Goal: Task Accomplishment & Management: Use online tool/utility

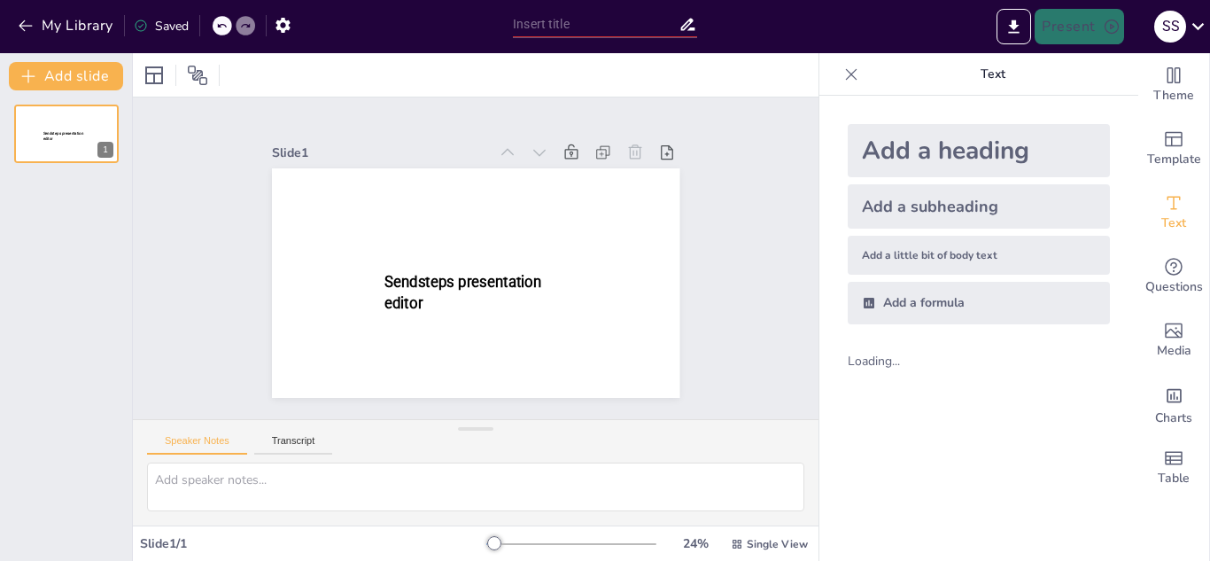
type input "Understanding Decimals: A Grade 6 Quiz"
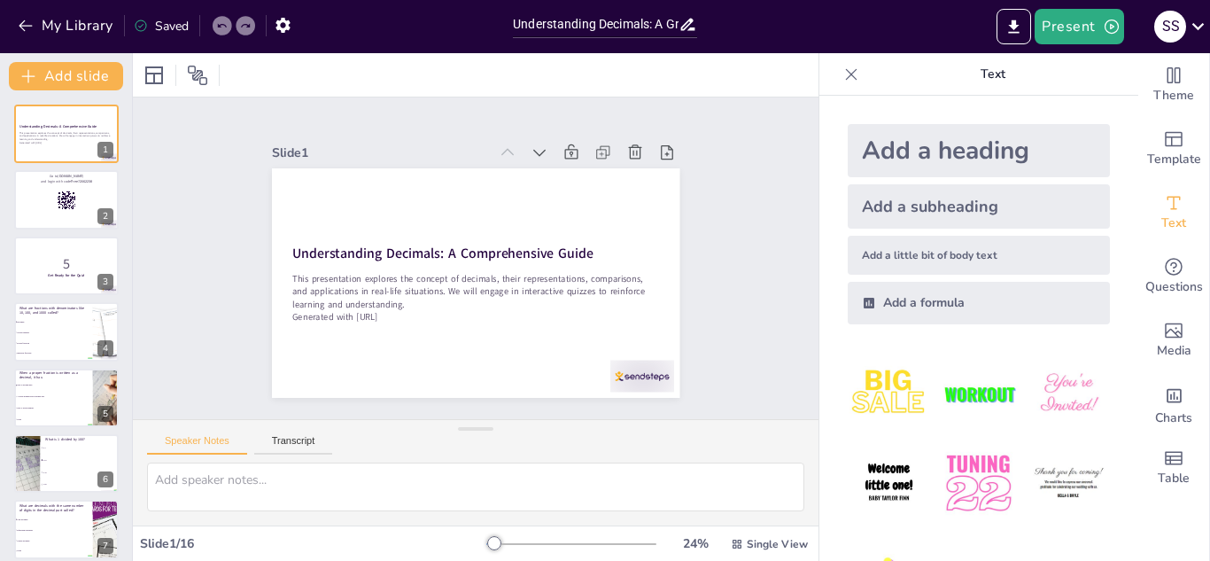
checkbox input "true"
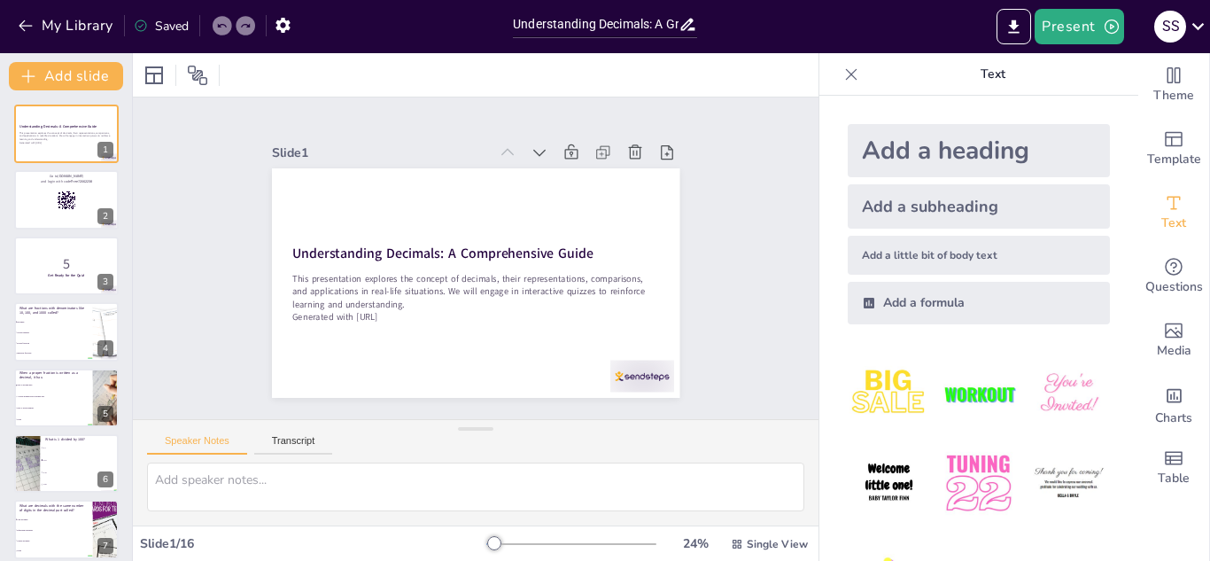
checkbox input "true"
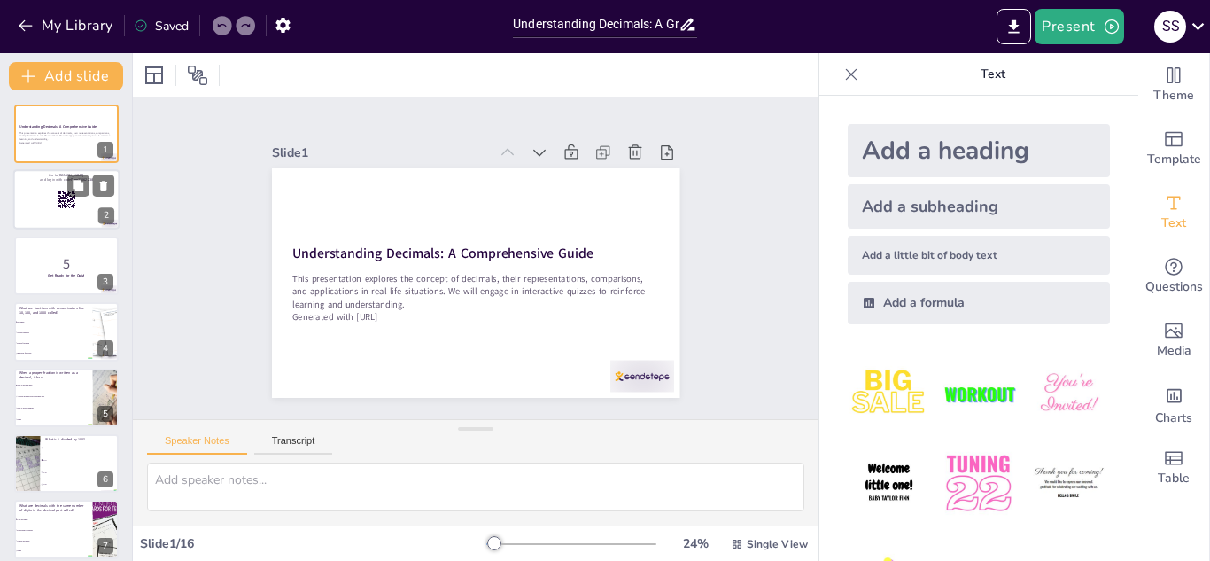
checkbox input "true"
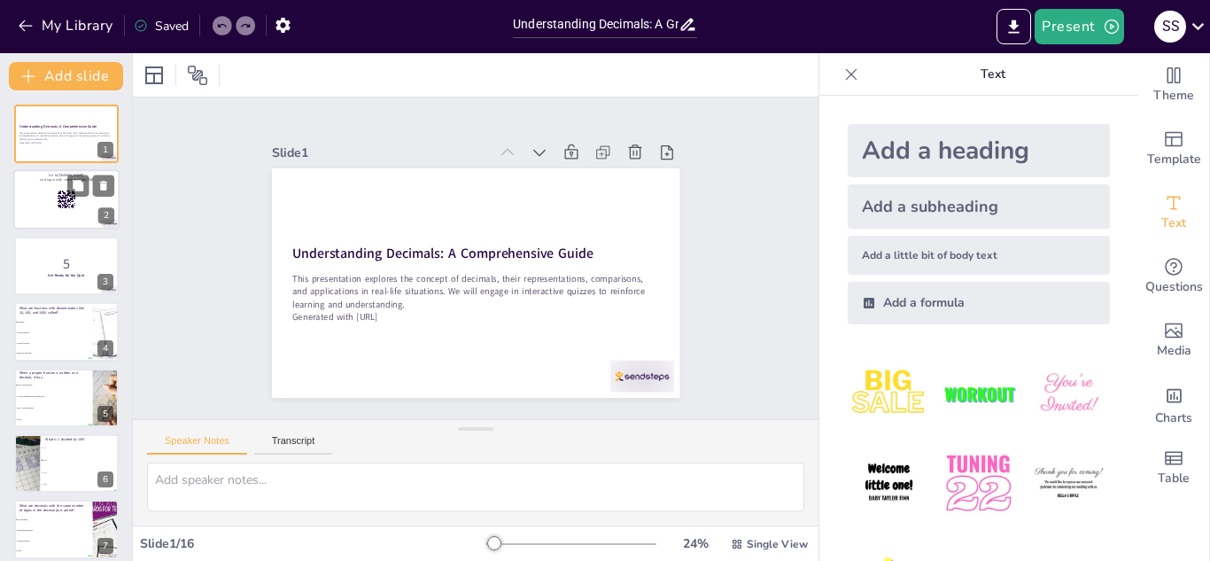
checkbox input "true"
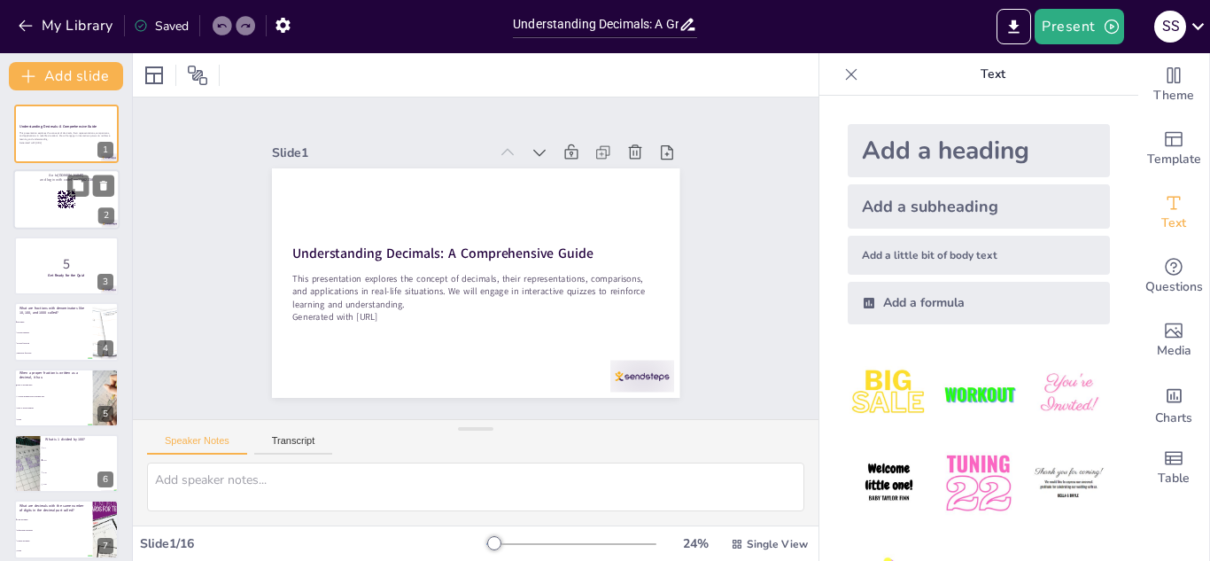
checkbox input "true"
click at [84, 201] on div at bounding box center [66, 200] width 106 height 60
checkbox input "true"
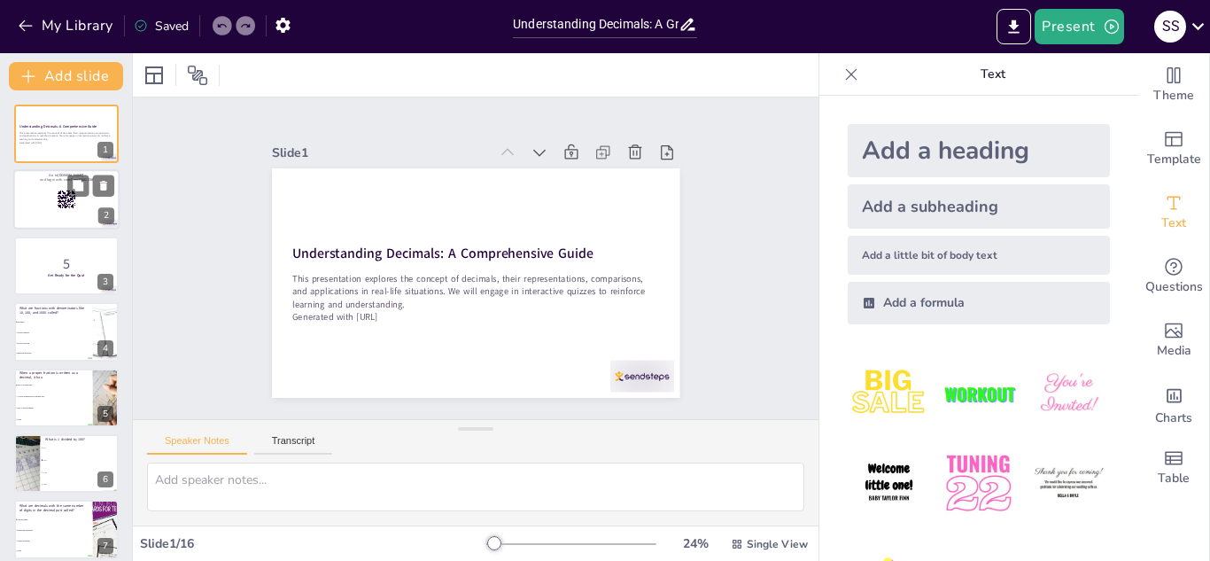
checkbox input "true"
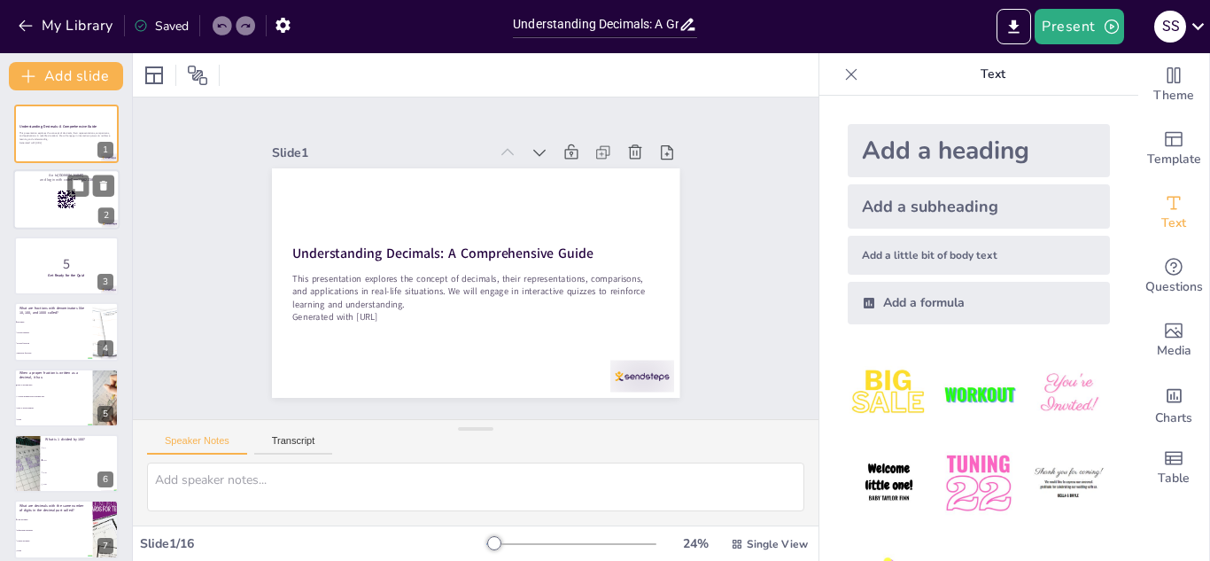
checkbox input "true"
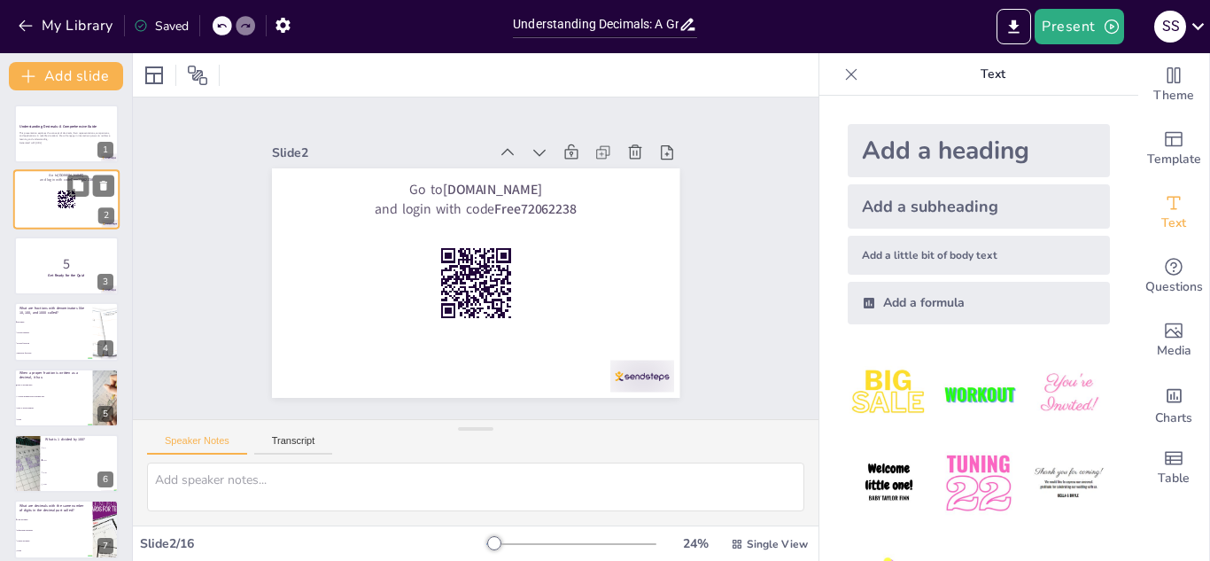
checkbox input "true"
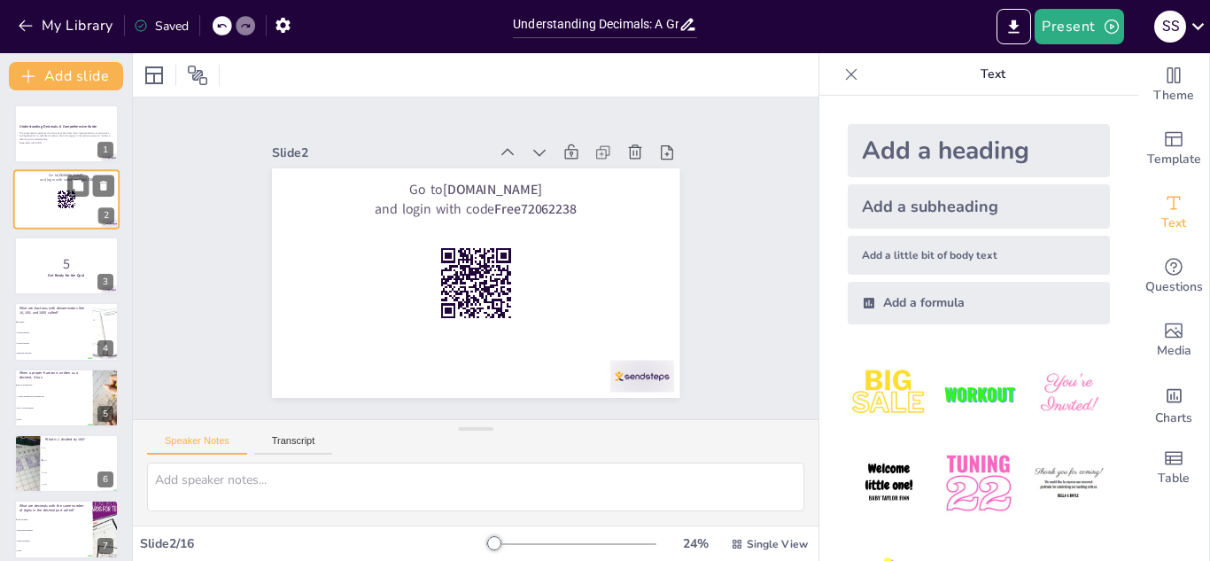
checkbox input "true"
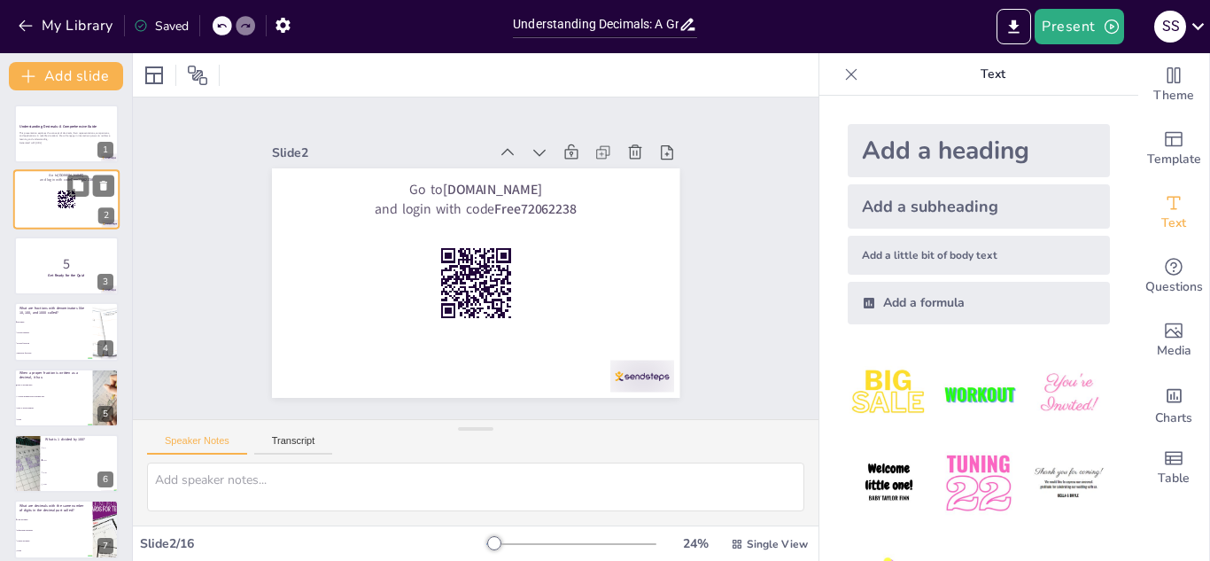
checkbox input "true"
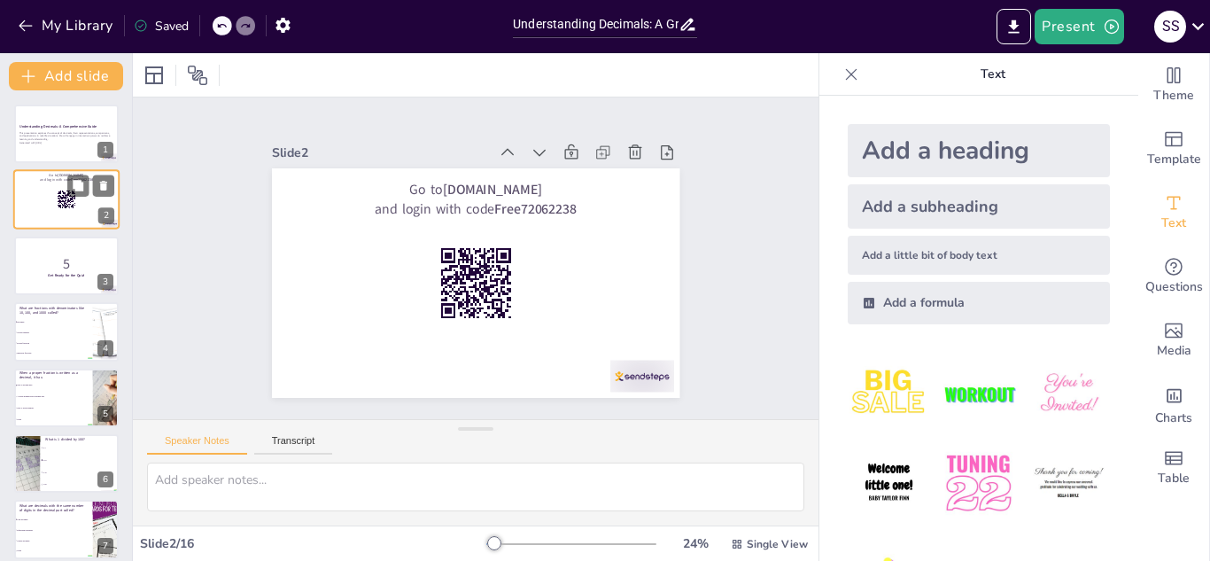
checkbox input "true"
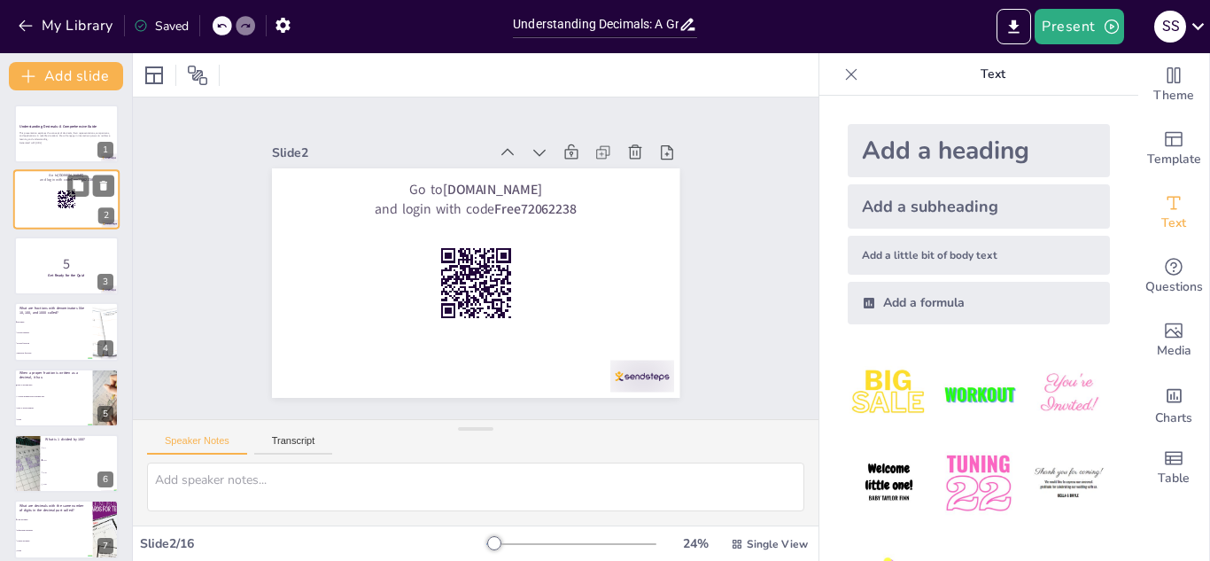
checkbox input "true"
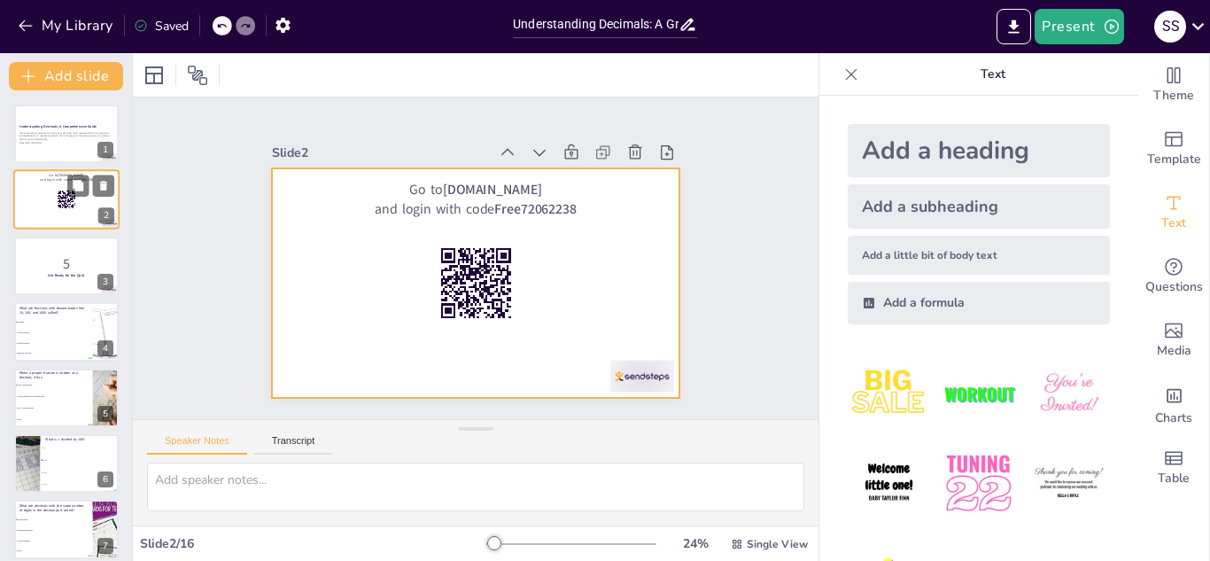
checkbox input "true"
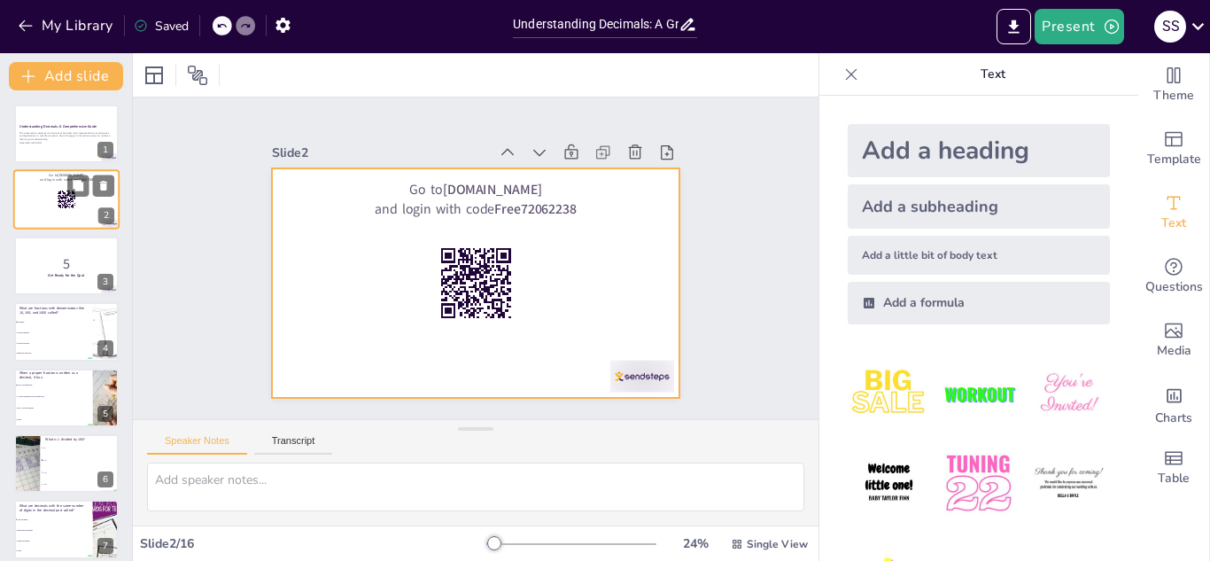
checkbox input "true"
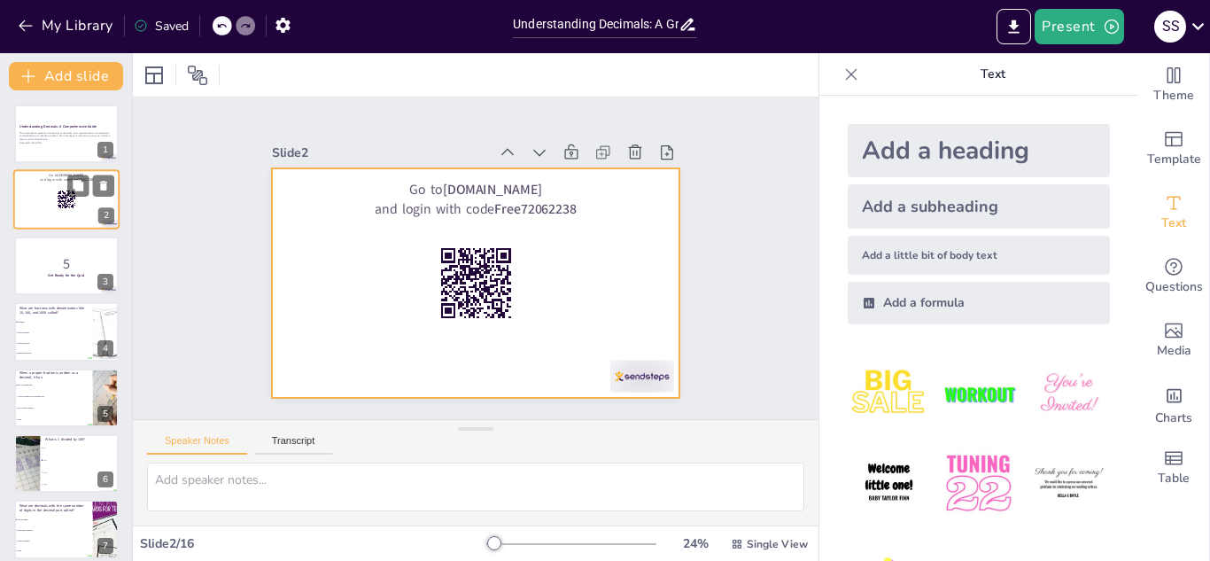
checkbox input "true"
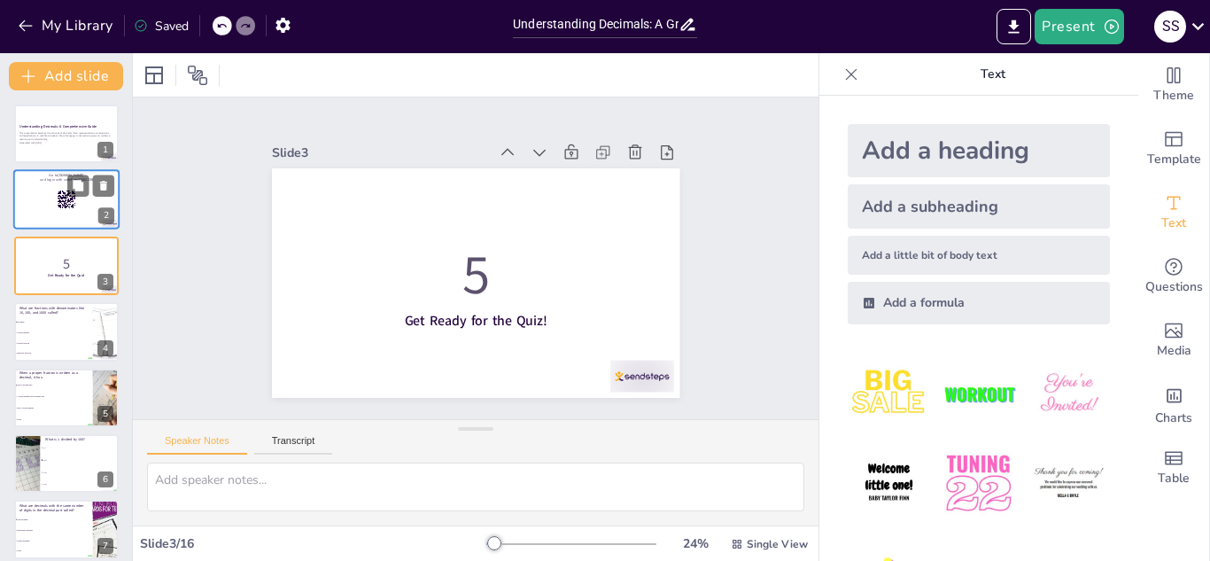
checkbox input "true"
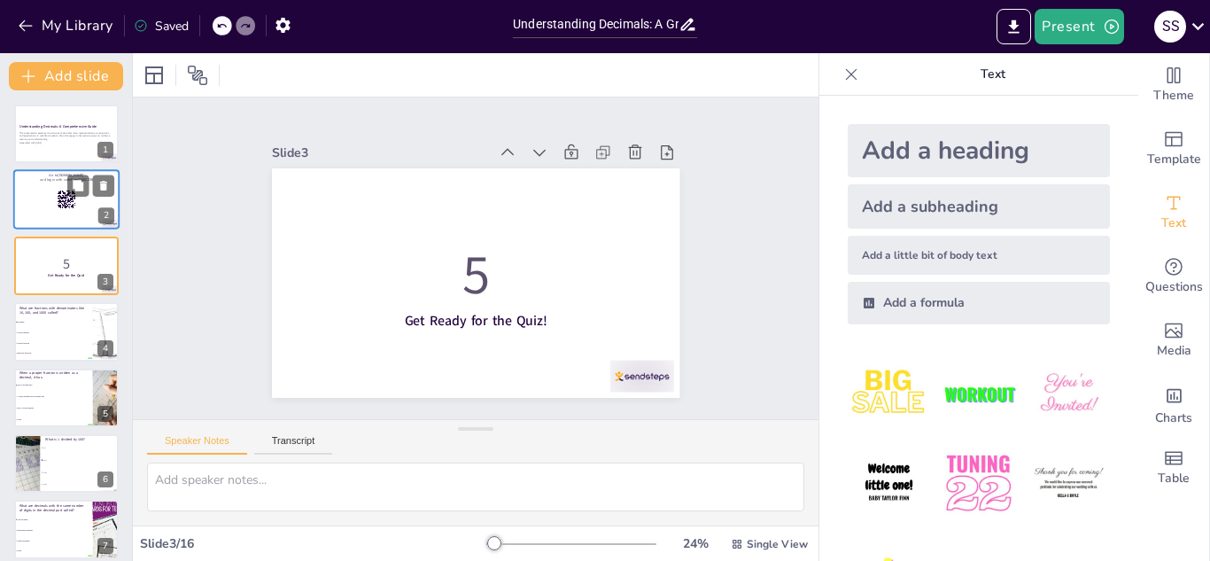
checkbox input "true"
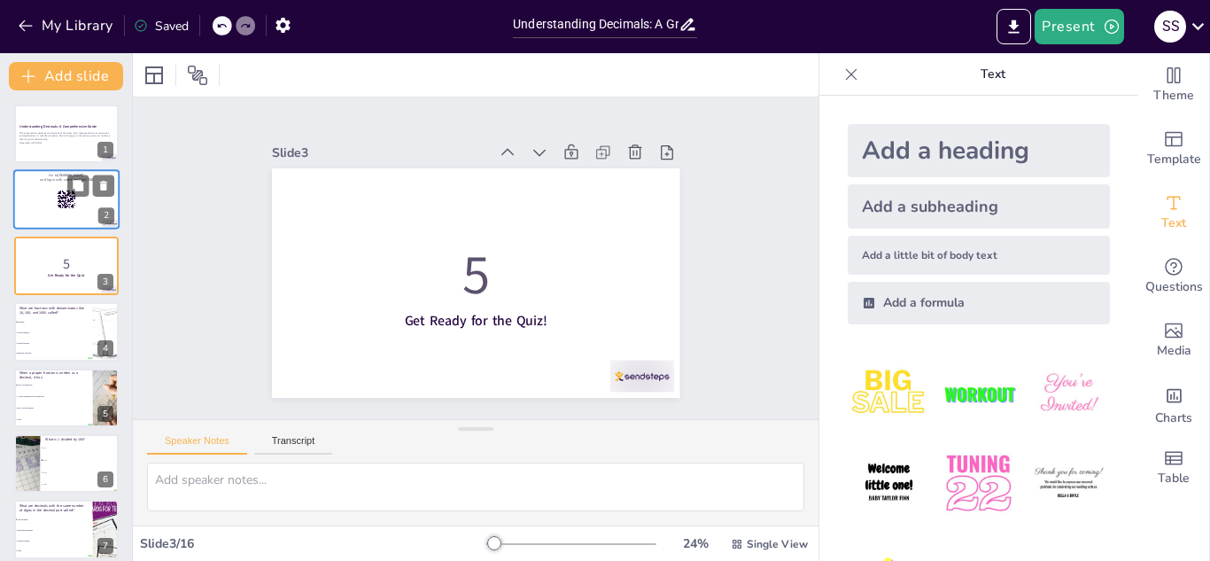
checkbox input "true"
type textarea "Decimals are fractions where the denominator is a power of ten. This allows for…"
checkbox input "true"
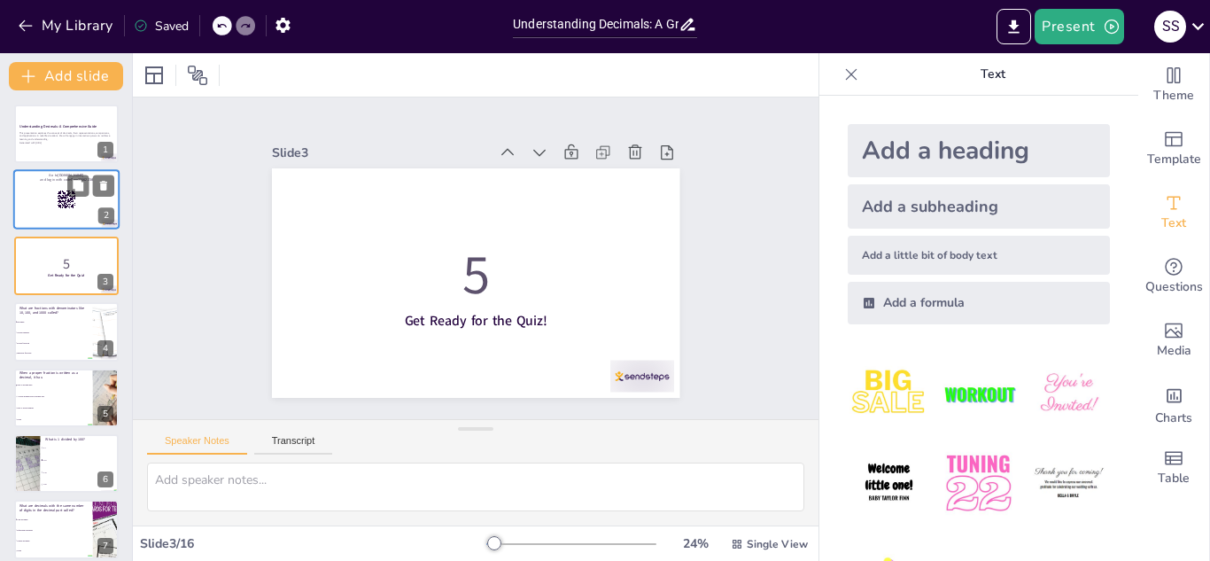
checkbox input "true"
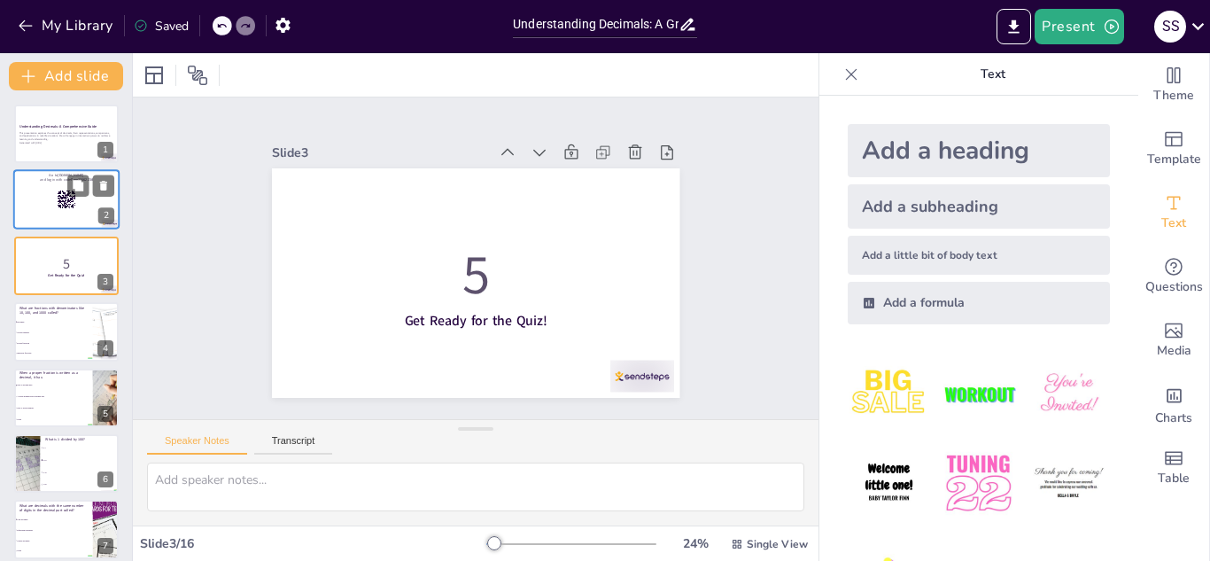
checkbox input "true"
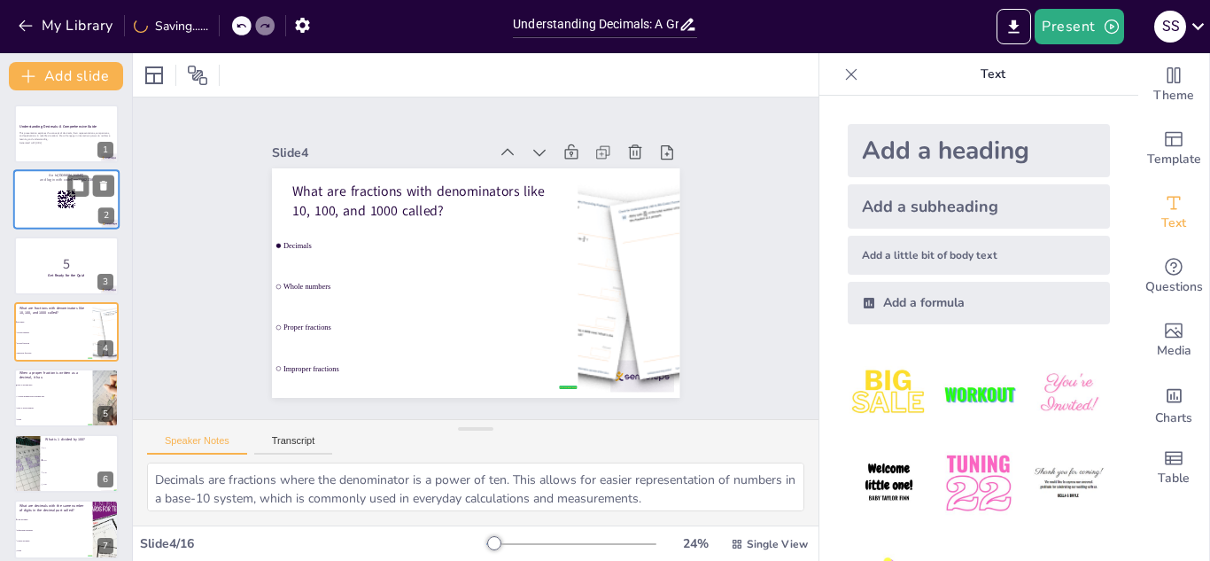
checkbox input "true"
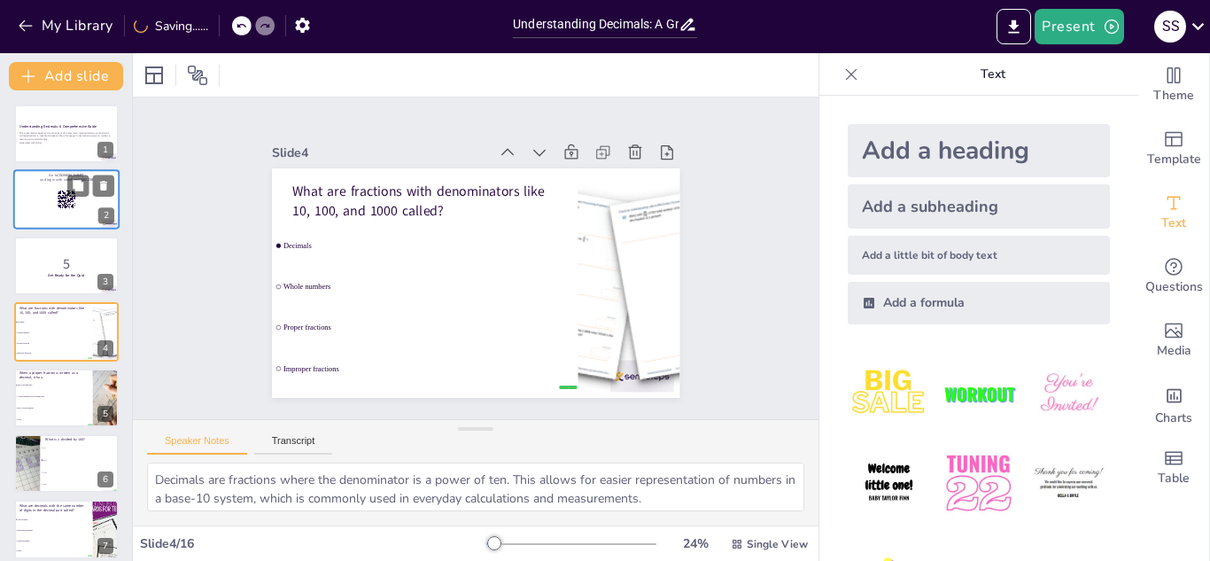
checkbox input "true"
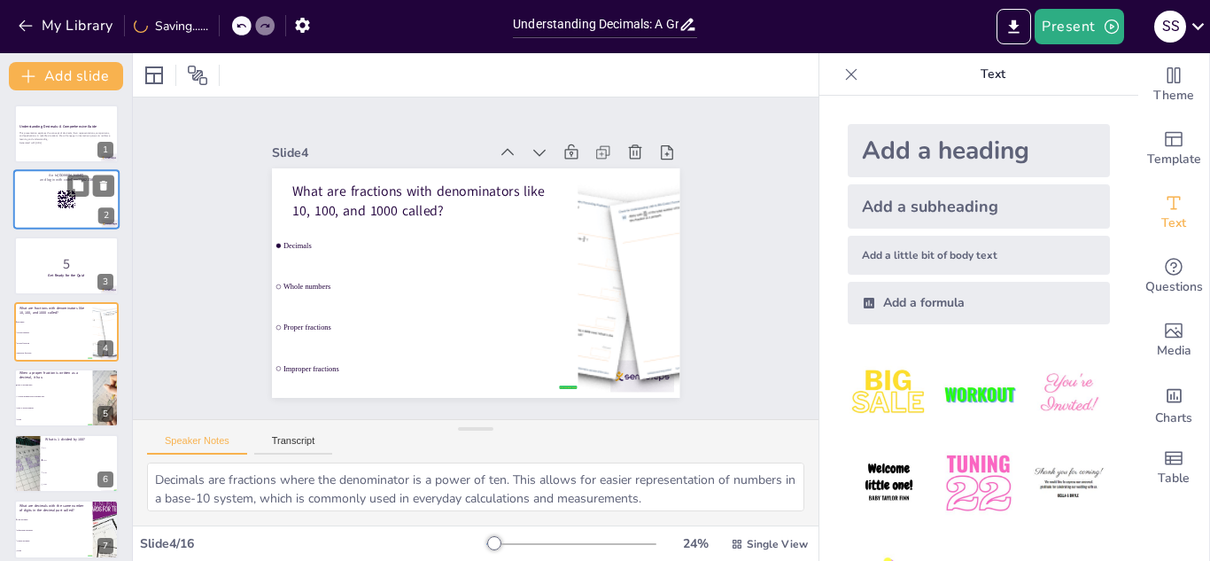
checkbox input "true"
type textarea "A proper fraction, when expressed in decimal form, will only consist of the dec…"
checkbox input "true"
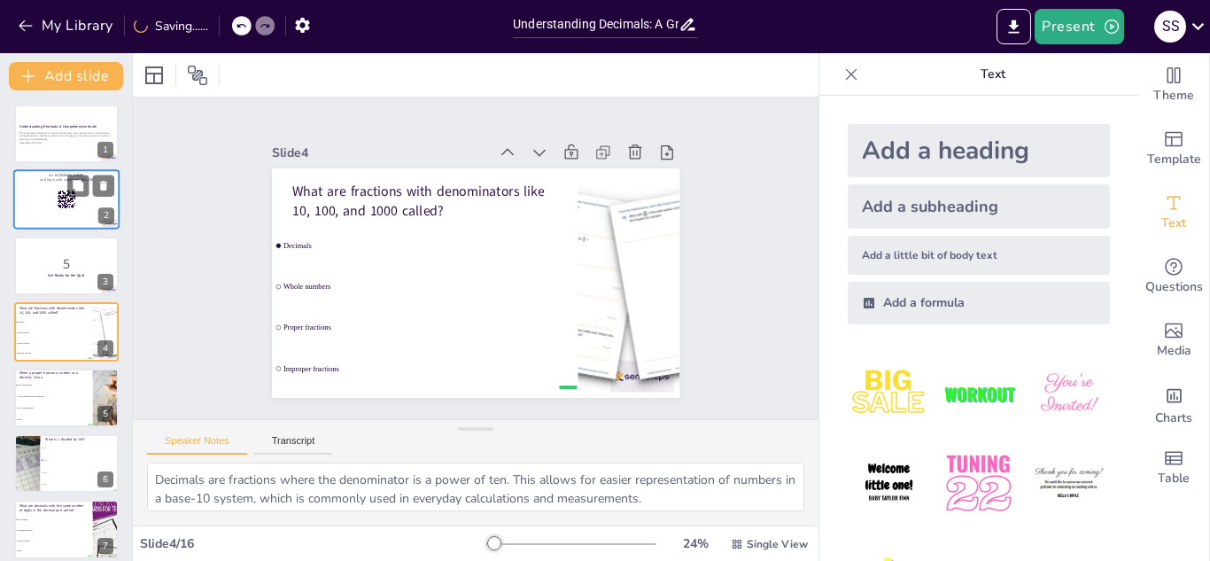
checkbox input "true"
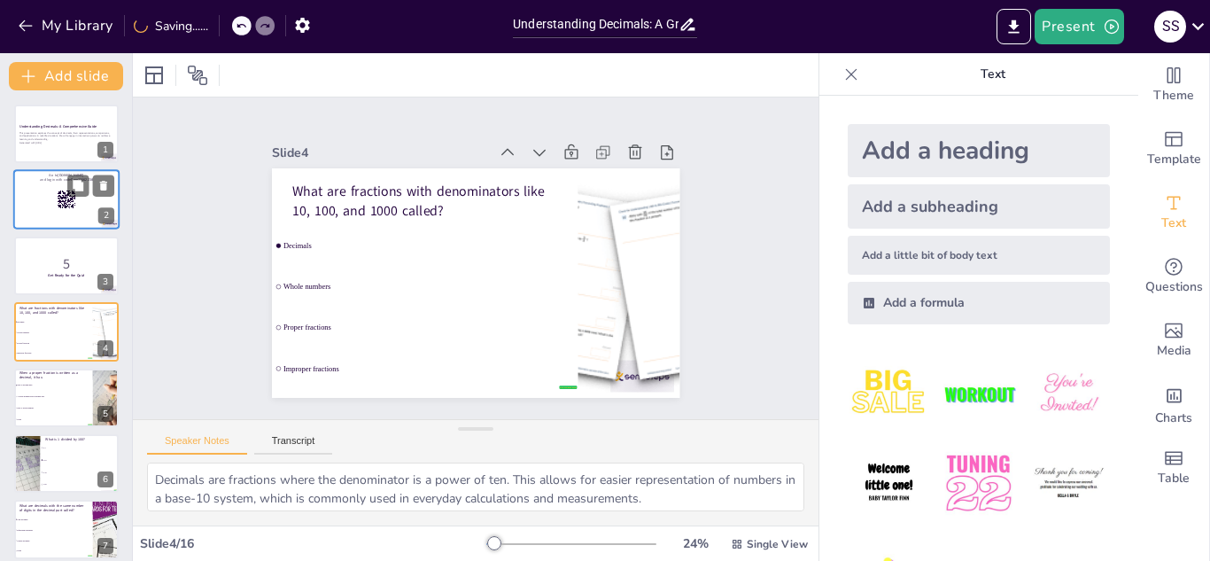
checkbox input "true"
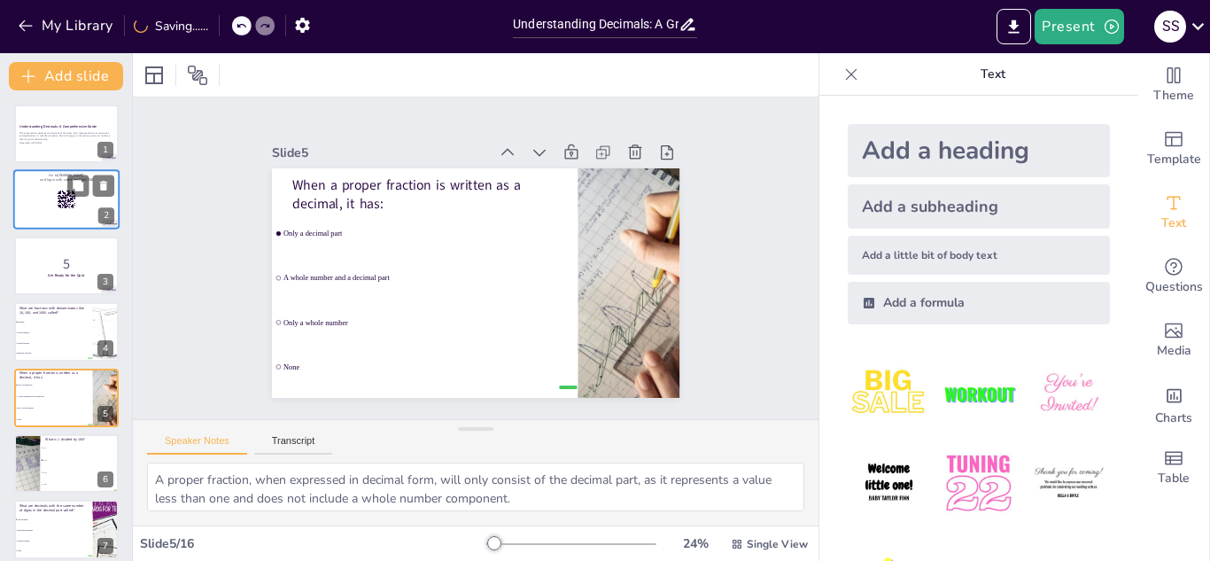
checkbox input "true"
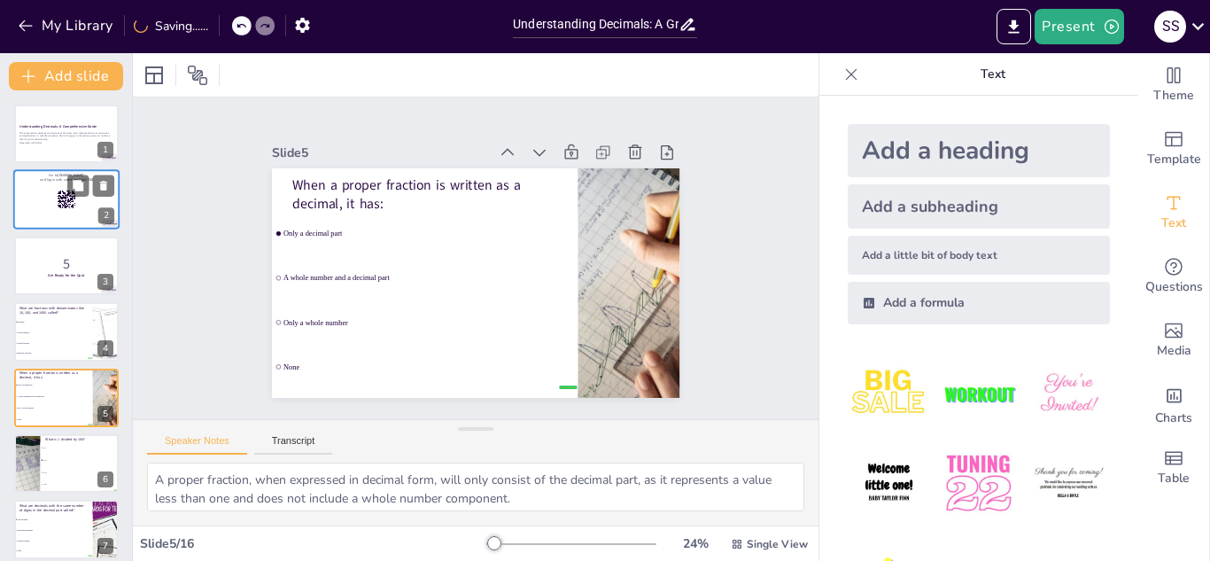
checkbox input "true"
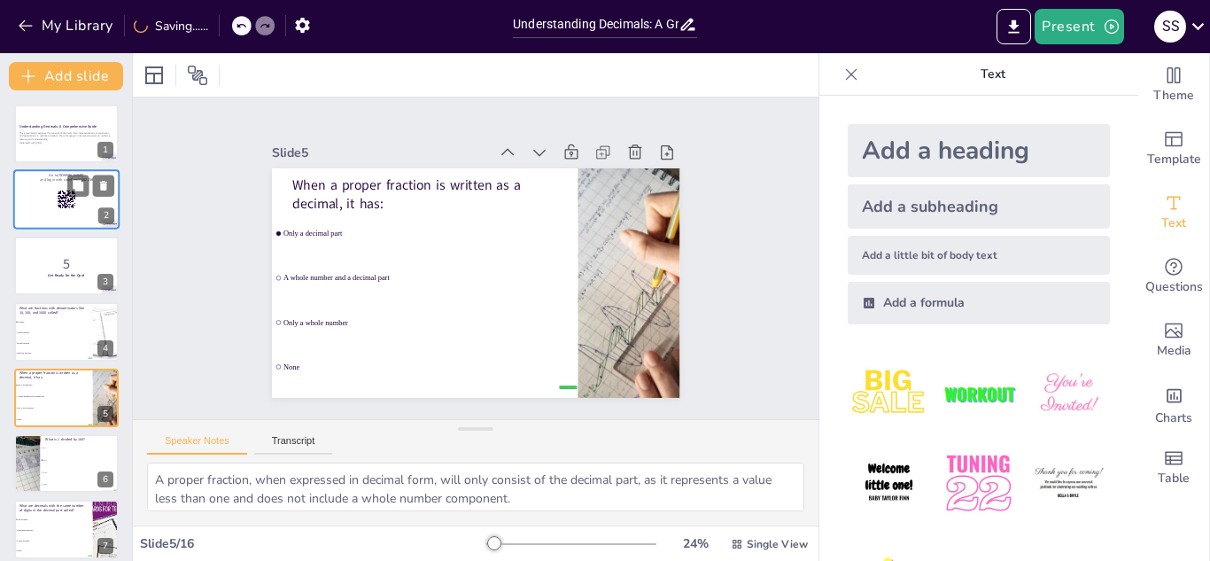
checkbox input "true"
type textarea "Dividing 1 by 100 results in 0.01, which represents one hundredth of a whole. T…"
checkbox input "true"
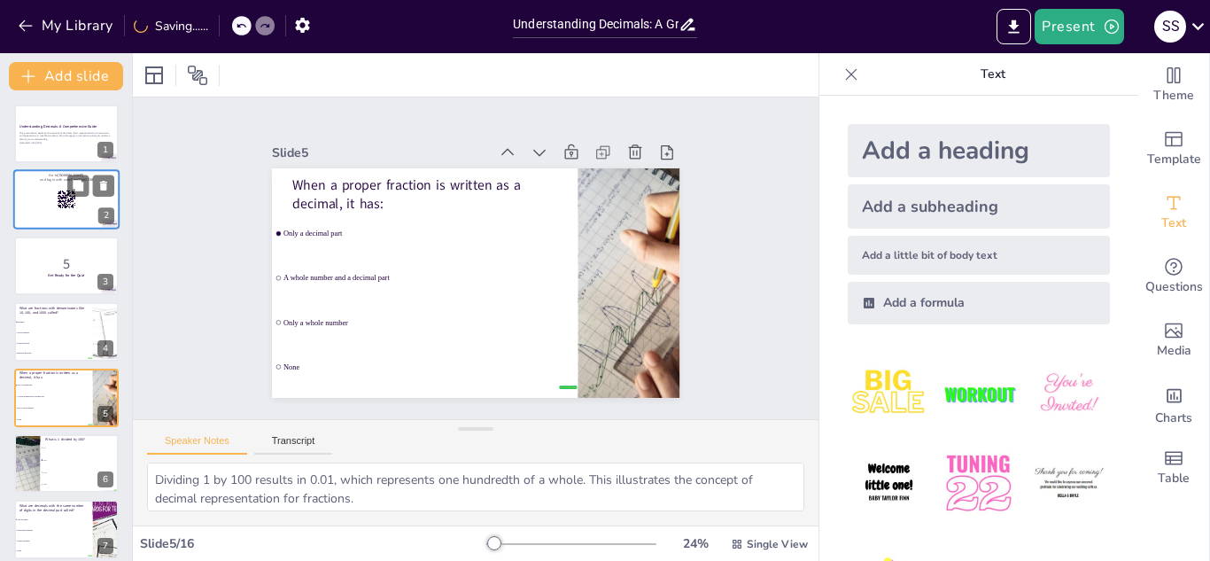
checkbox input "true"
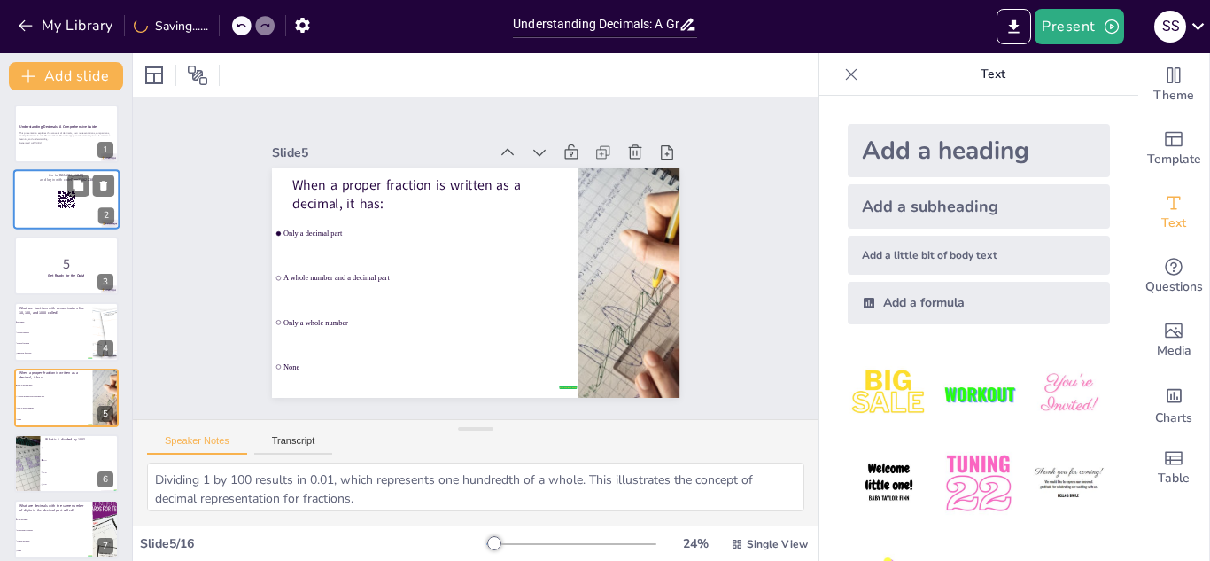
checkbox input "true"
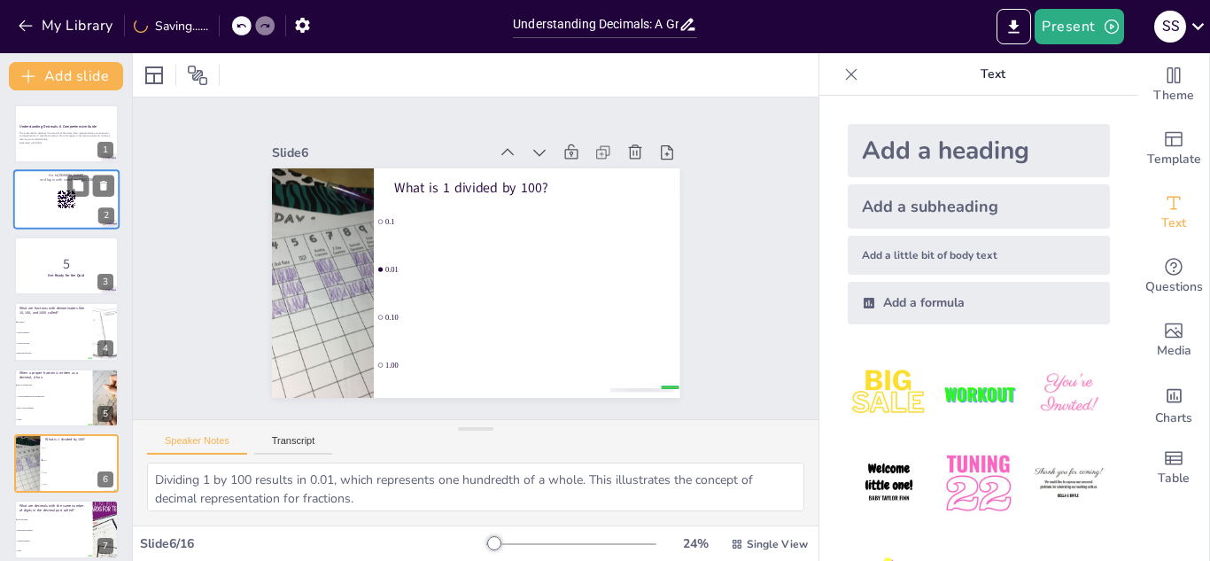
checkbox input "true"
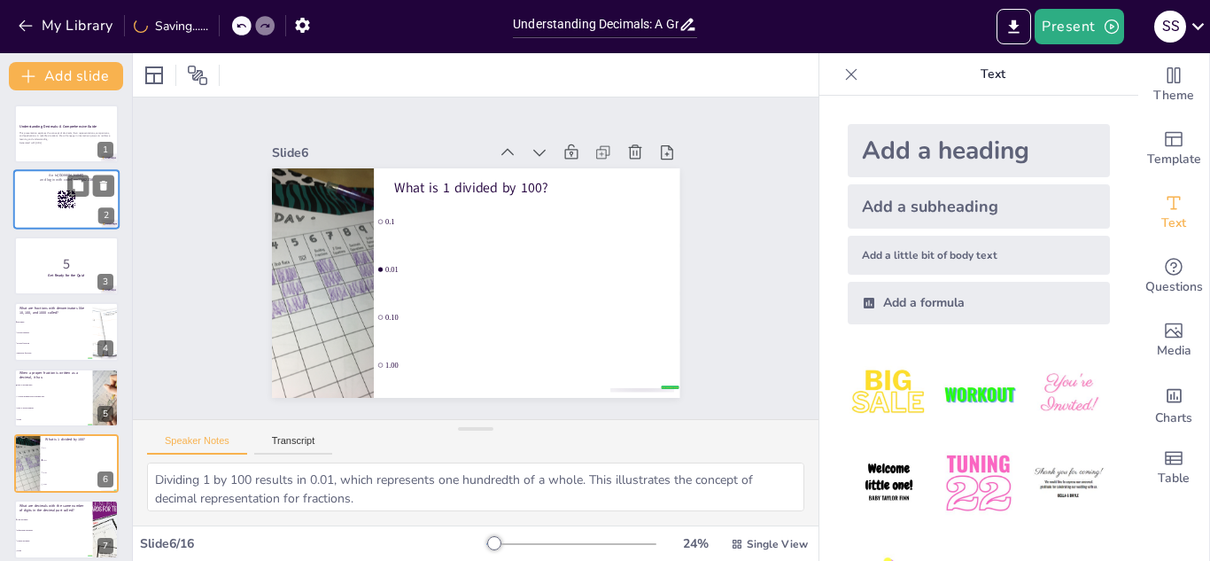
checkbox input "true"
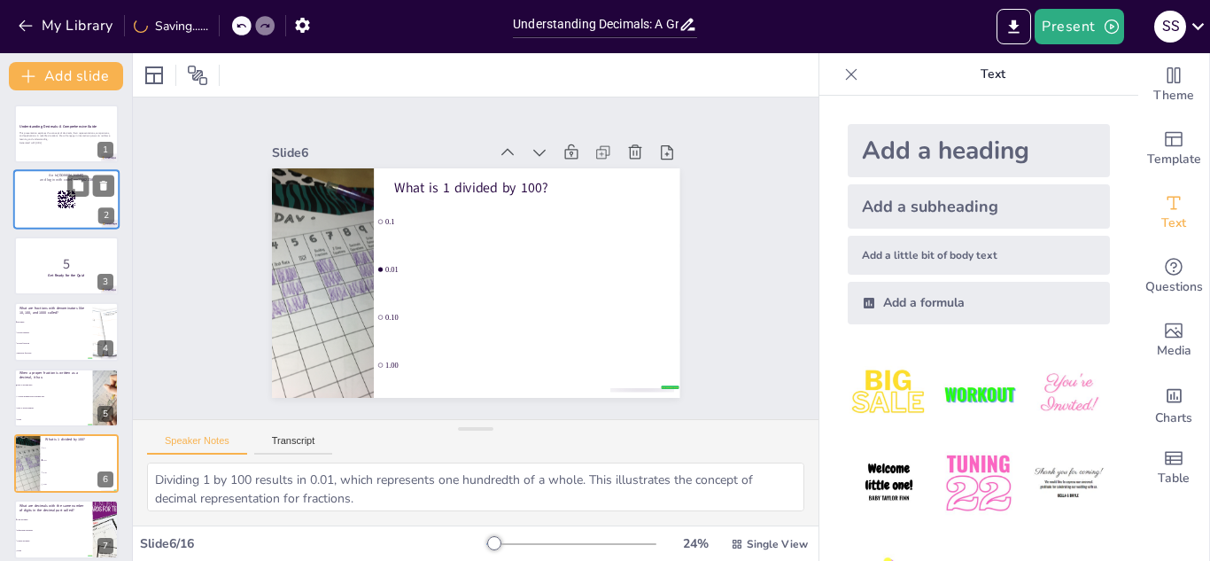
checkbox input "true"
type textarea "Decimals that have the same number of digits after the decimal point are referr…"
checkbox input "true"
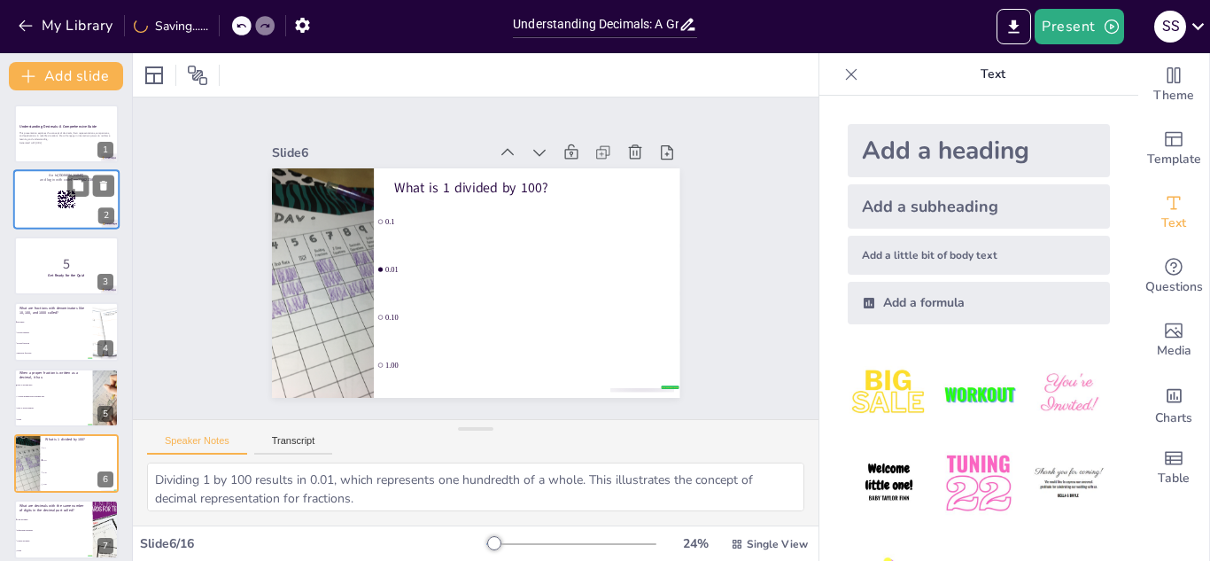
checkbox input "true"
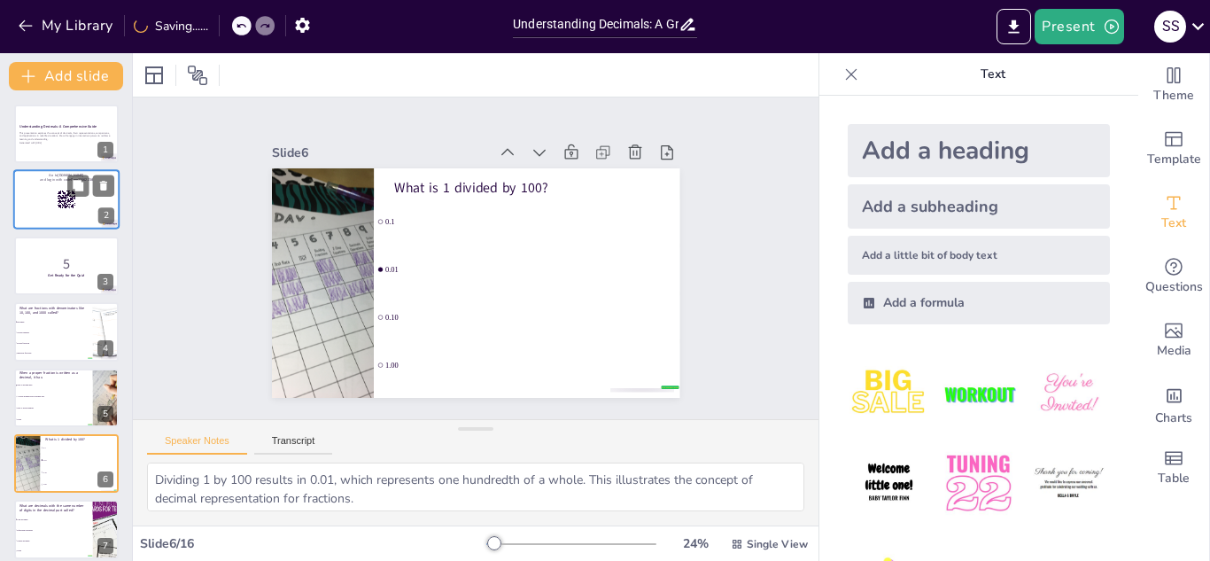
checkbox input "true"
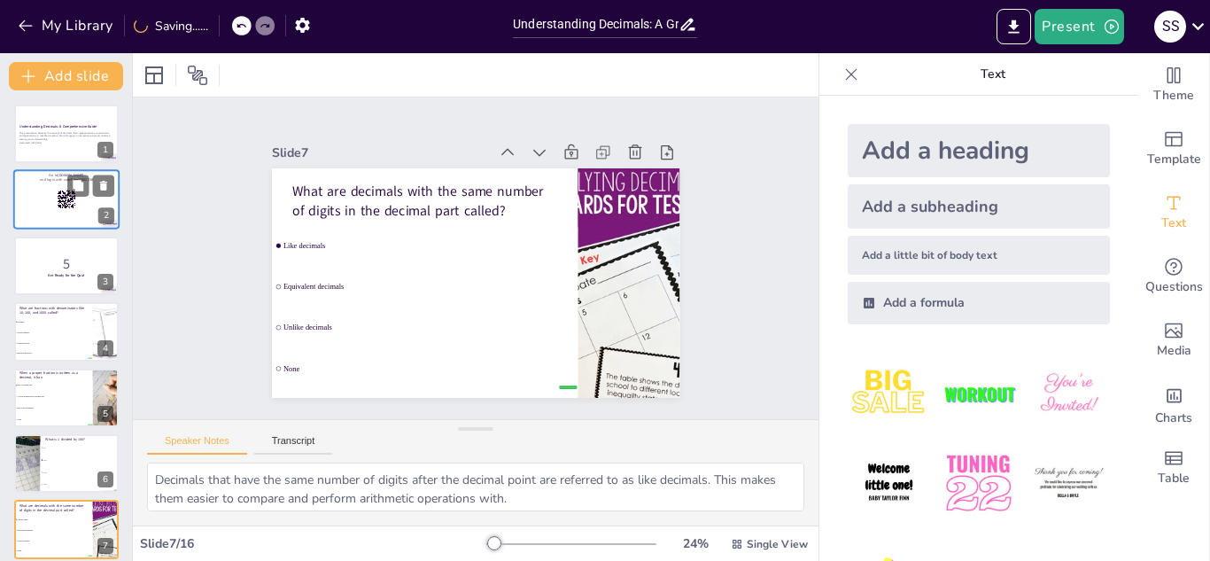
checkbox input "true"
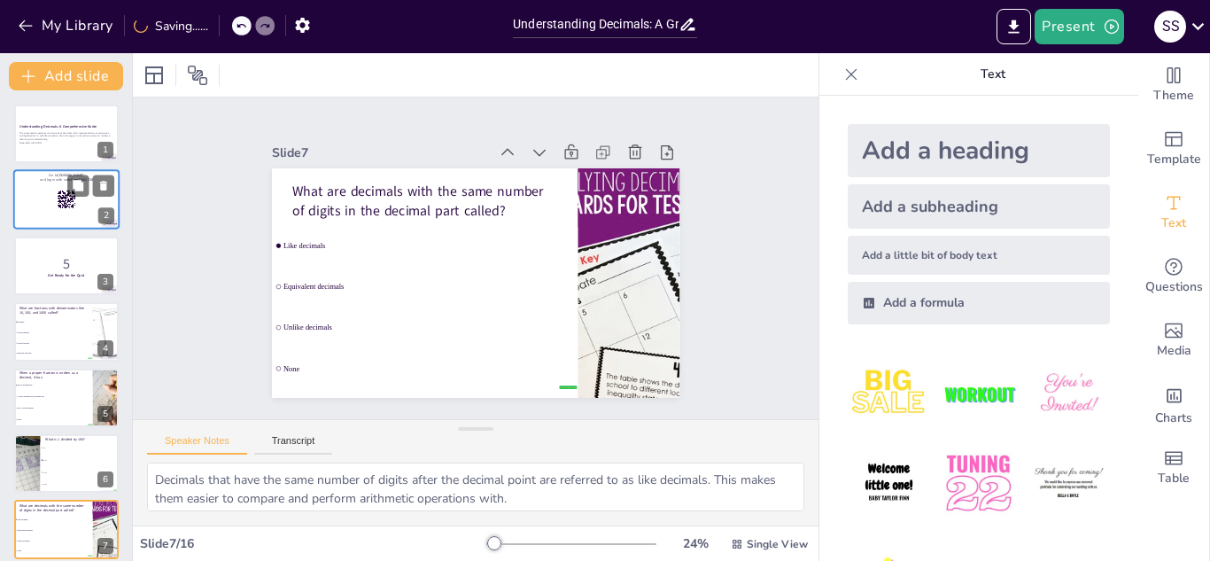
checkbox input "true"
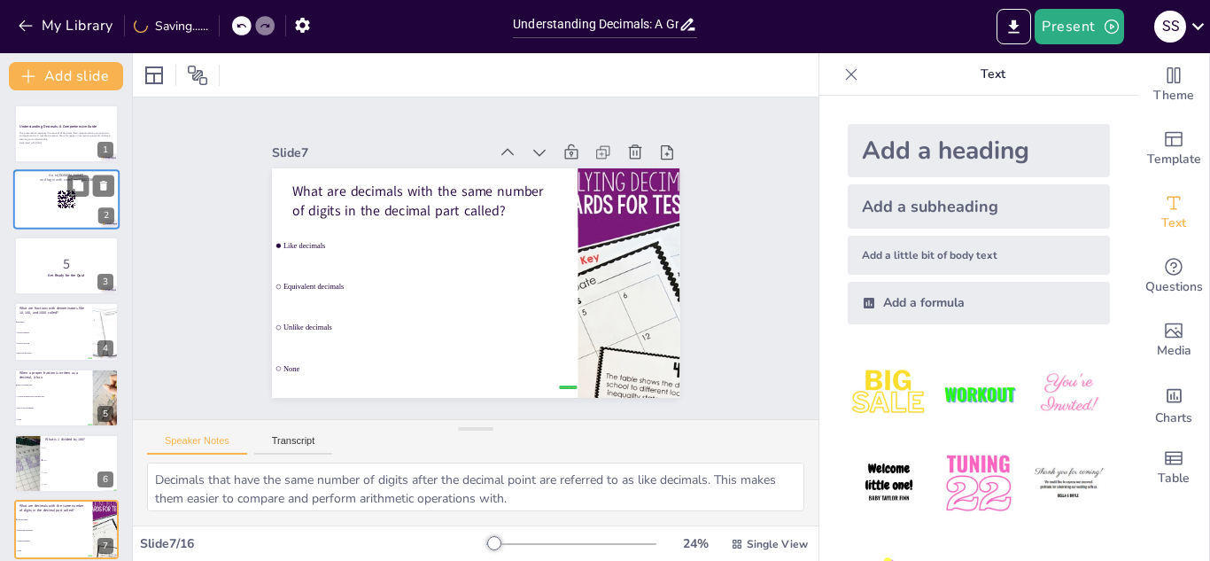
checkbox input "true"
type textarea "Comparing decimals involves looking at the digits from left to right. In this c…"
checkbox input "true"
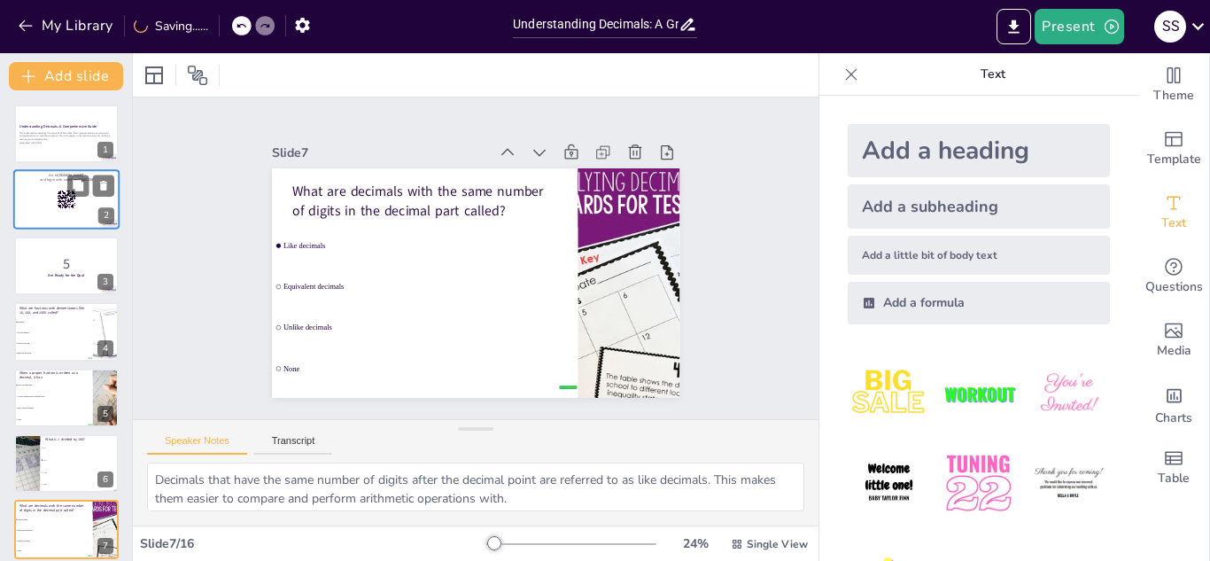
checkbox input "true"
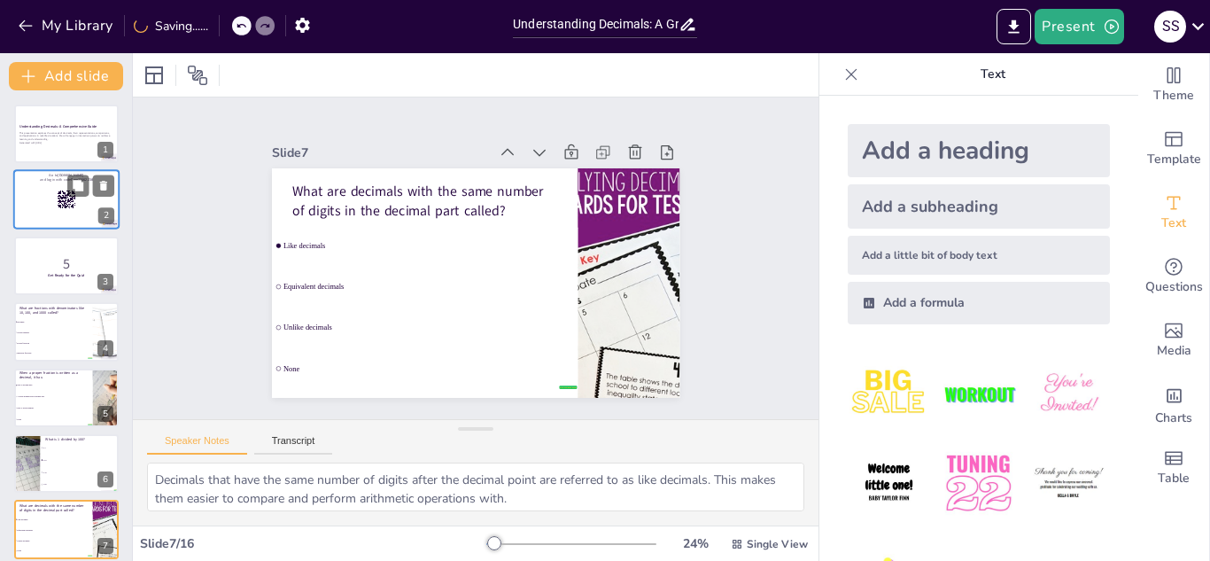
checkbox input "true"
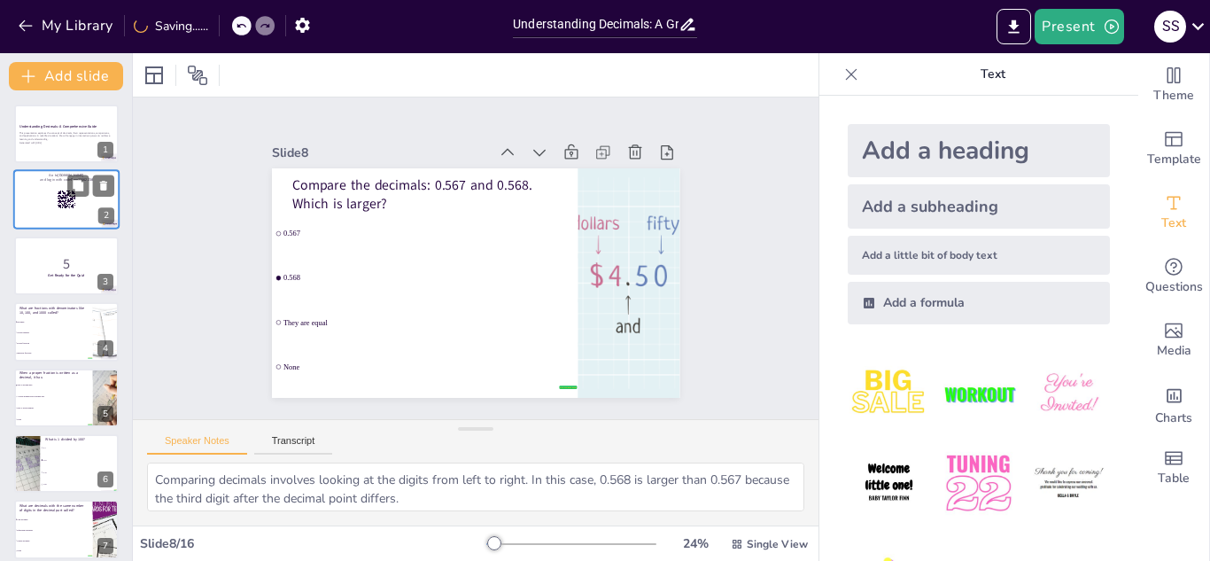
checkbox input "true"
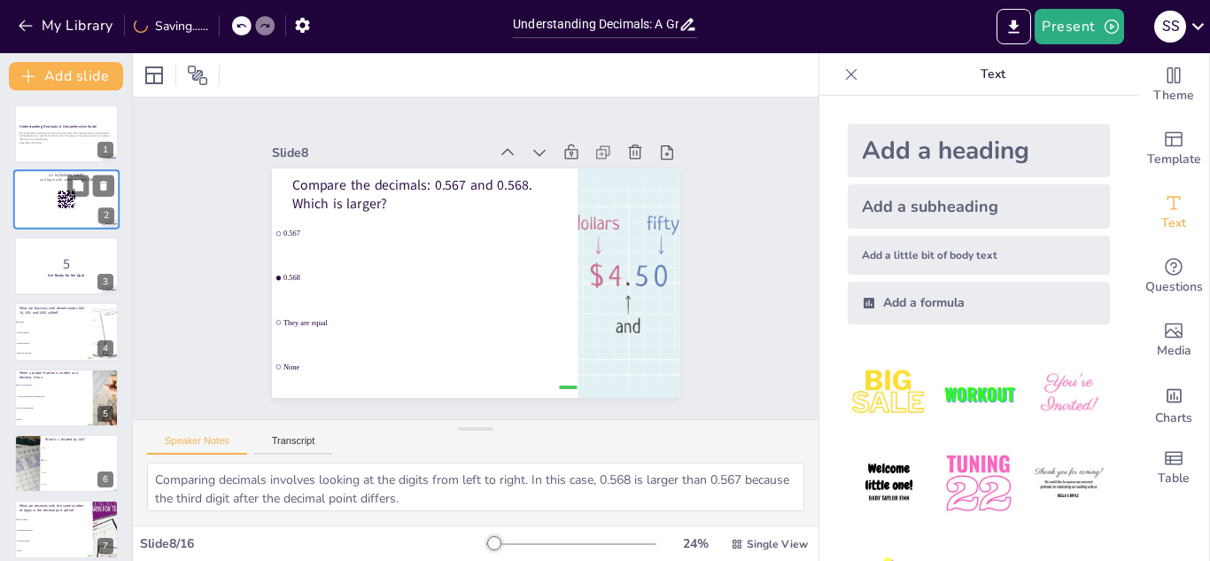
checkbox input "true"
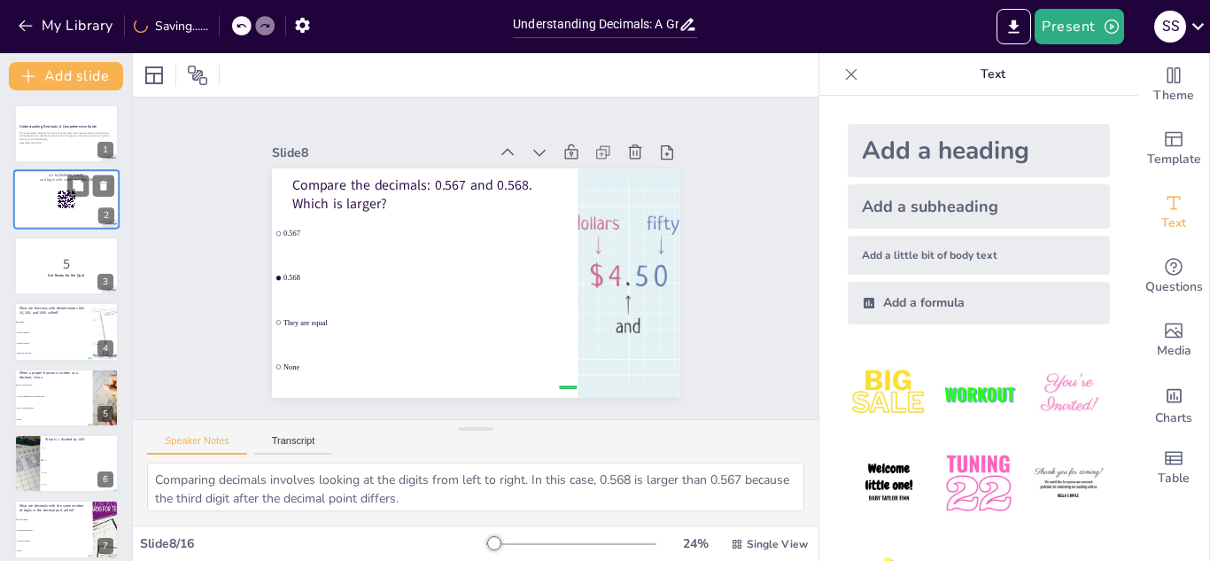
checkbox input "true"
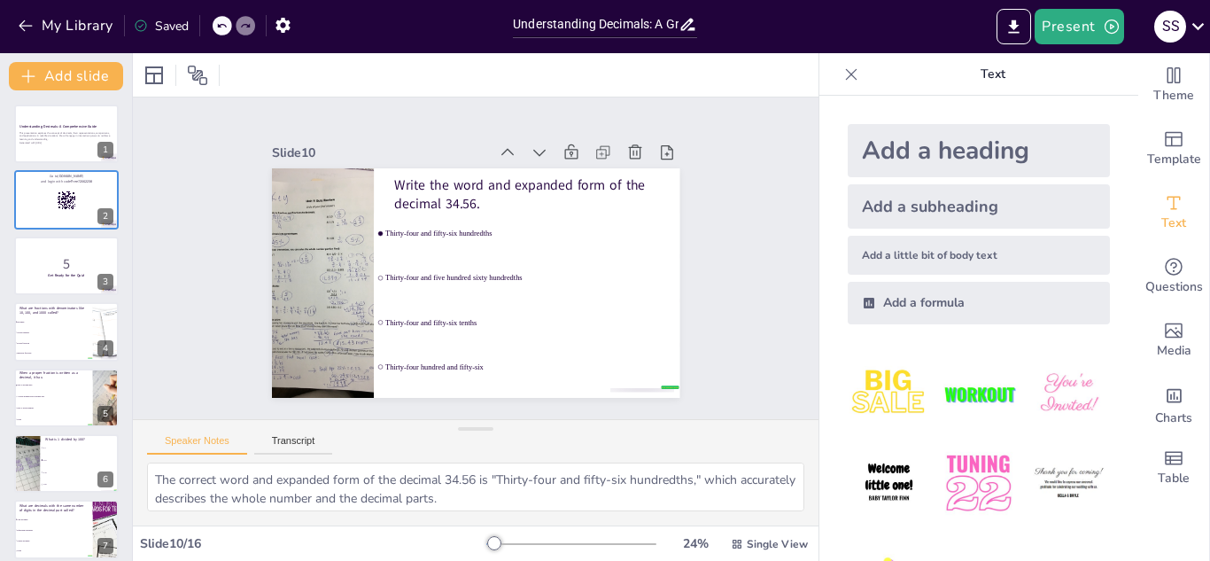
click at [951, 478] on img at bounding box center [978, 483] width 82 height 82
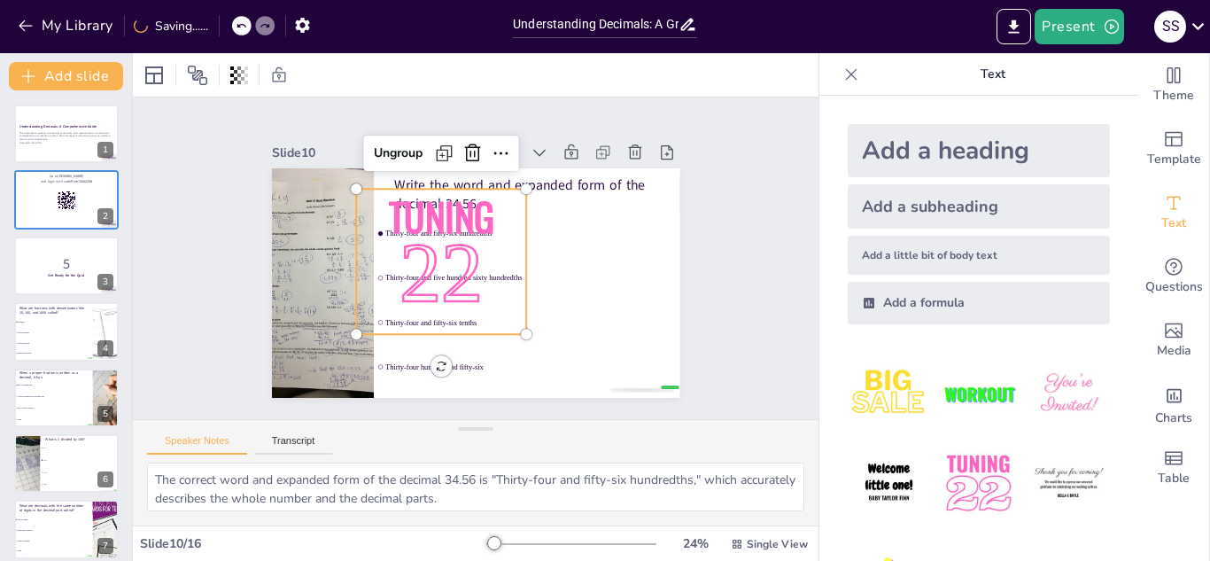
click at [353, 89] on div at bounding box center [476, 74] width 686 height 43
click at [52, 256] on p "5" at bounding box center [67, 262] width 96 height 19
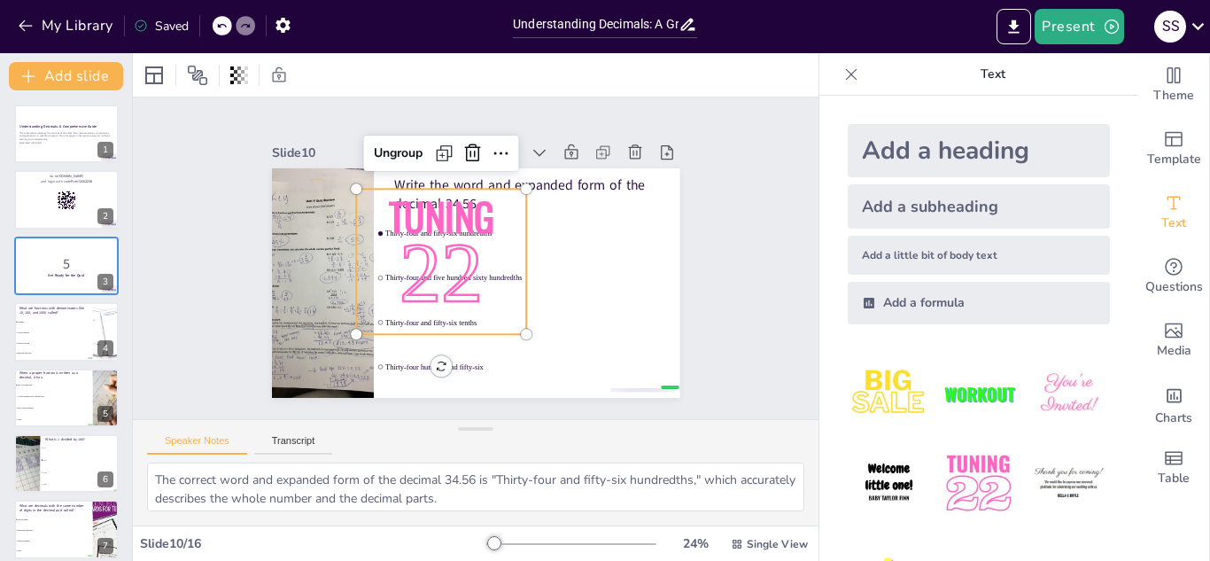
click at [404, 209] on span "Tuning" at bounding box center [440, 215] width 105 height 57
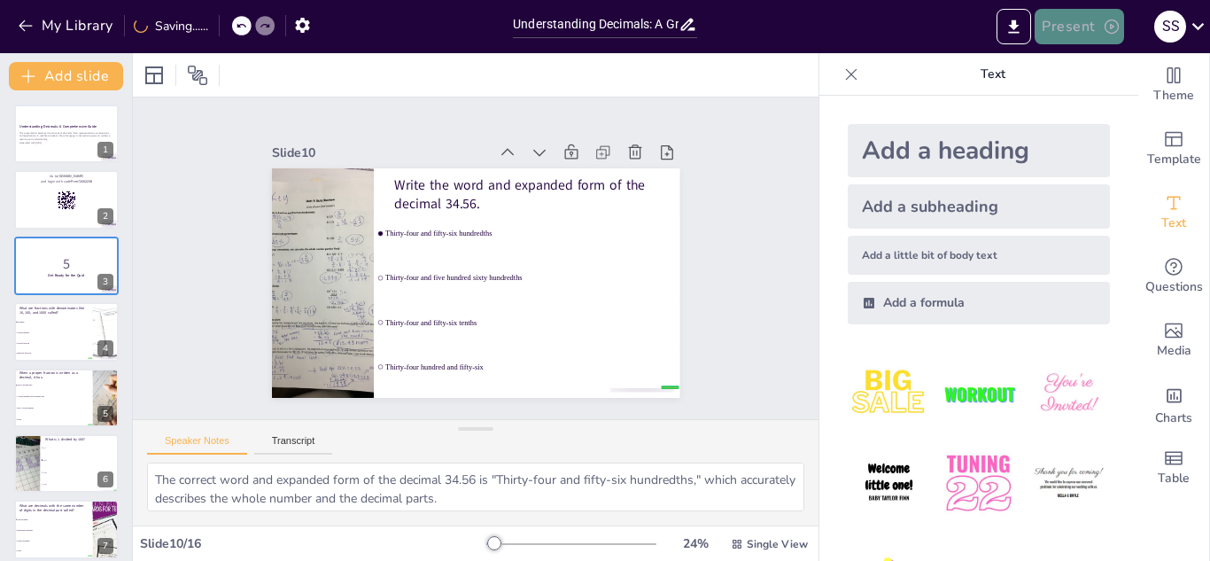
click at [1066, 23] on button "Present" at bounding box center [1079, 26] width 89 height 35
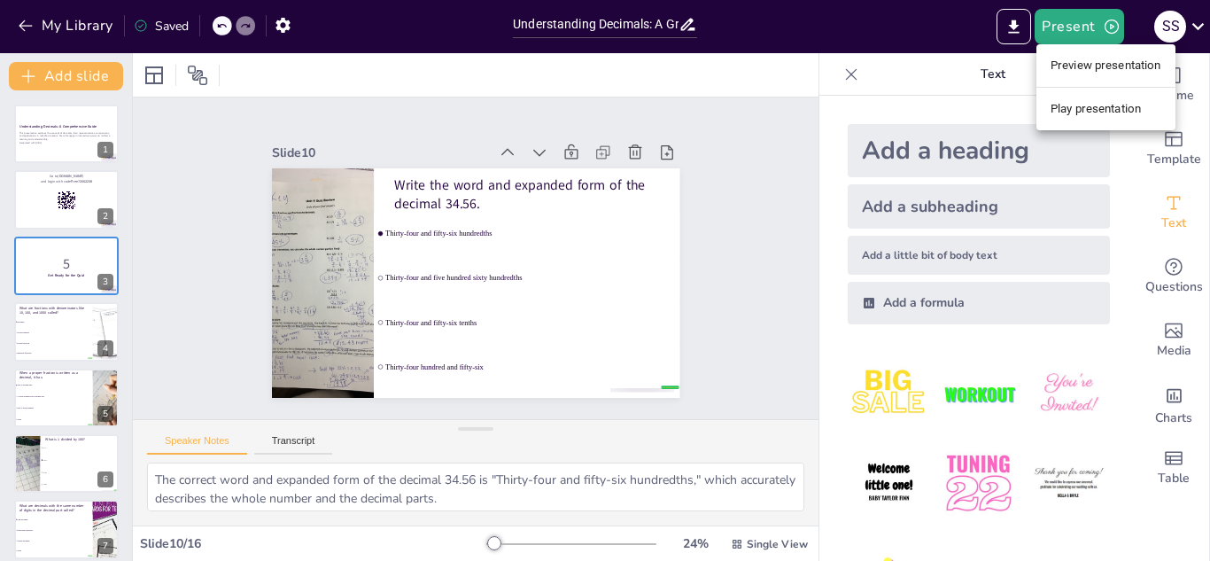
click at [612, 108] on div at bounding box center [605, 280] width 1210 height 561
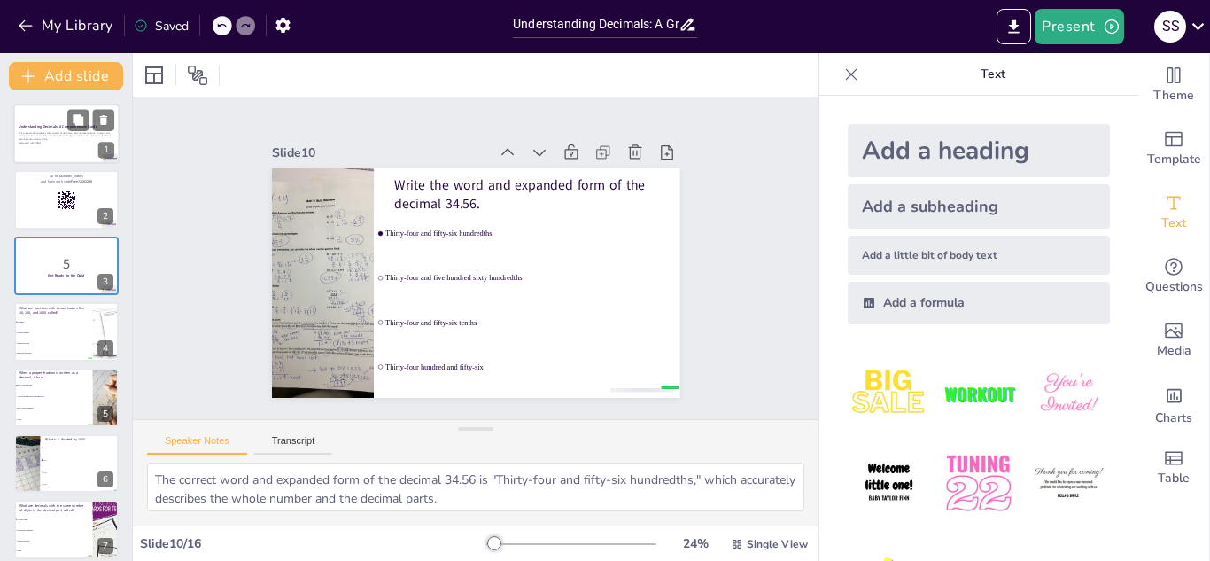
click at [53, 126] on strong "Understanding Decimals: A Comprehensive Guide" at bounding box center [58, 126] width 79 height 4
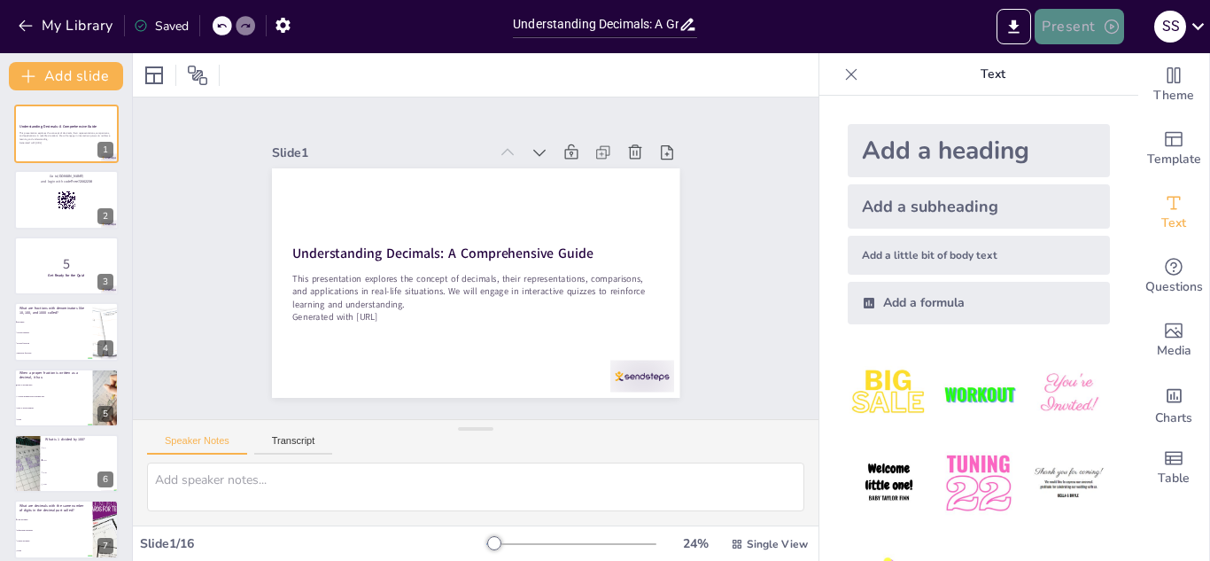
click at [1070, 29] on button "Present" at bounding box center [1079, 26] width 89 height 35
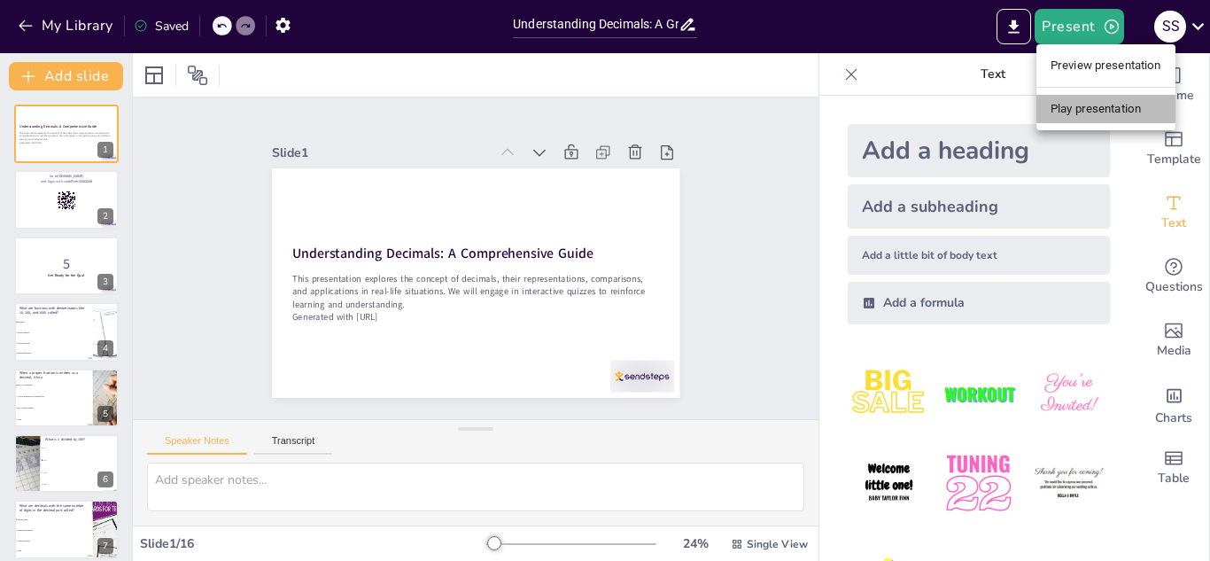
click at [1068, 113] on li "Play presentation" at bounding box center [1105, 109] width 139 height 28
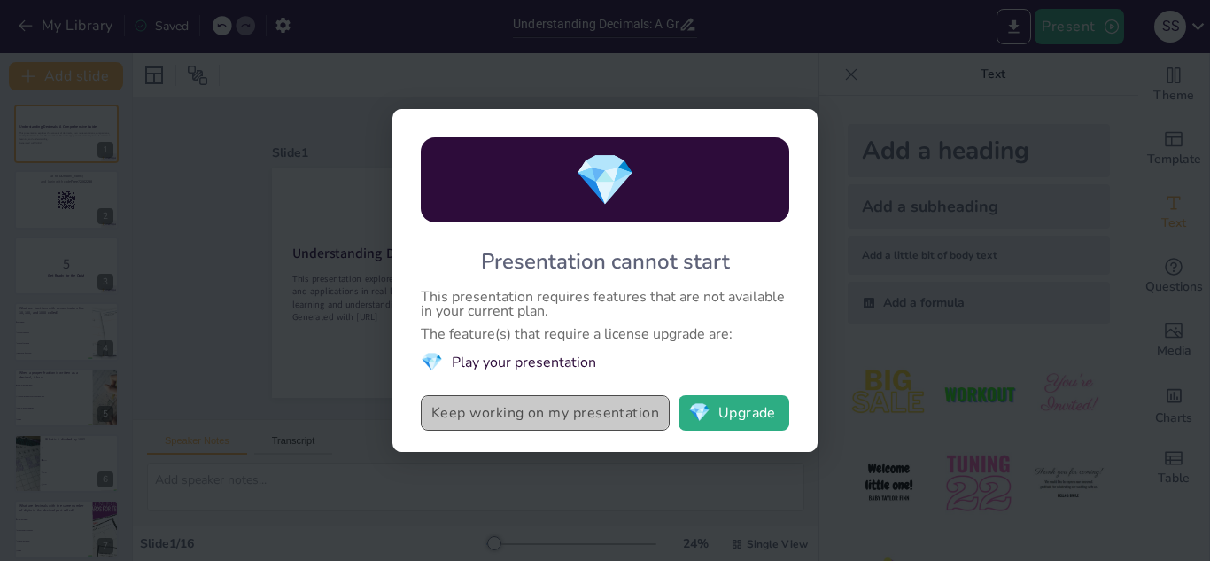
click at [586, 417] on button "Keep working on my presentation" at bounding box center [545, 412] width 249 height 35
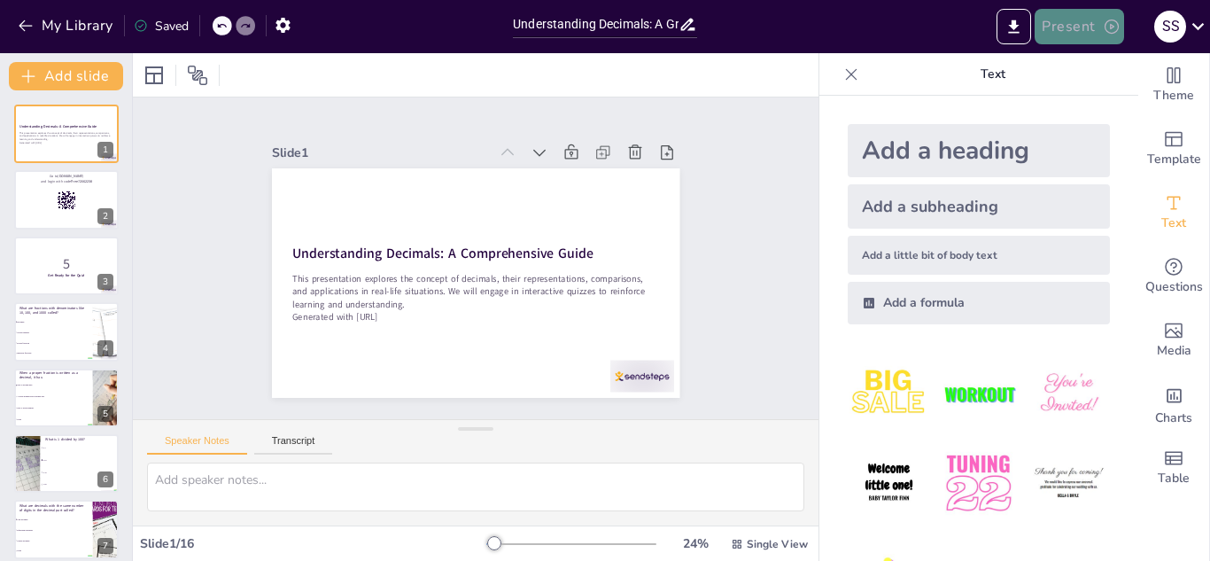
click at [1090, 36] on button "Present" at bounding box center [1079, 26] width 89 height 35
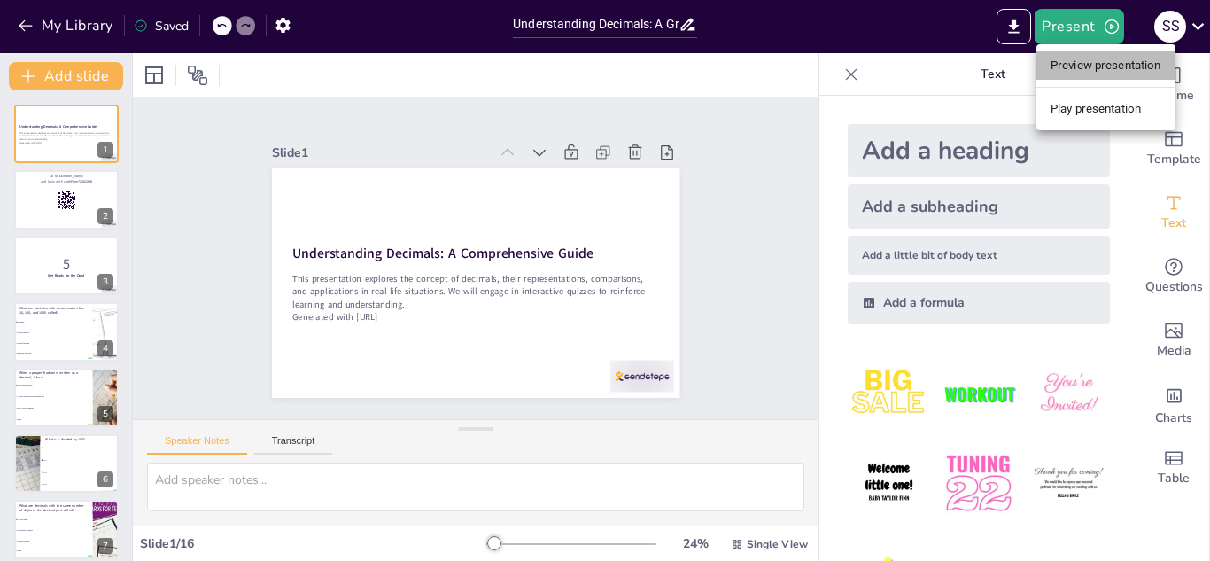
click at [1090, 68] on li "Preview presentation" at bounding box center [1105, 65] width 139 height 28
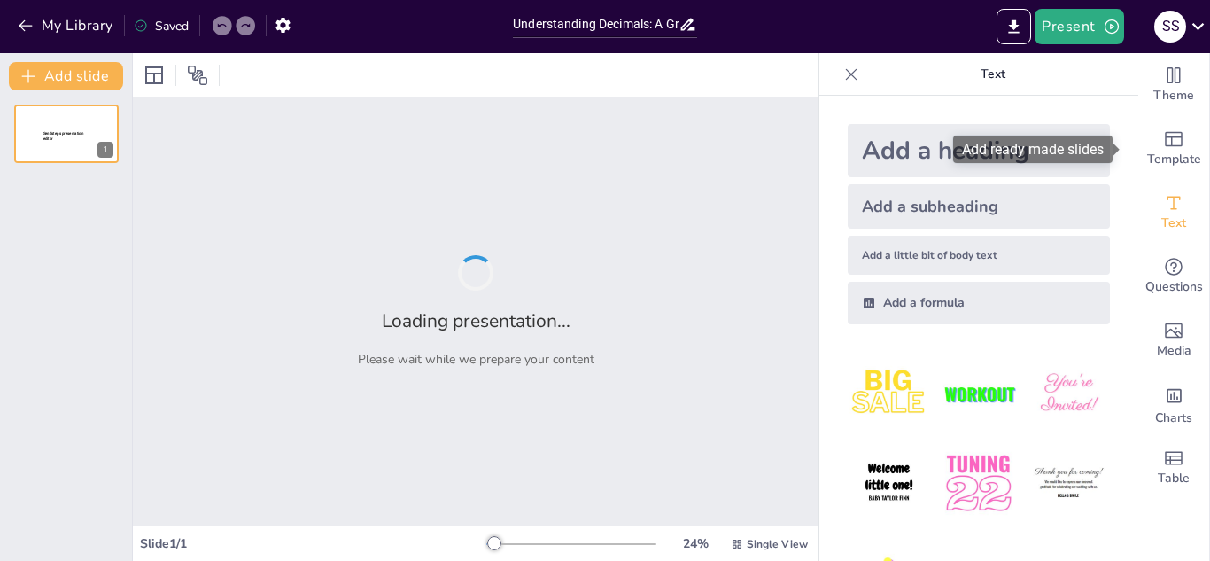
type input "Understanding Decimals: A Grade 6 Quiz"
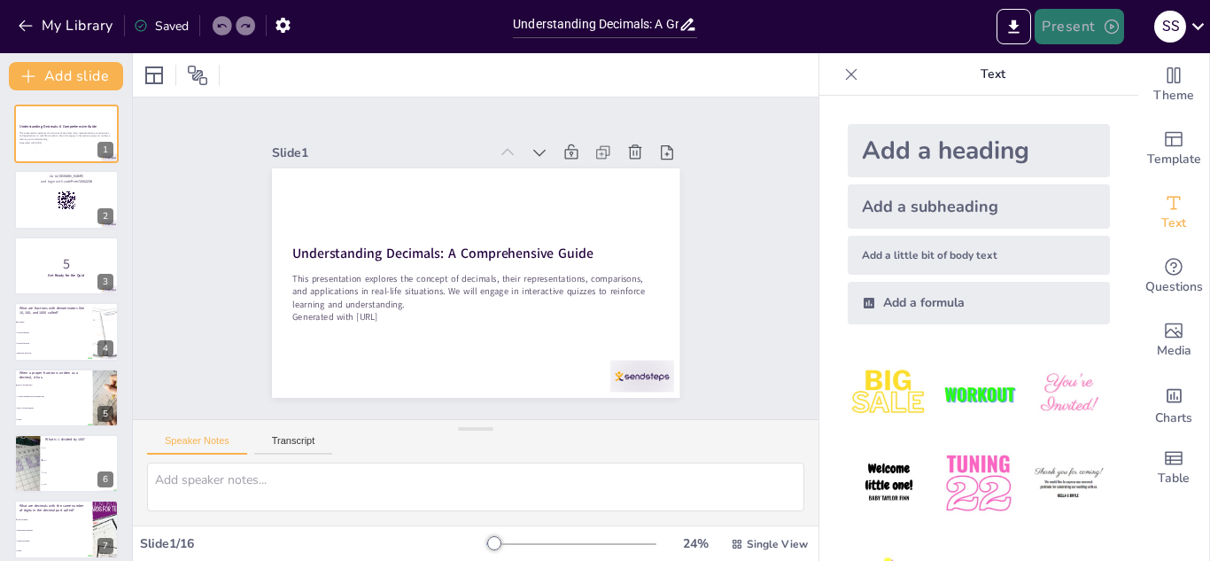
checkbox input "true"
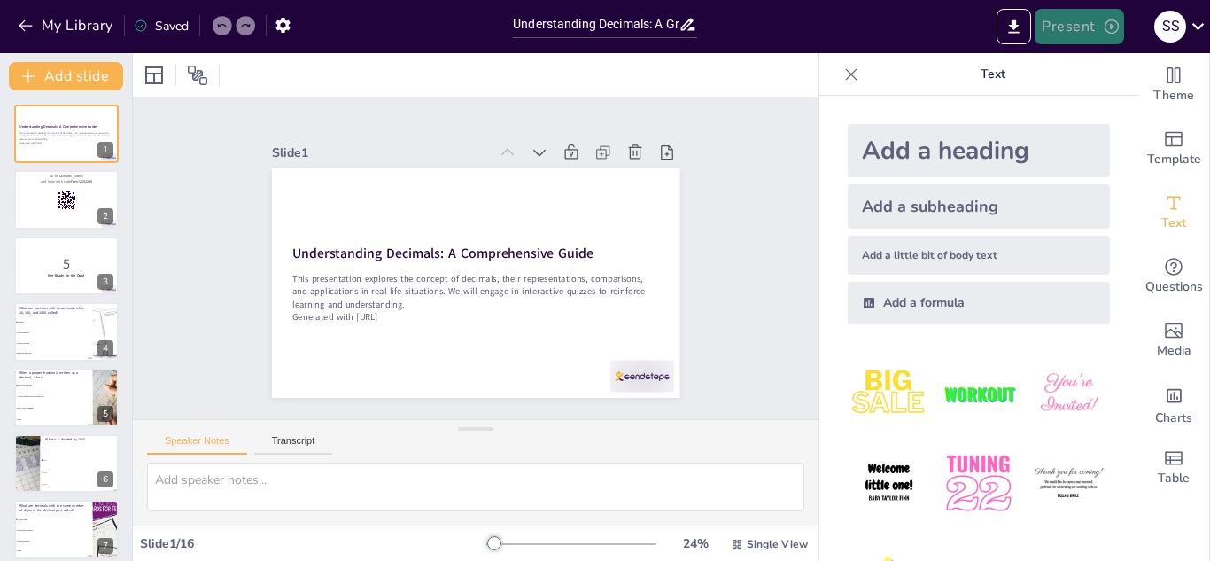
checkbox input "true"
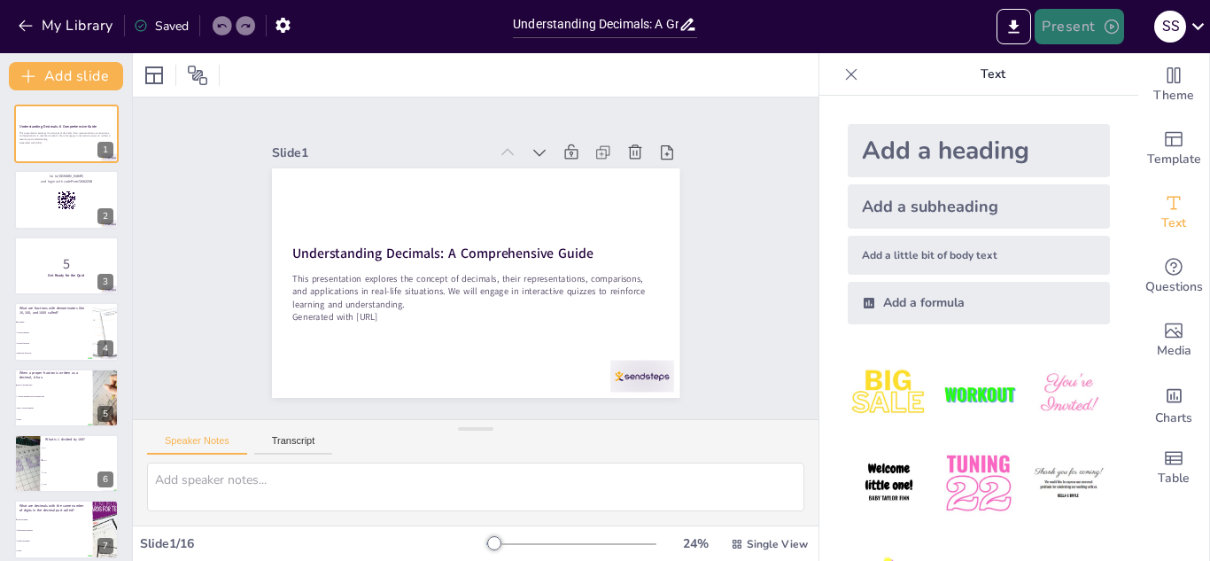
click at [1067, 28] on button "Present" at bounding box center [1079, 26] width 89 height 35
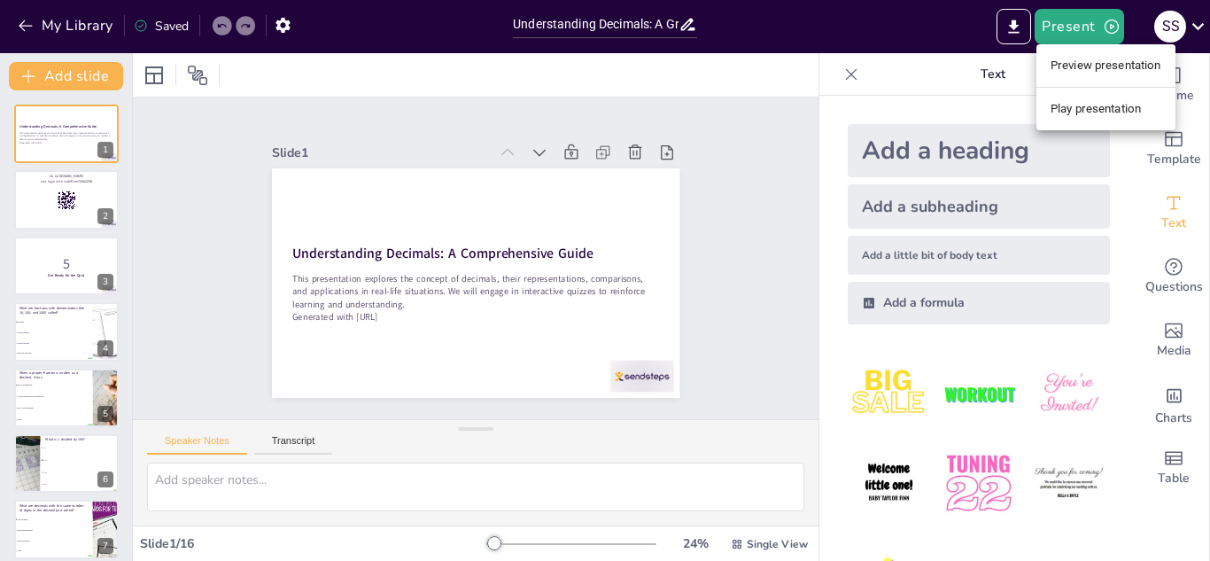
click at [1099, 110] on li "Play presentation" at bounding box center [1105, 109] width 139 height 28
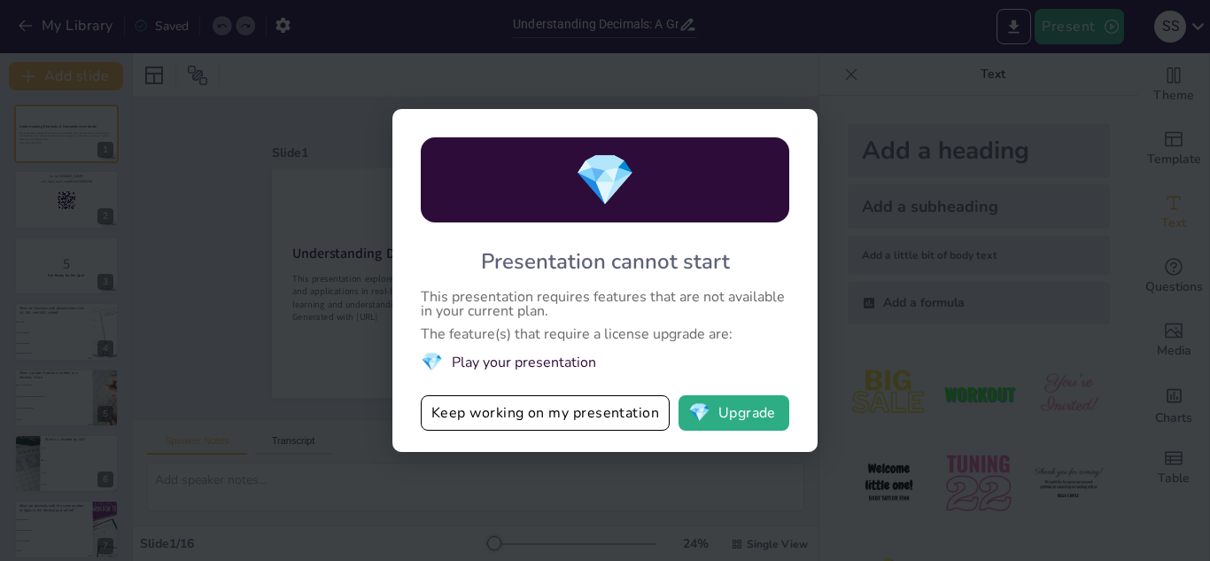
click at [283, 267] on div "💎 Presentation cannot start This presentation requires features that are not av…" at bounding box center [605, 280] width 1210 height 561
click at [547, 414] on button "Keep working on my presentation" at bounding box center [545, 412] width 249 height 35
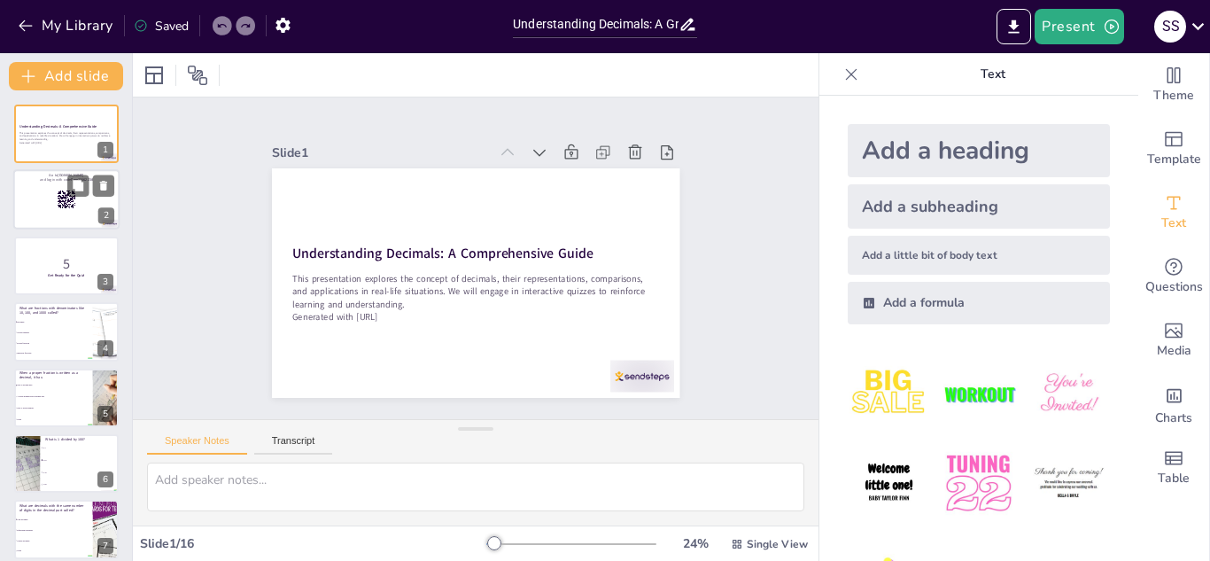
checkbox input "true"
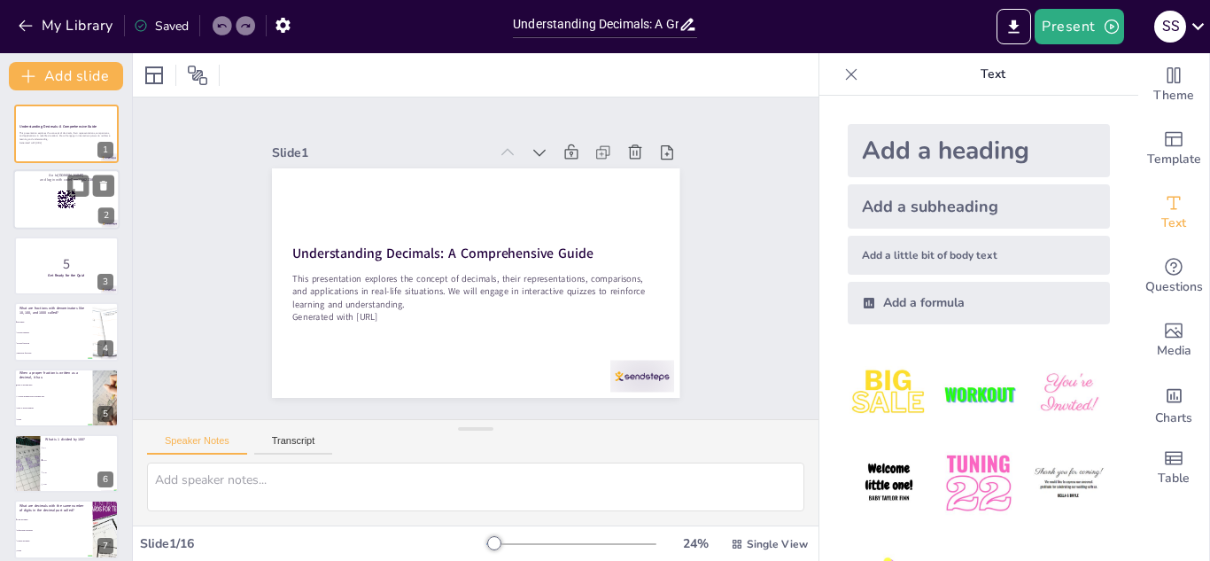
checkbox input "true"
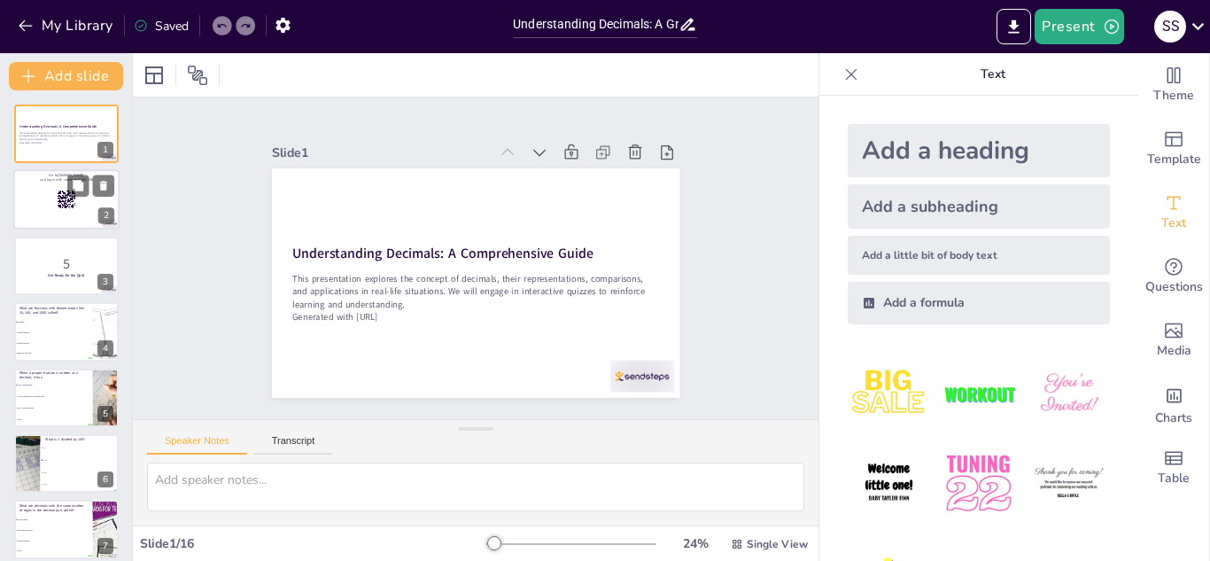
checkbox input "true"
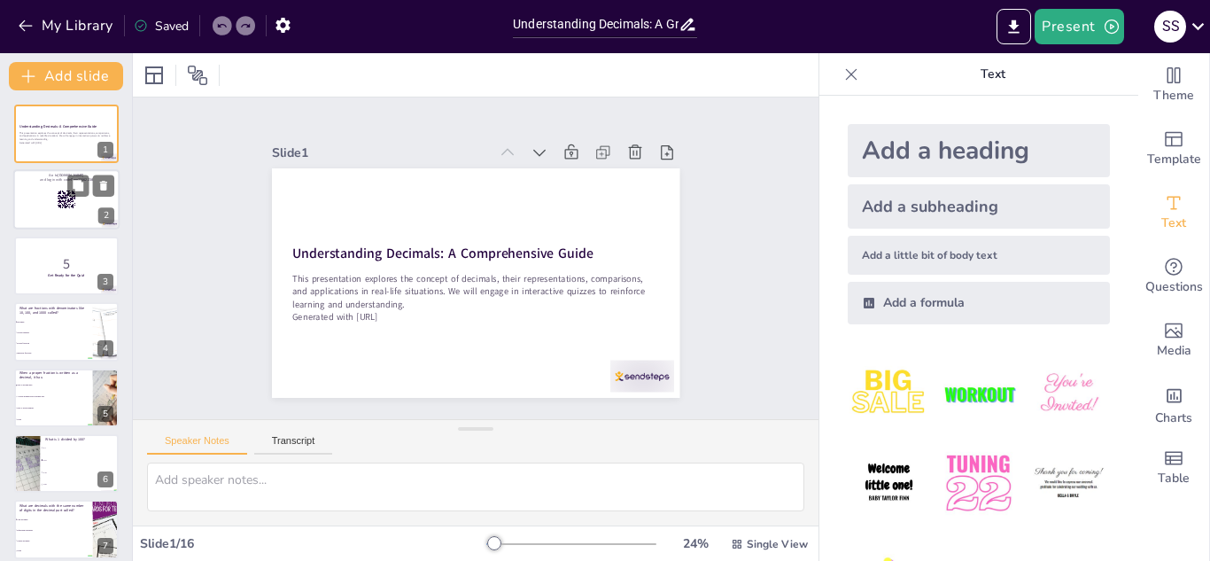
checkbox input "true"
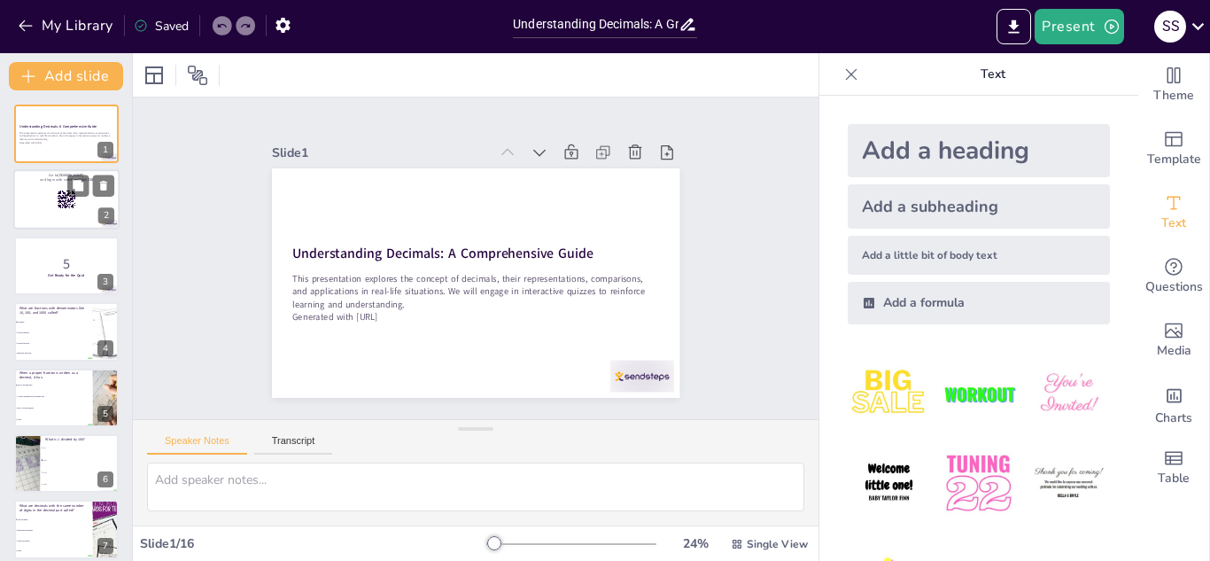
checkbox input "true"
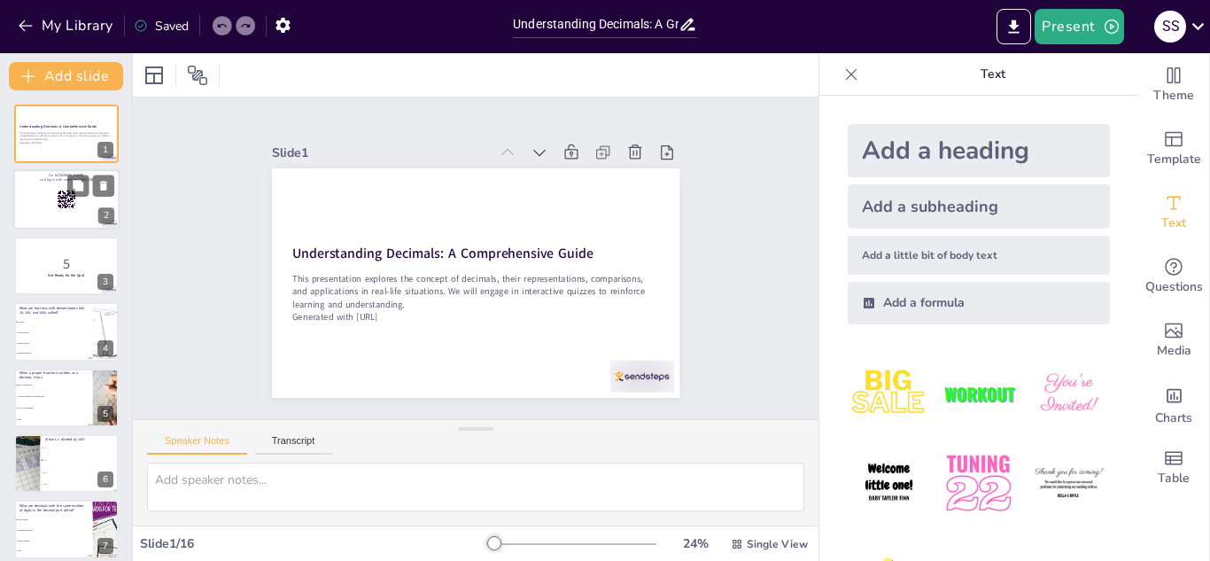
checkbox input "true"
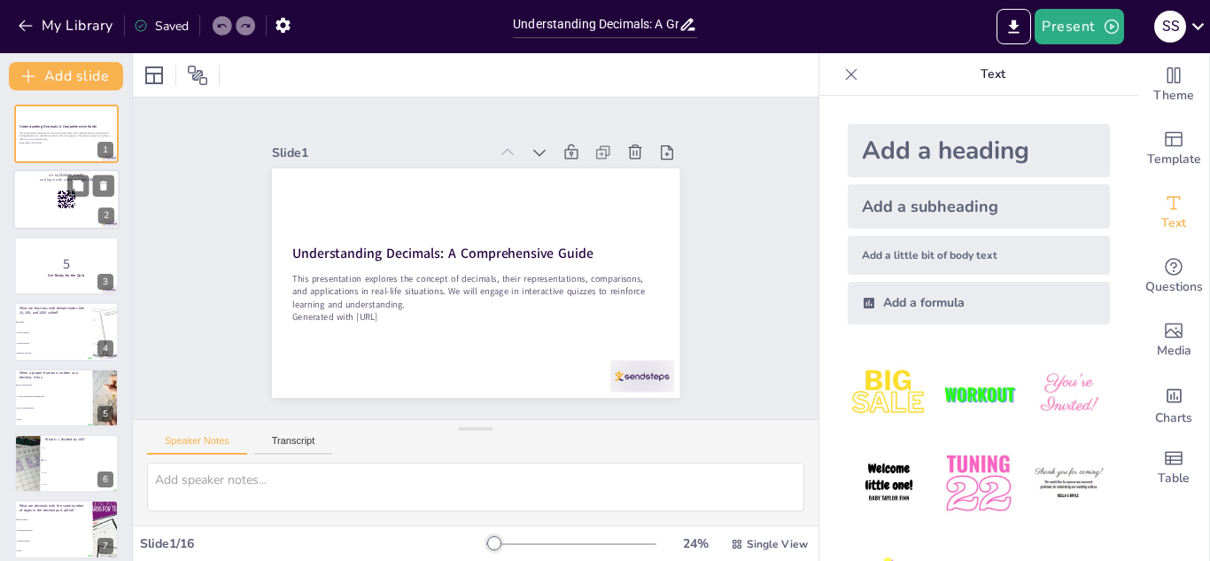
checkbox input "true"
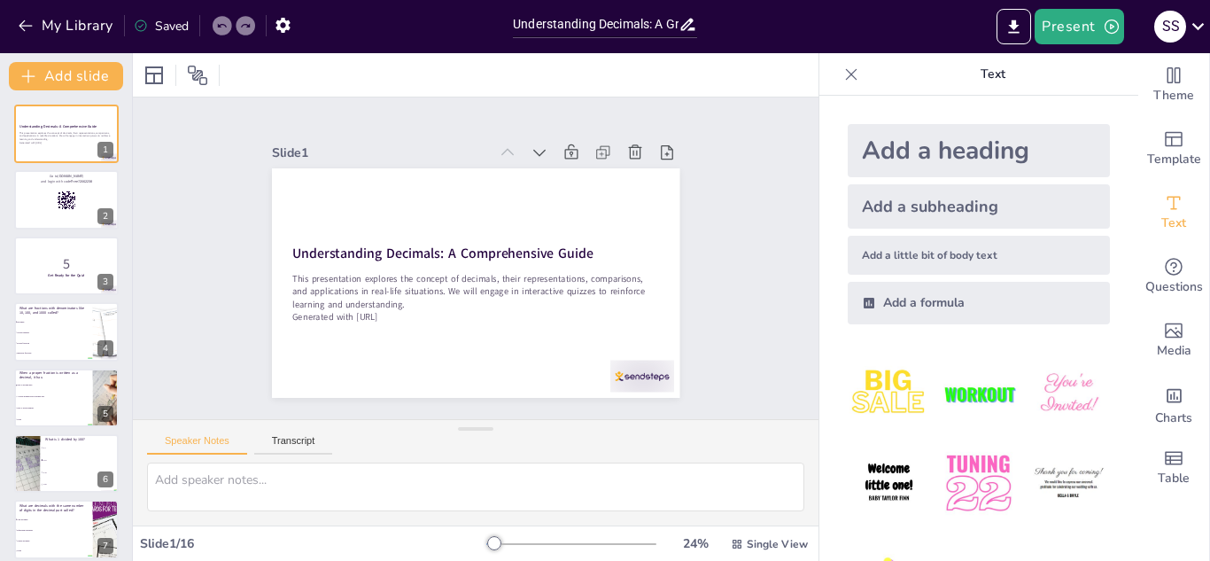
checkbox input "true"
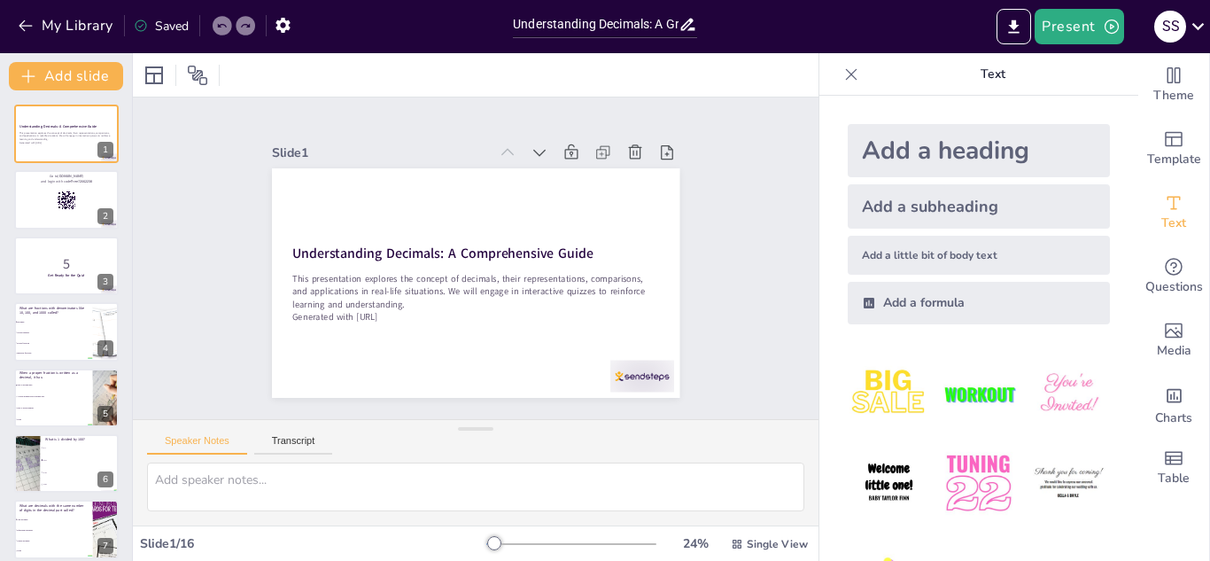
checkbox input "true"
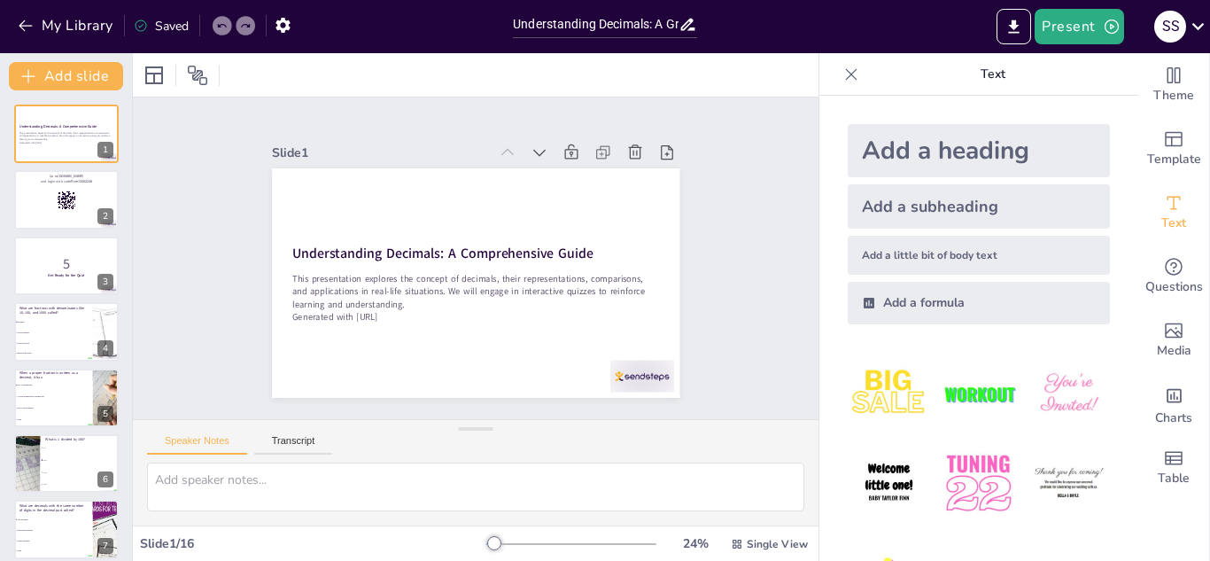
checkbox input "true"
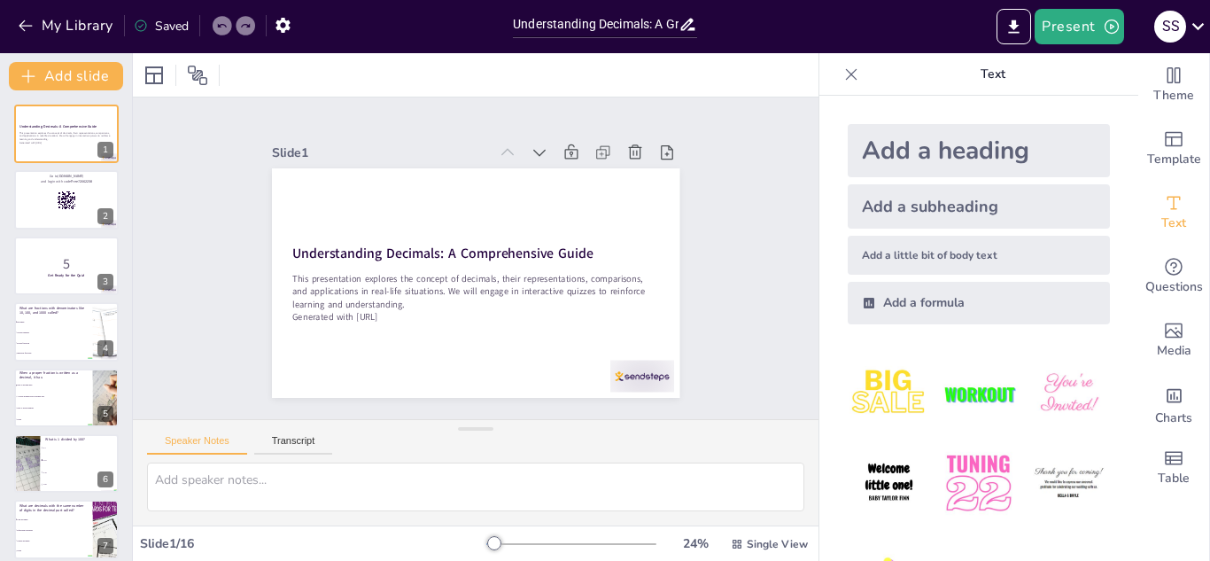
checkbox input "true"
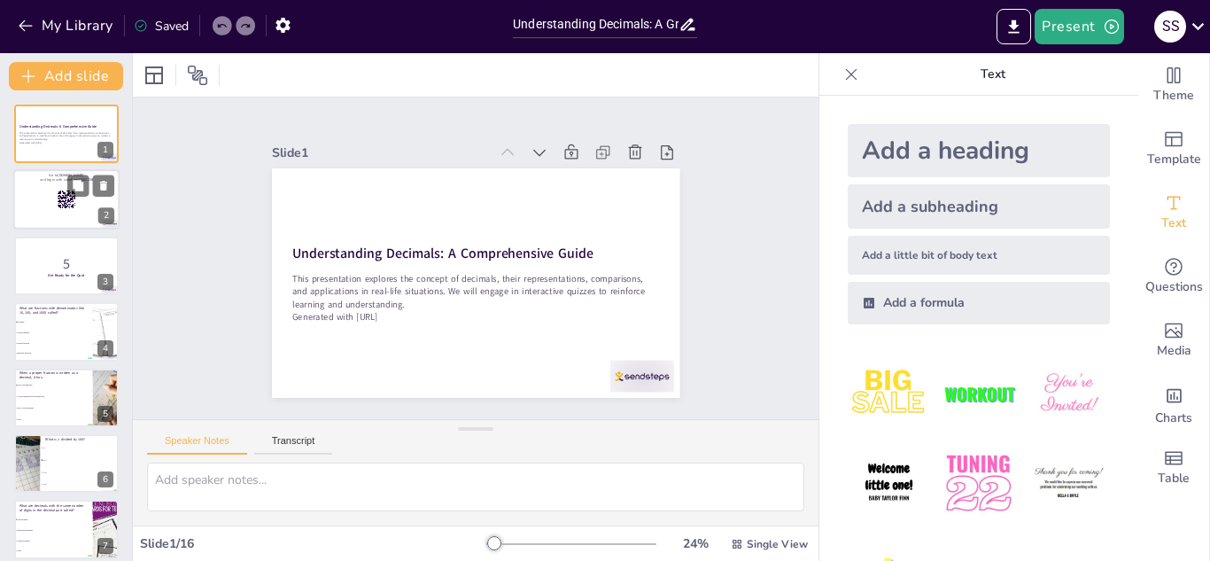
checkbox input "true"
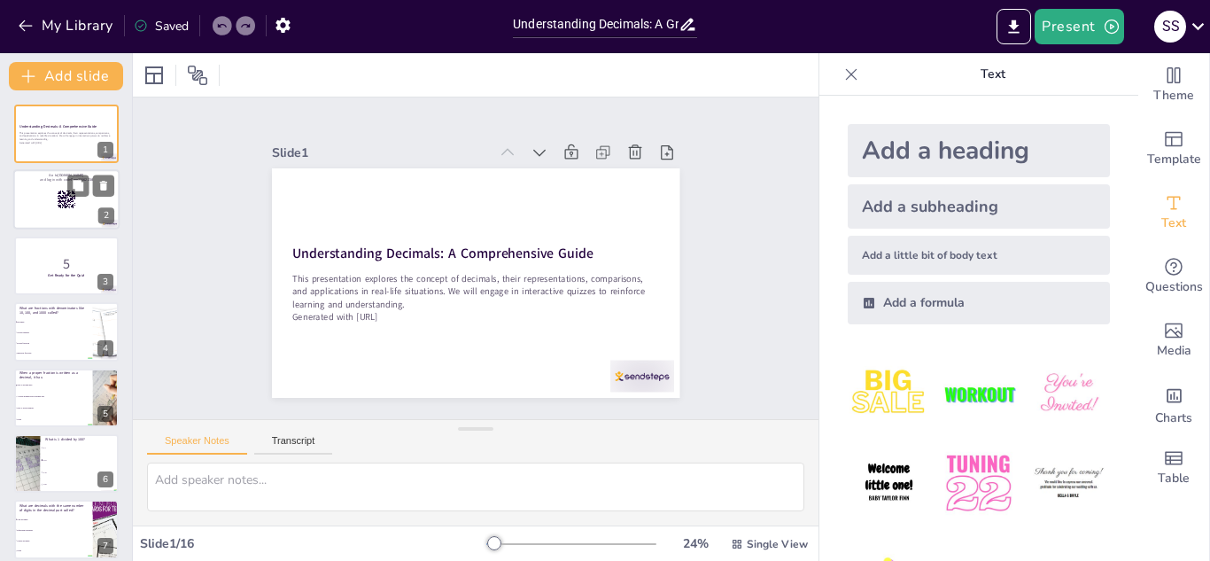
checkbox input "true"
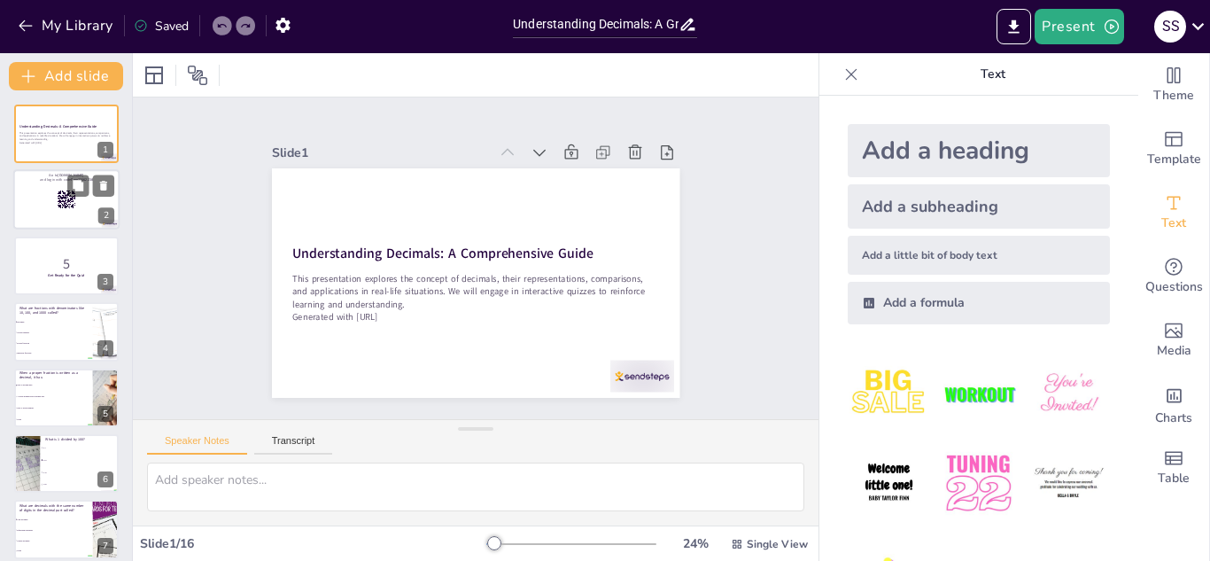
checkbox input "true"
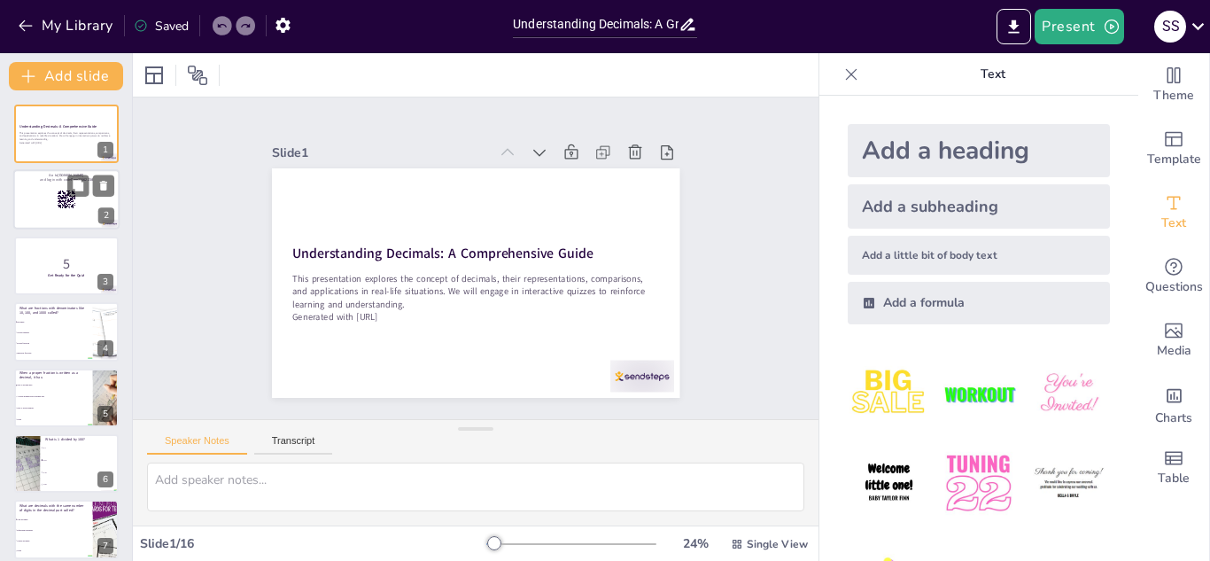
checkbox input "true"
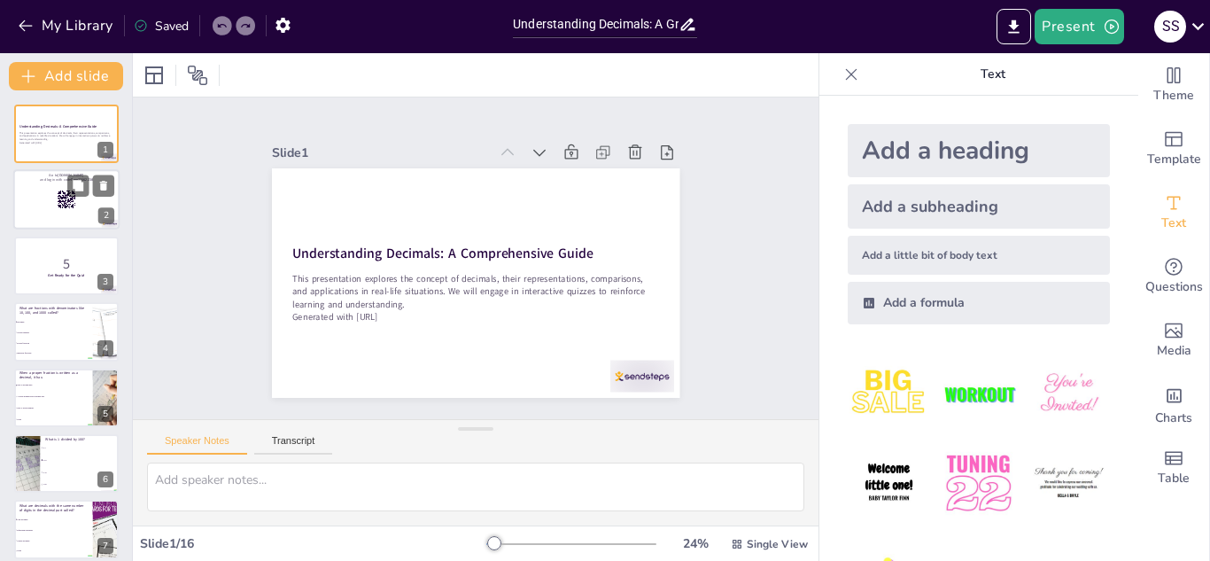
checkbox input "true"
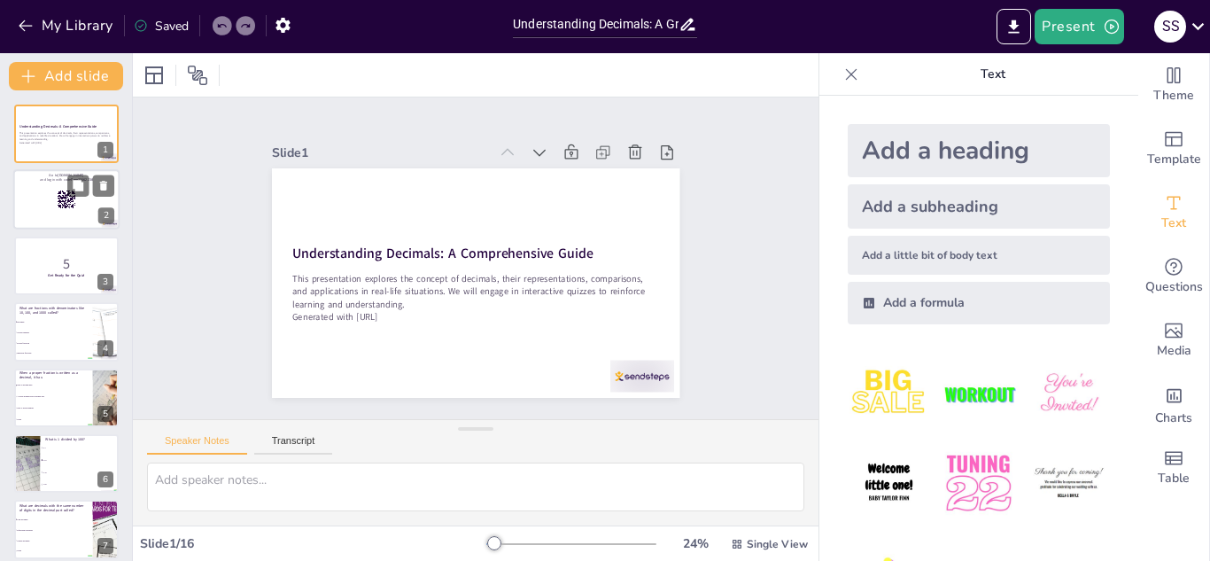
checkbox input "true"
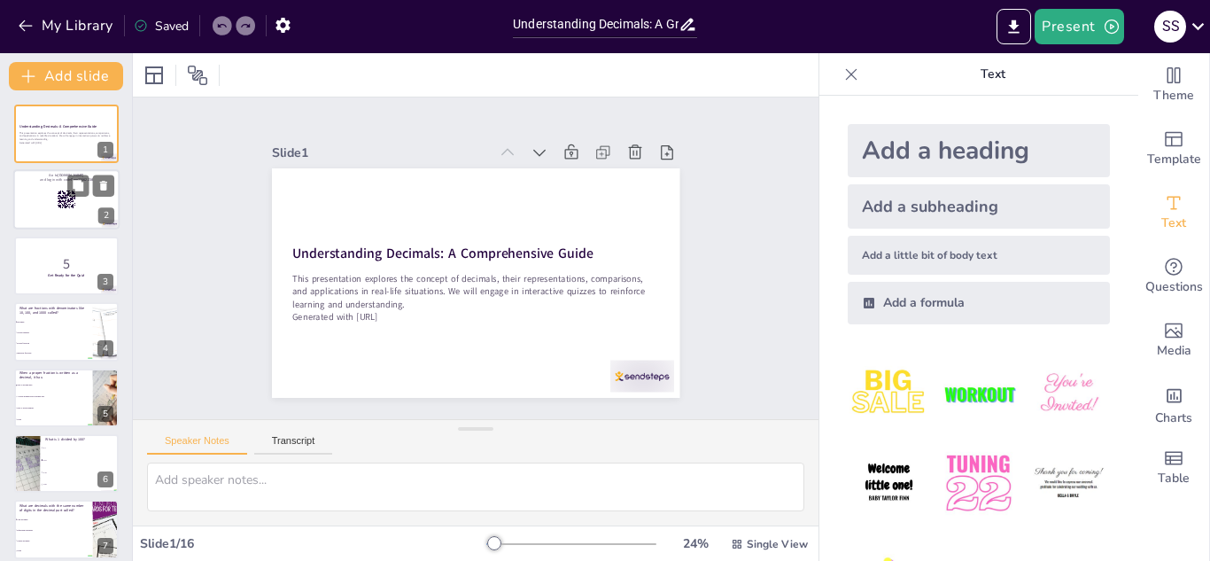
checkbox input "true"
click at [26, 197] on div at bounding box center [66, 200] width 106 height 60
checkbox input "true"
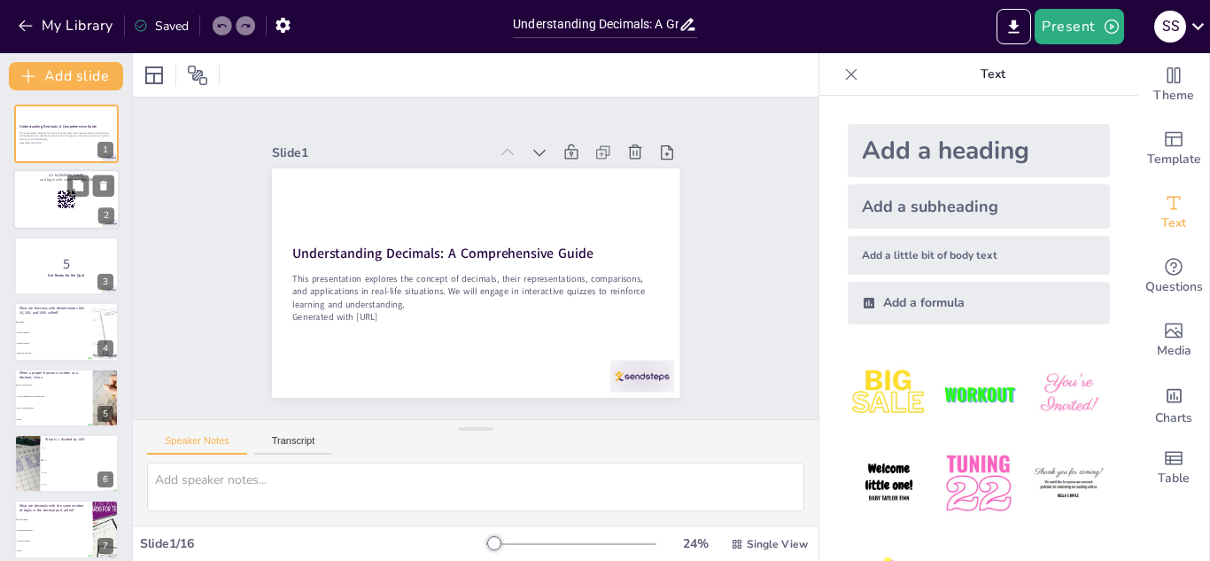
checkbox input "true"
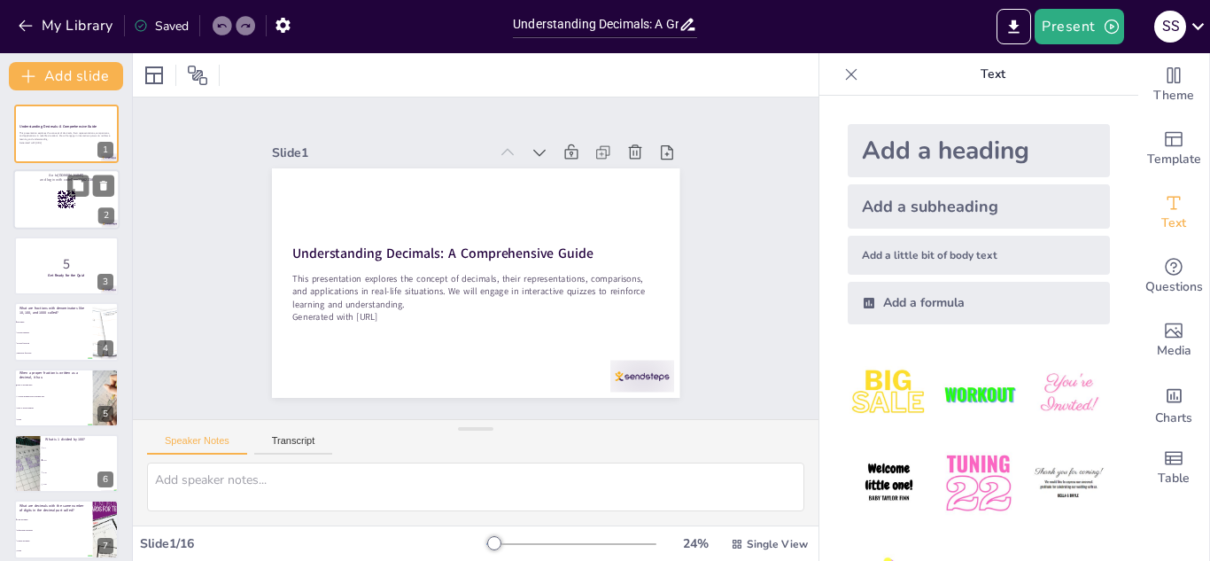
checkbox input "true"
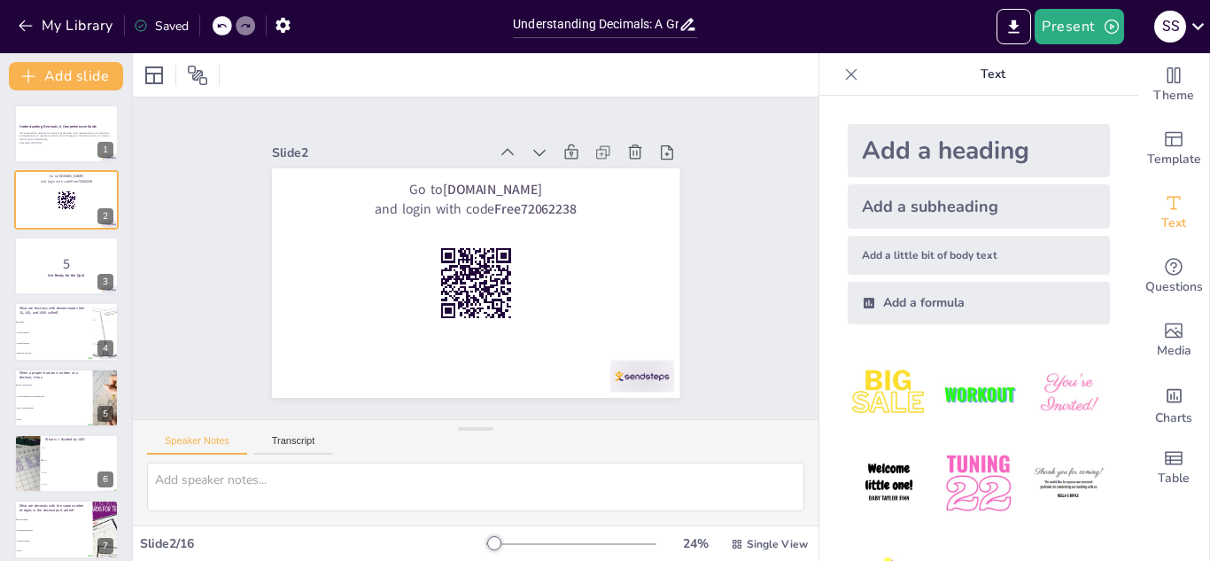
checkbox input "true"
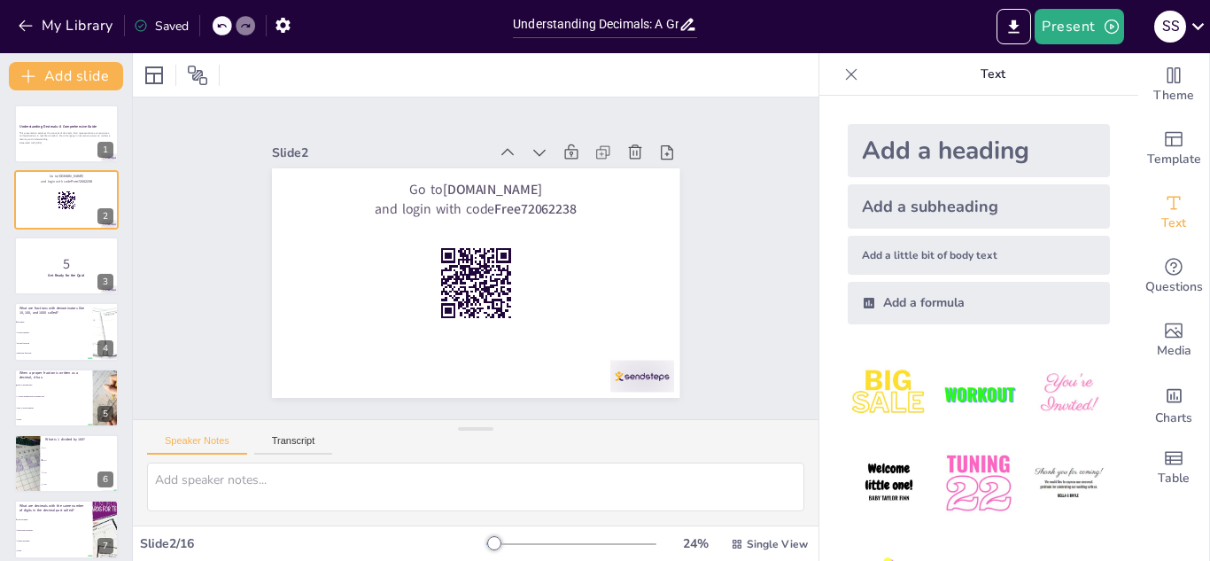
checkbox input "true"
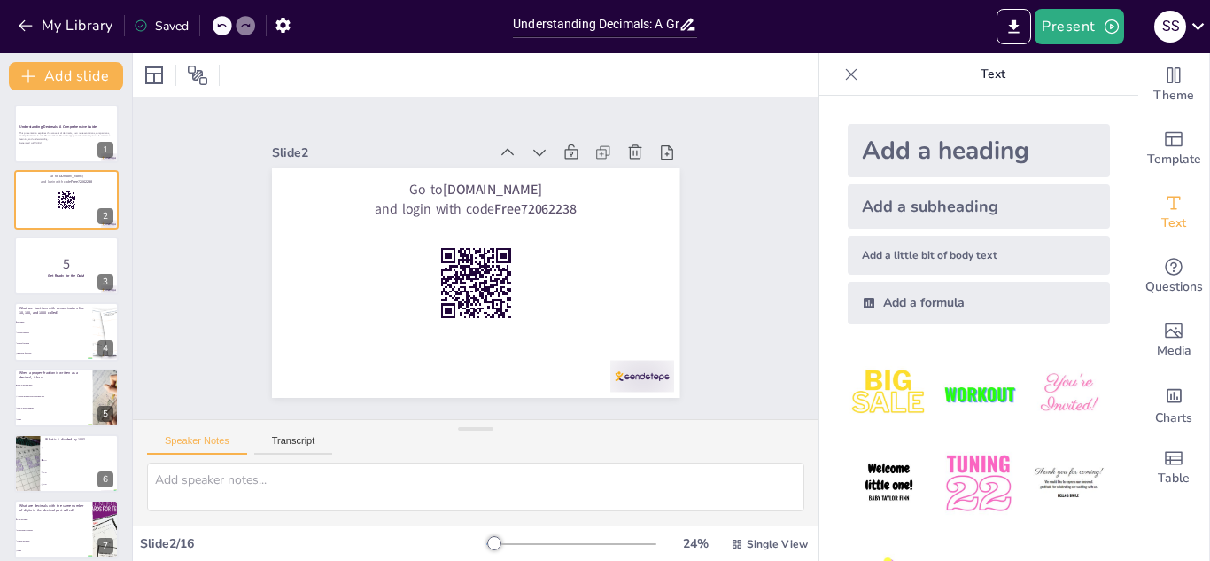
checkbox input "true"
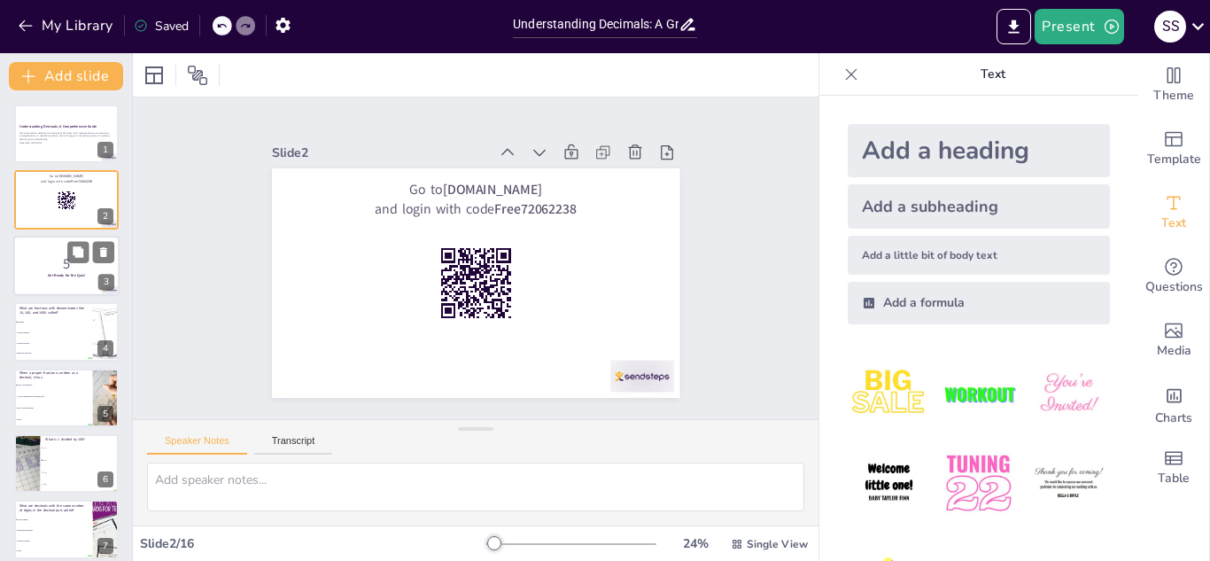
checkbox input "true"
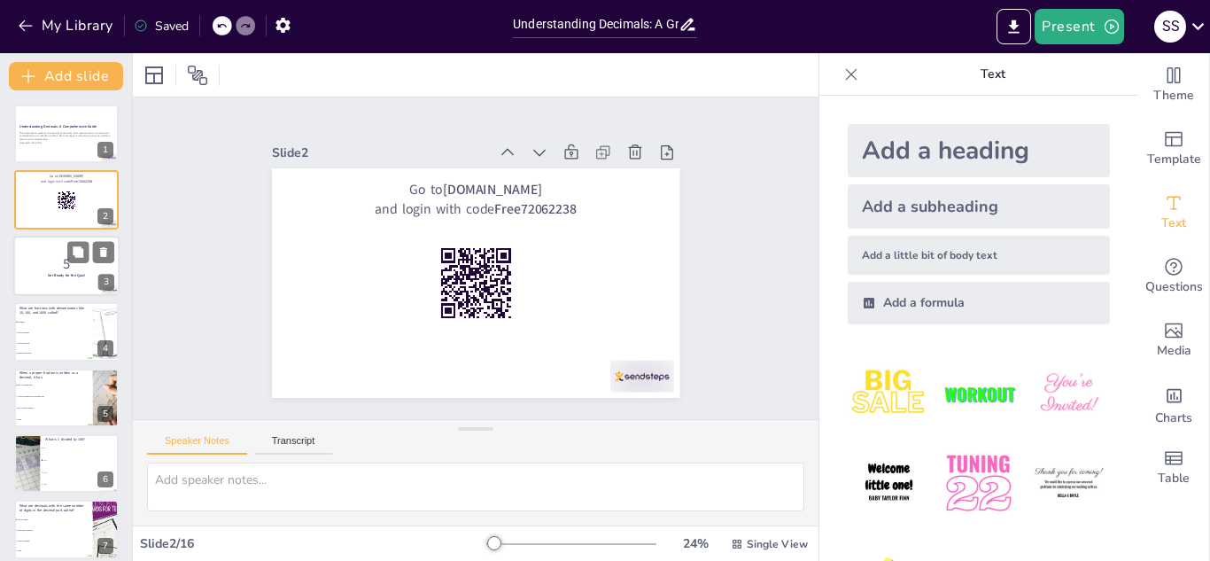
checkbox input "true"
click at [40, 242] on div at bounding box center [66, 266] width 106 height 60
checkbox input "true"
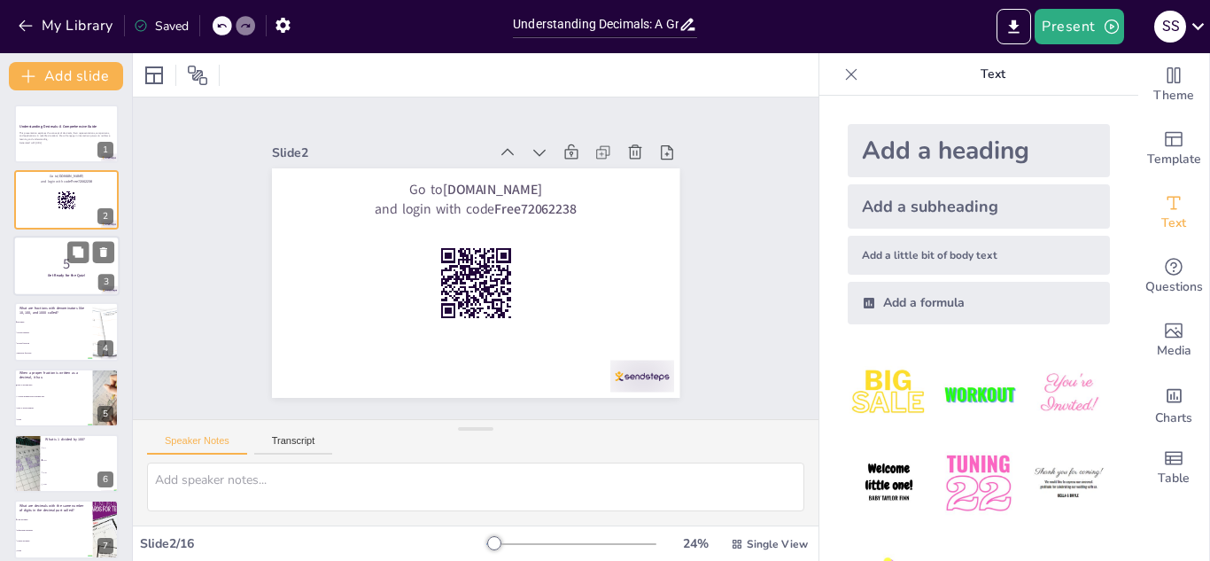
checkbox input "true"
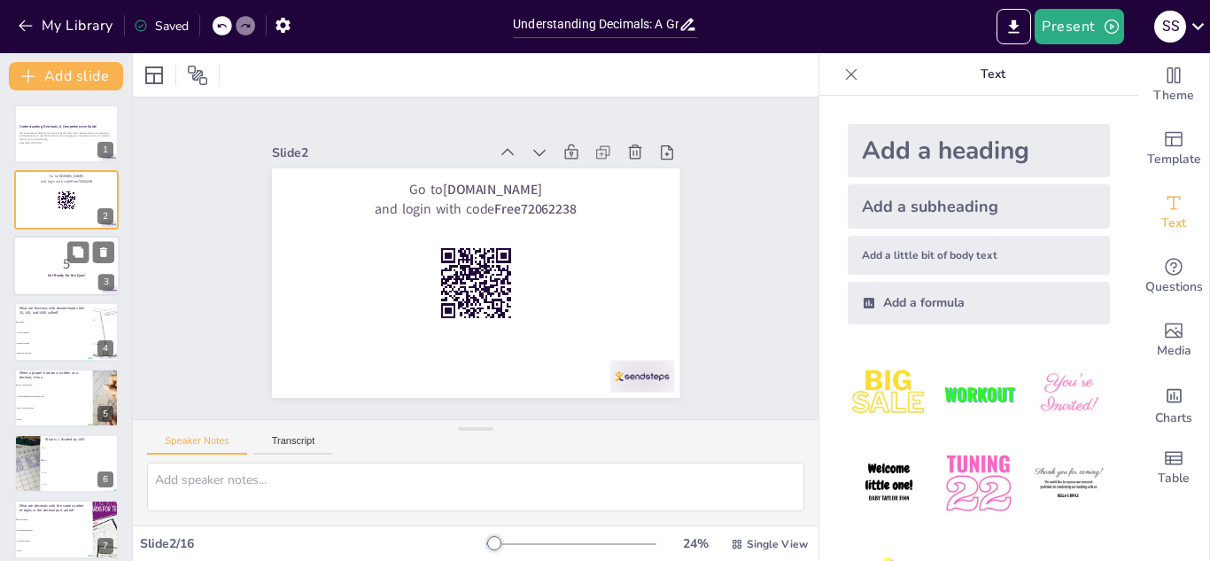
checkbox input "true"
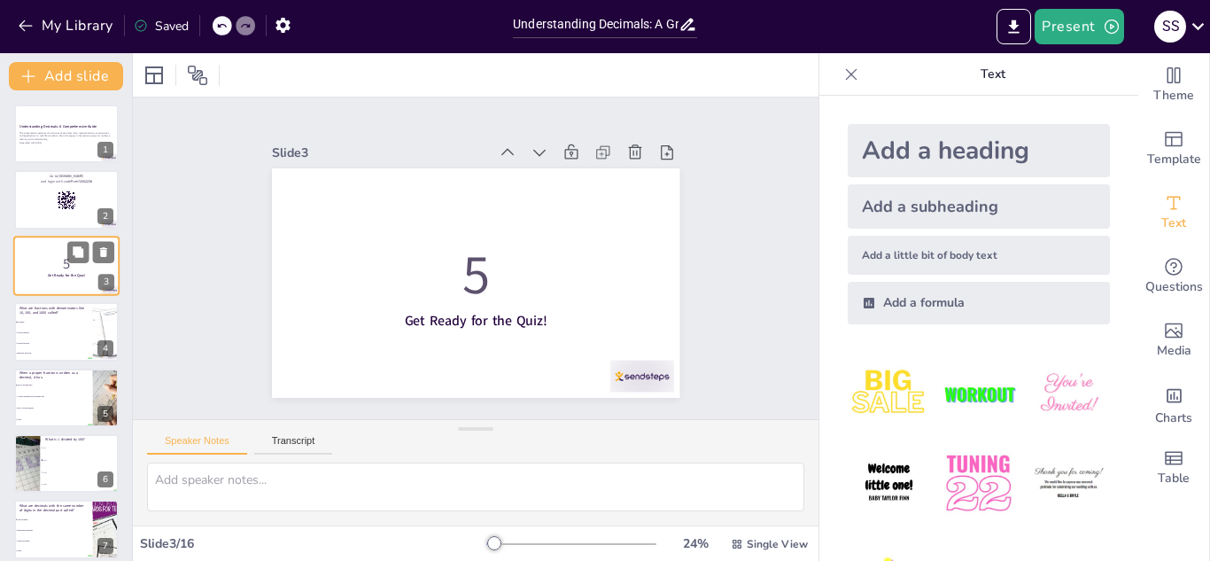
checkbox input "true"
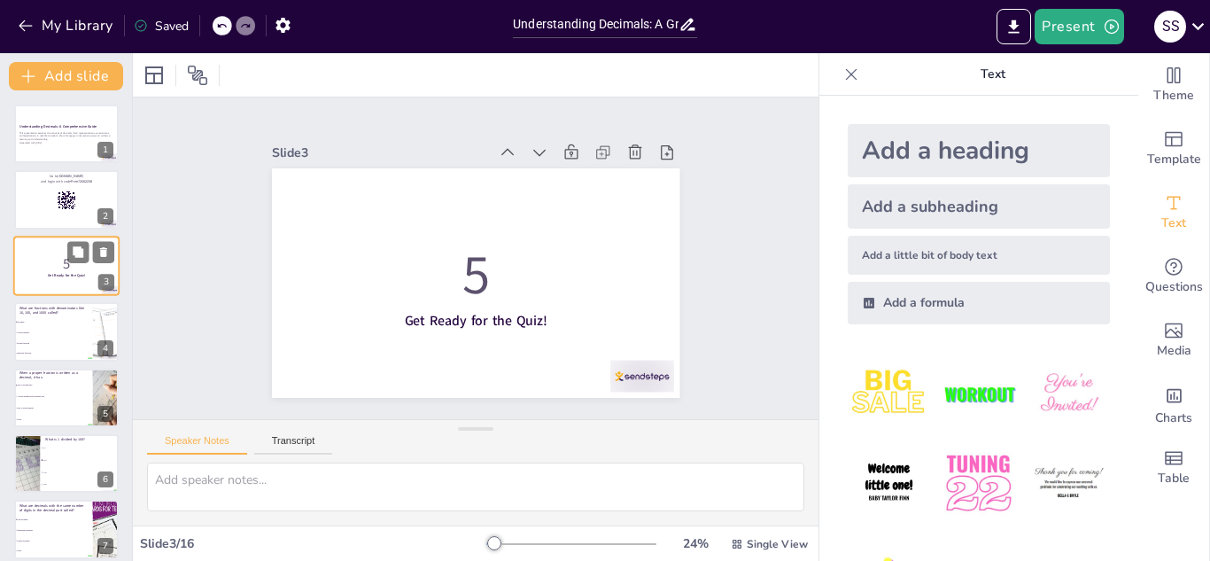
checkbox input "true"
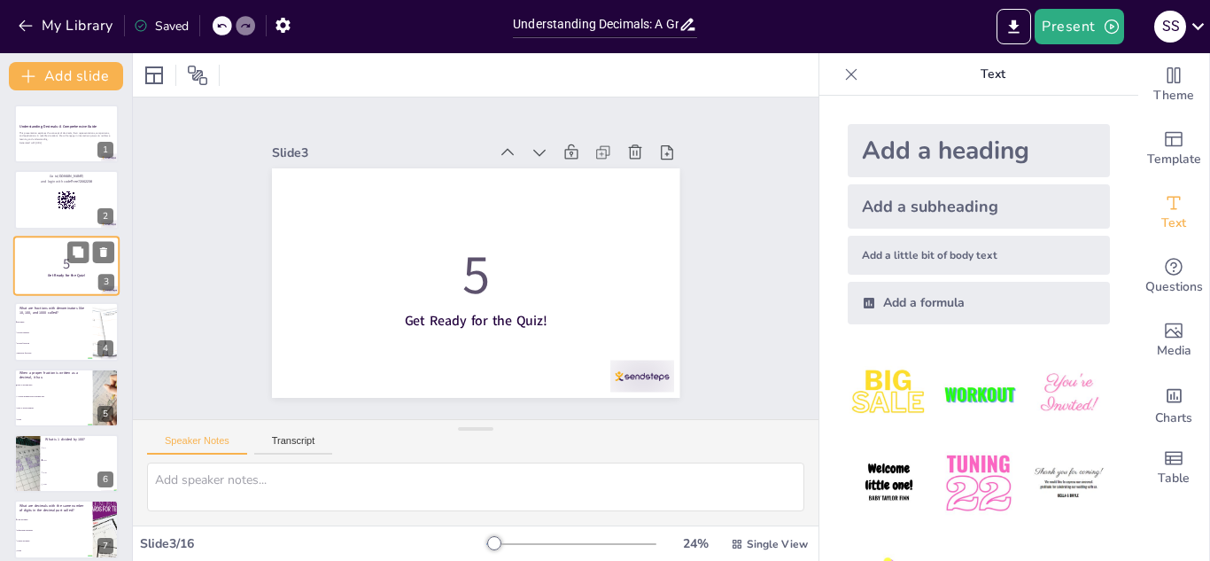
checkbox input "true"
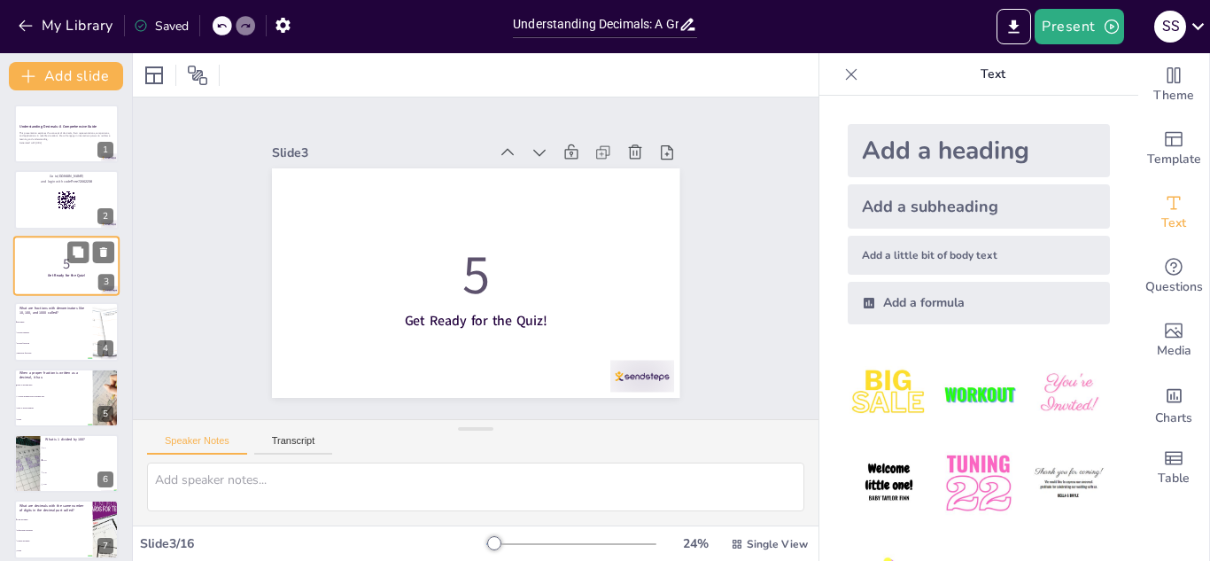
checkbox input "true"
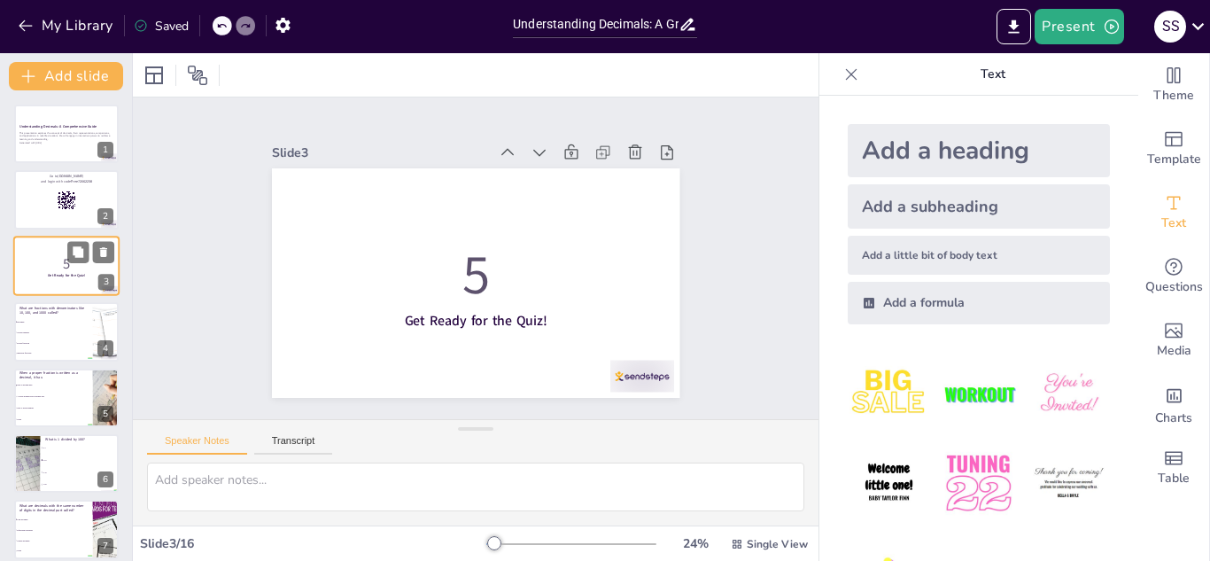
checkbox input "true"
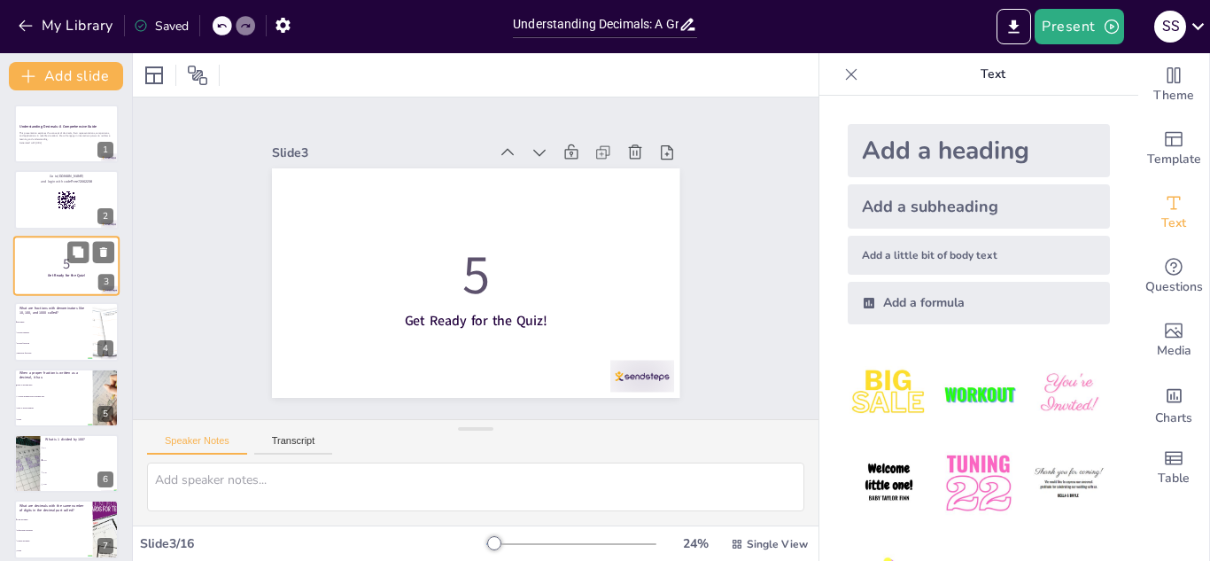
checkbox input "true"
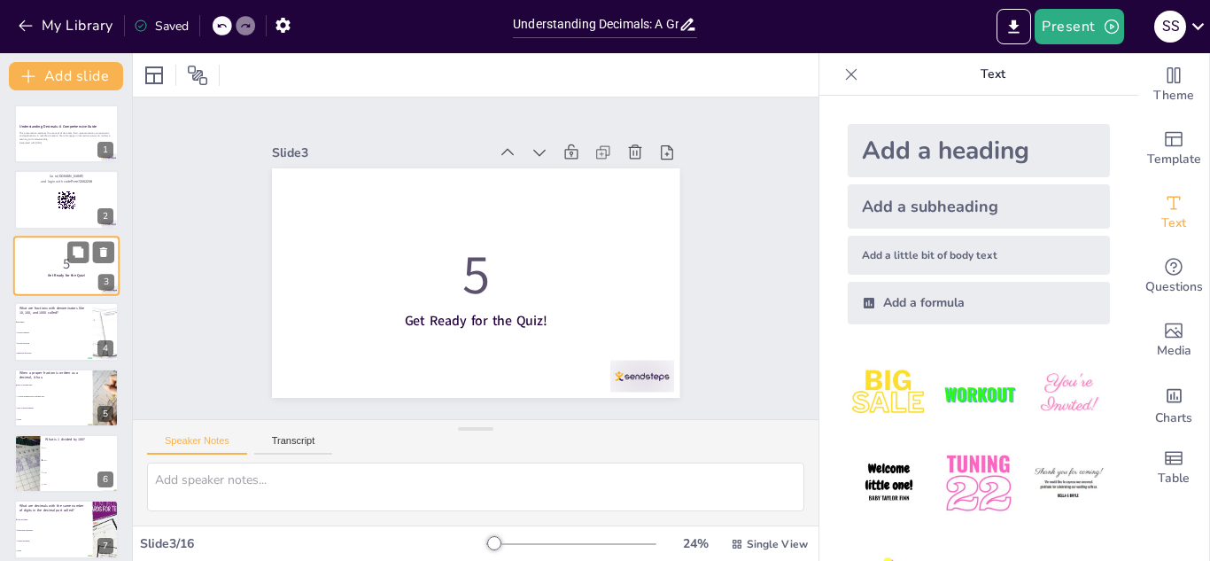
checkbox input "true"
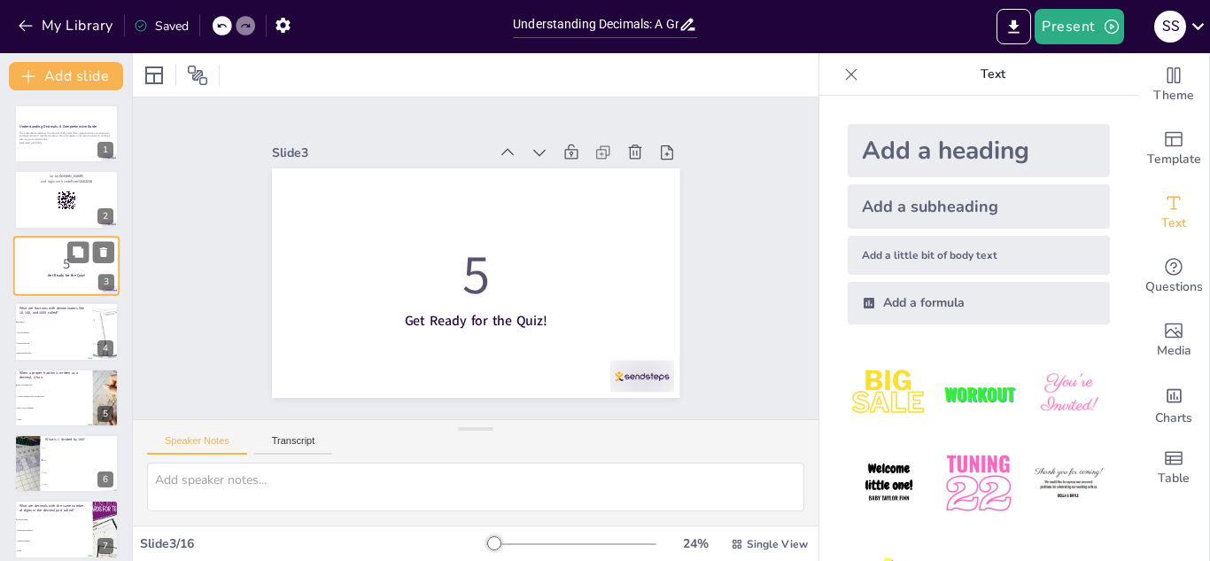
checkbox input "true"
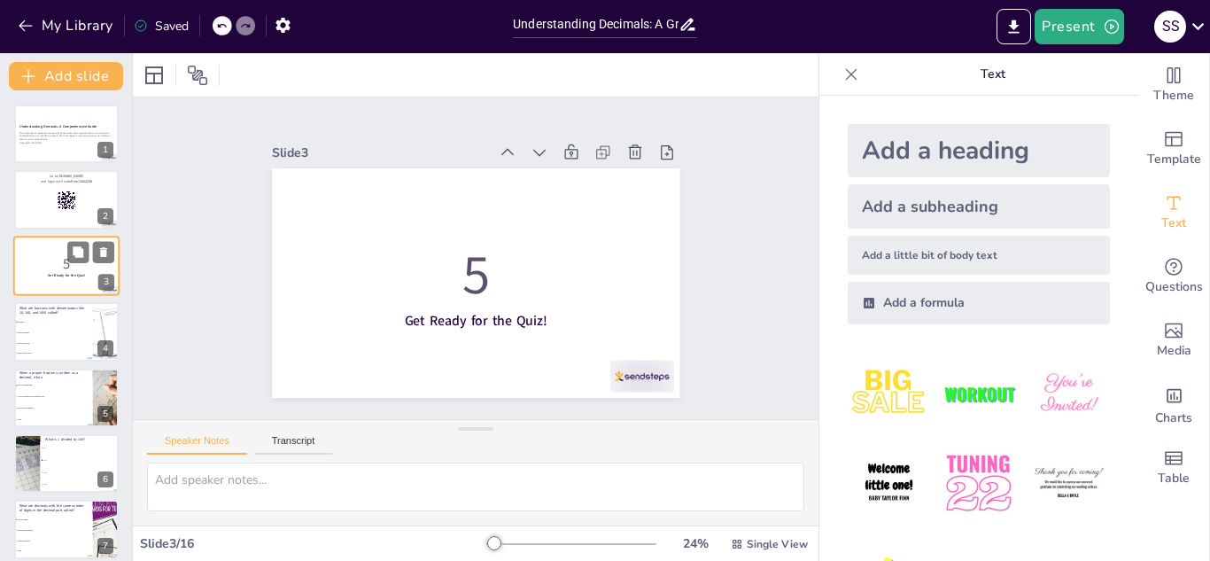
checkbox input "true"
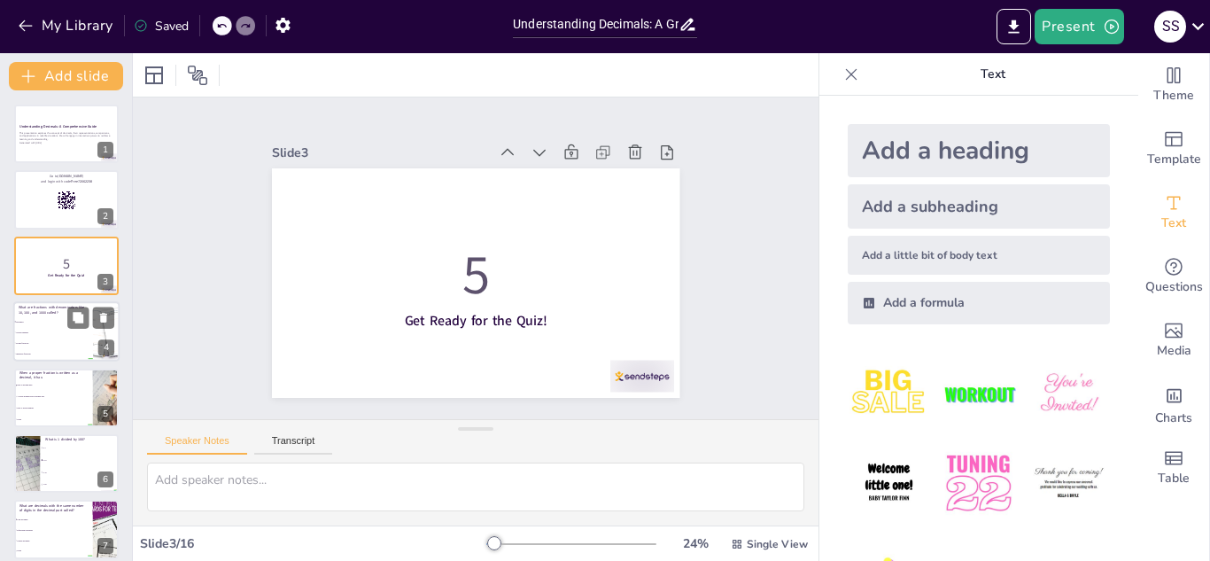
checkbox input "true"
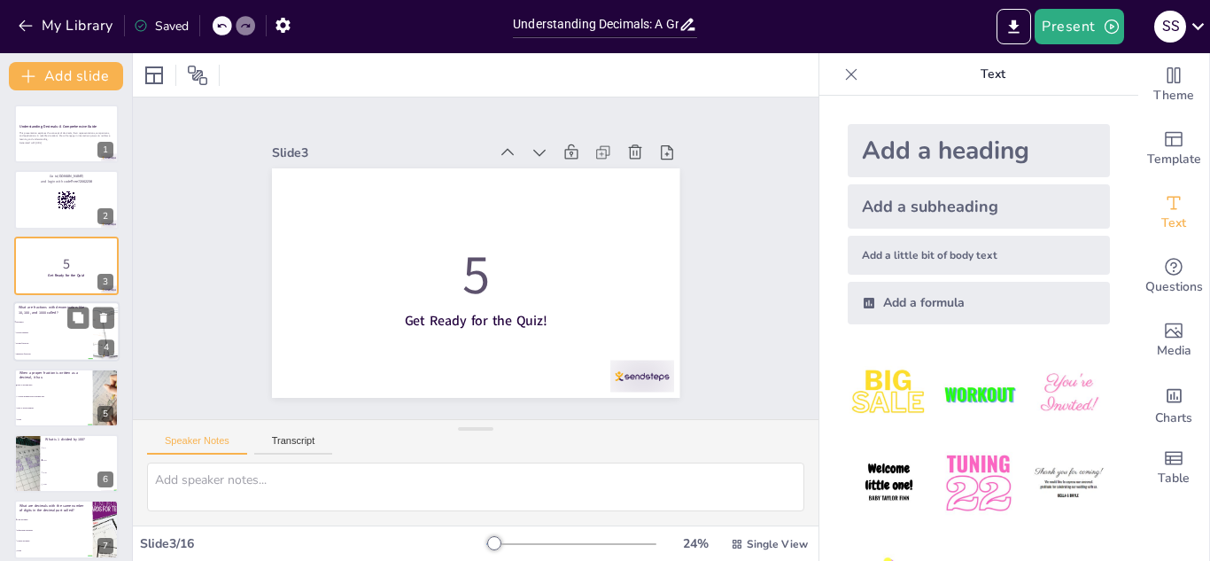
checkbox input "true"
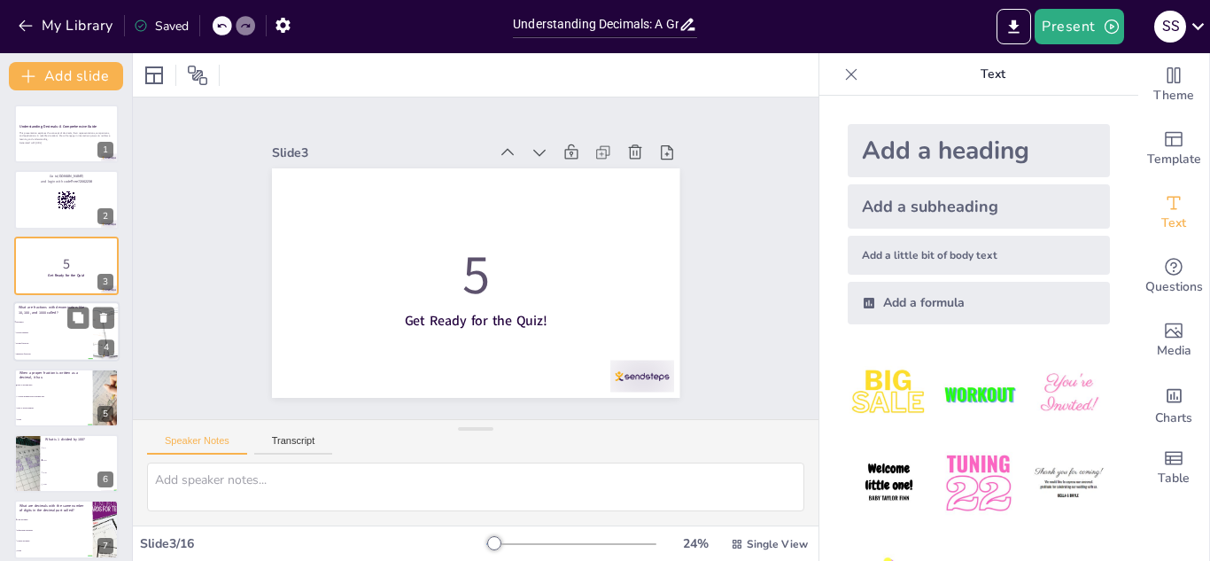
click at [58, 307] on p "What are fractions with denominators like 10, 100, and 1000 called?" at bounding box center [53, 311] width 69 height 10
type textarea "Decimals are fractions where the denominator is a power of ten. This allows for…"
checkbox input "true"
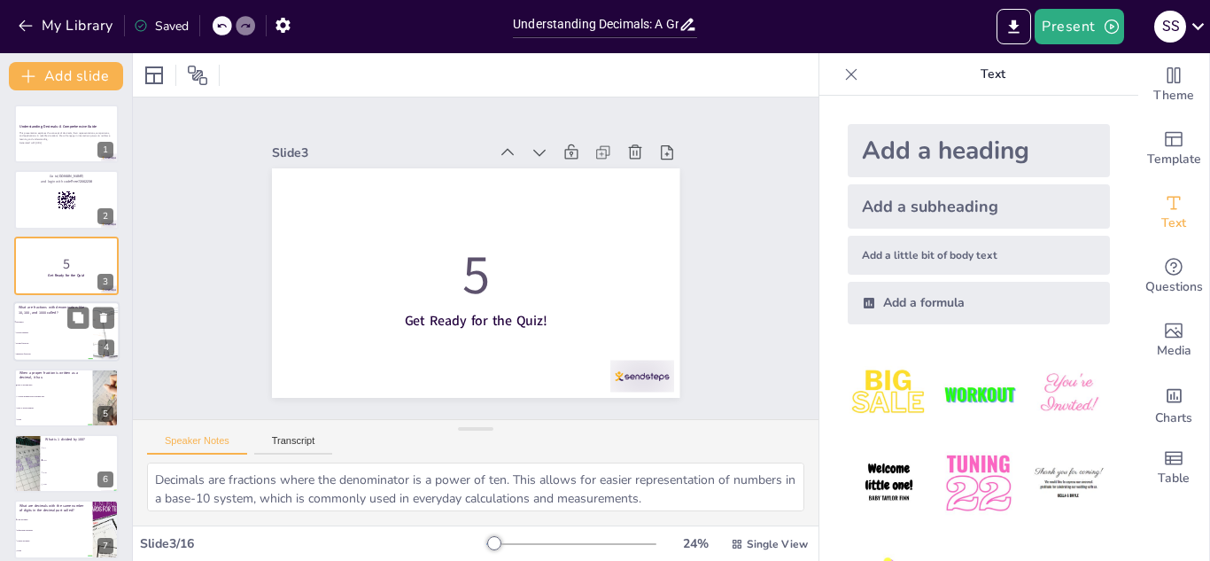
scroll to position [6, 0]
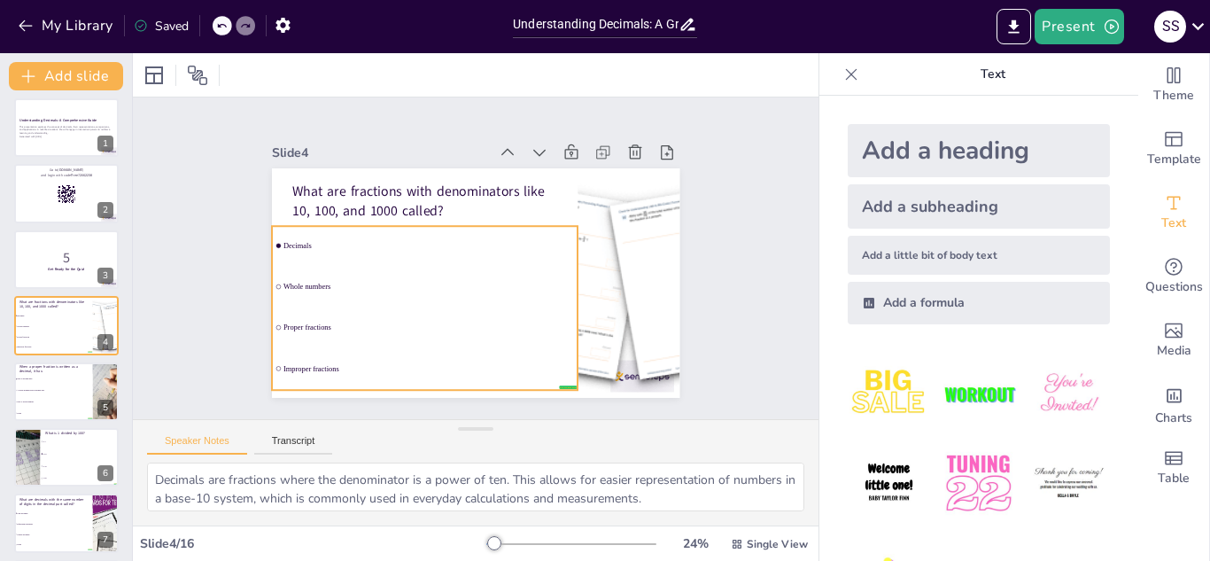
click at [553, 377] on li "Improper fractions" at bounding box center [425, 368] width 306 height 39
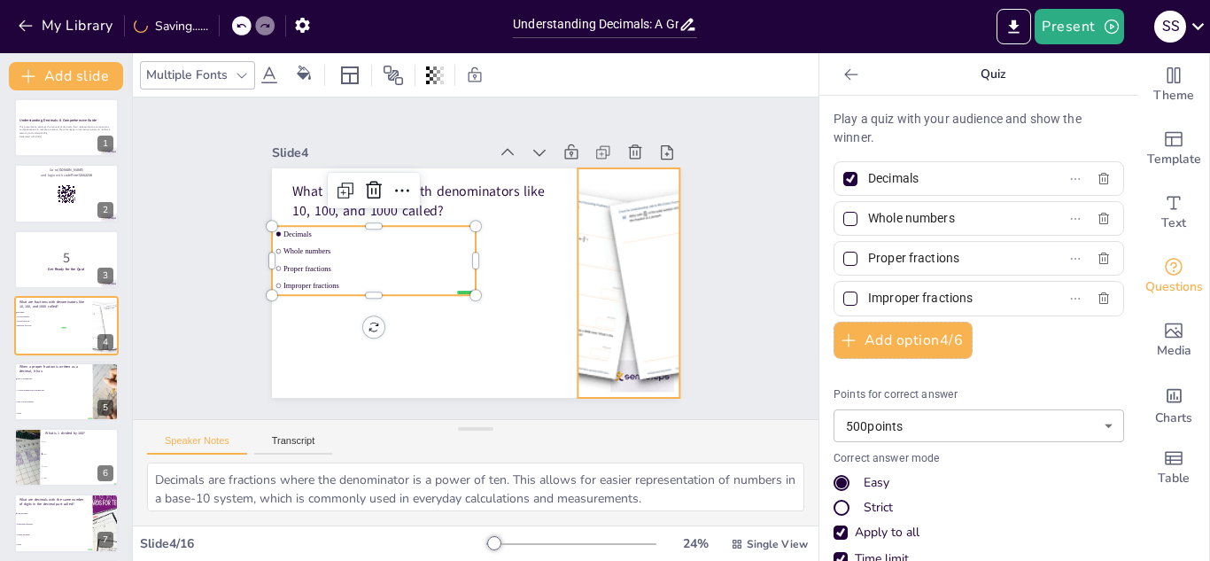
click at [594, 266] on div at bounding box center [629, 282] width 528 height 229
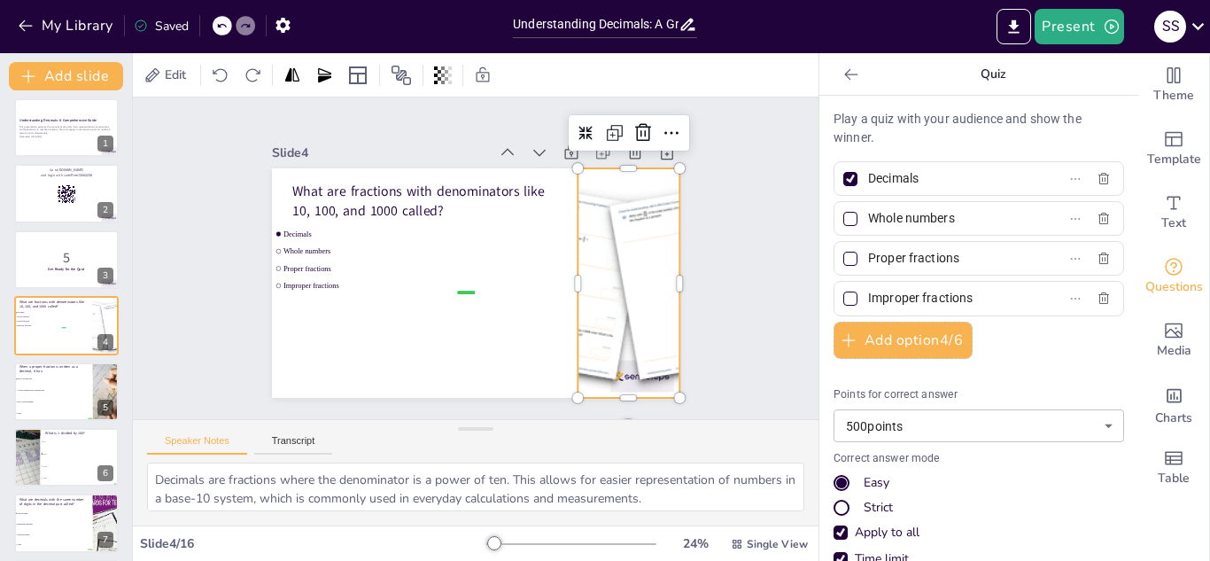
click at [864, 504] on div "Strict" at bounding box center [878, 508] width 29 height 18
click at [183, 185] on div "Slide 1 Understanding Decimals: A Comprehensive Guide This presentation explore…" at bounding box center [476, 258] width 686 height 322
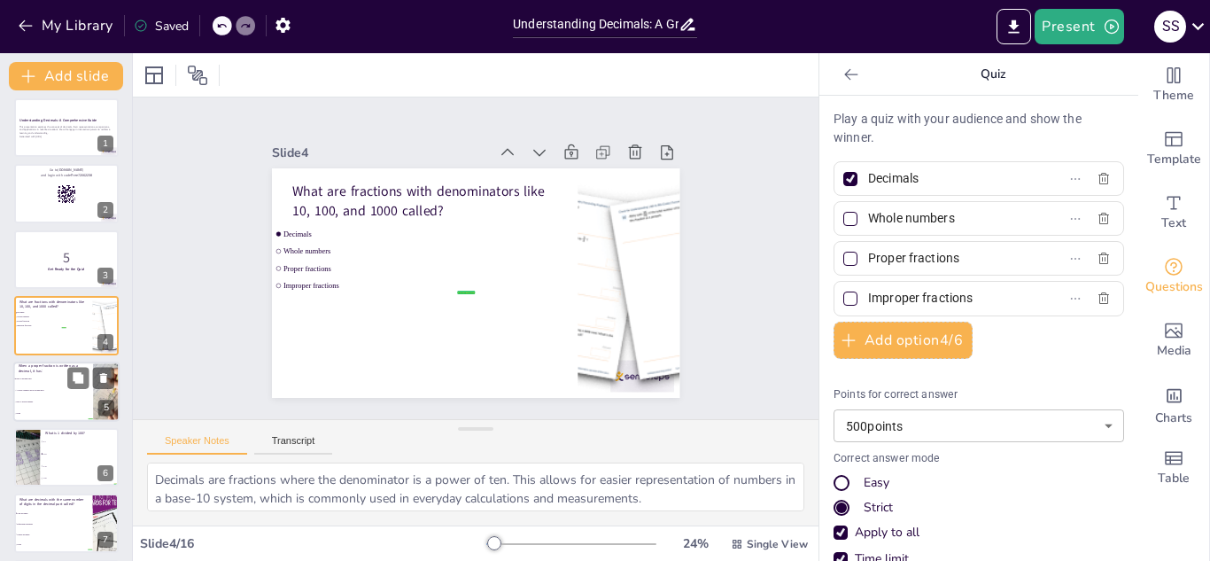
click at [38, 379] on span "Only a decimal part" at bounding box center [54, 378] width 76 height 3
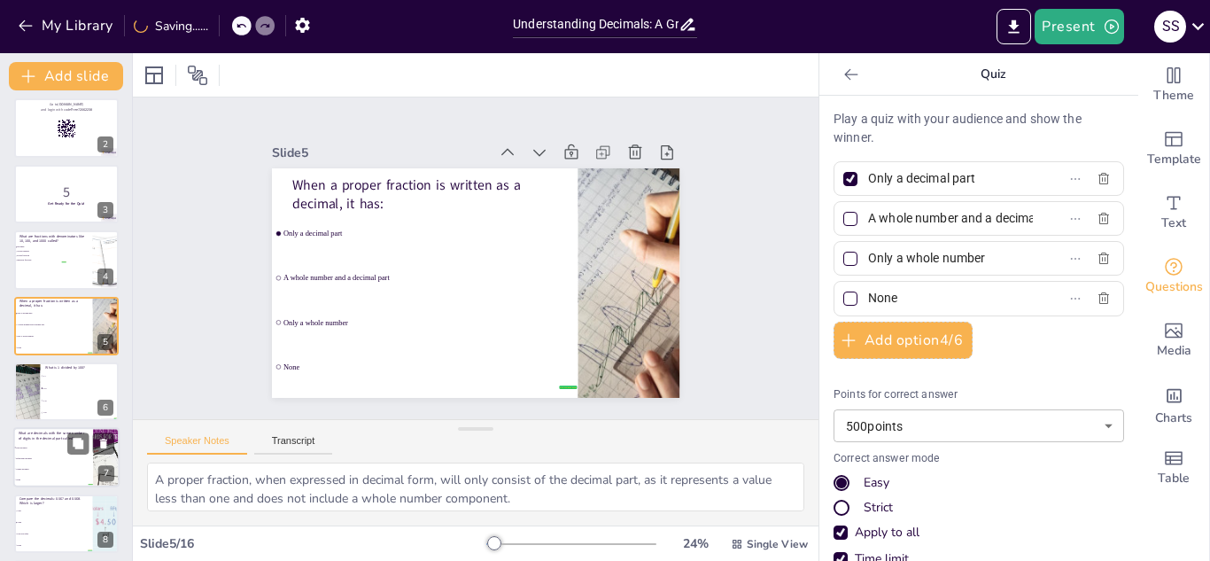
click at [32, 438] on p "What are decimals with the same number of digits in the decimal part called?" at bounding box center [53, 436] width 69 height 10
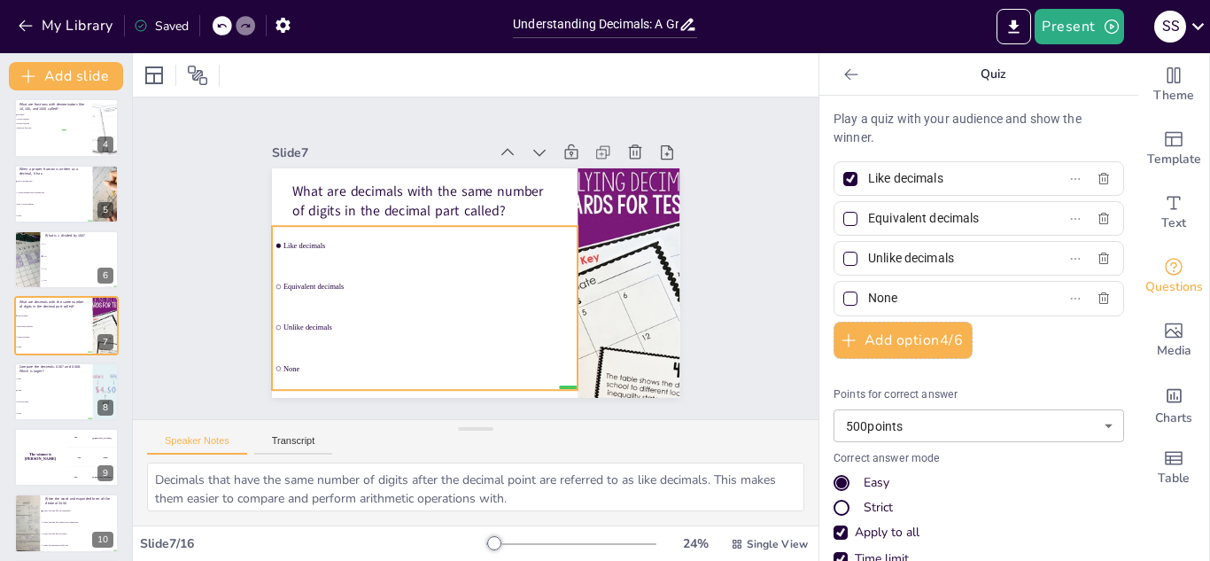
click at [328, 268] on ul "Like decimals Equivalent decimals Unlike decimals None" at bounding box center [425, 308] width 306 height 164
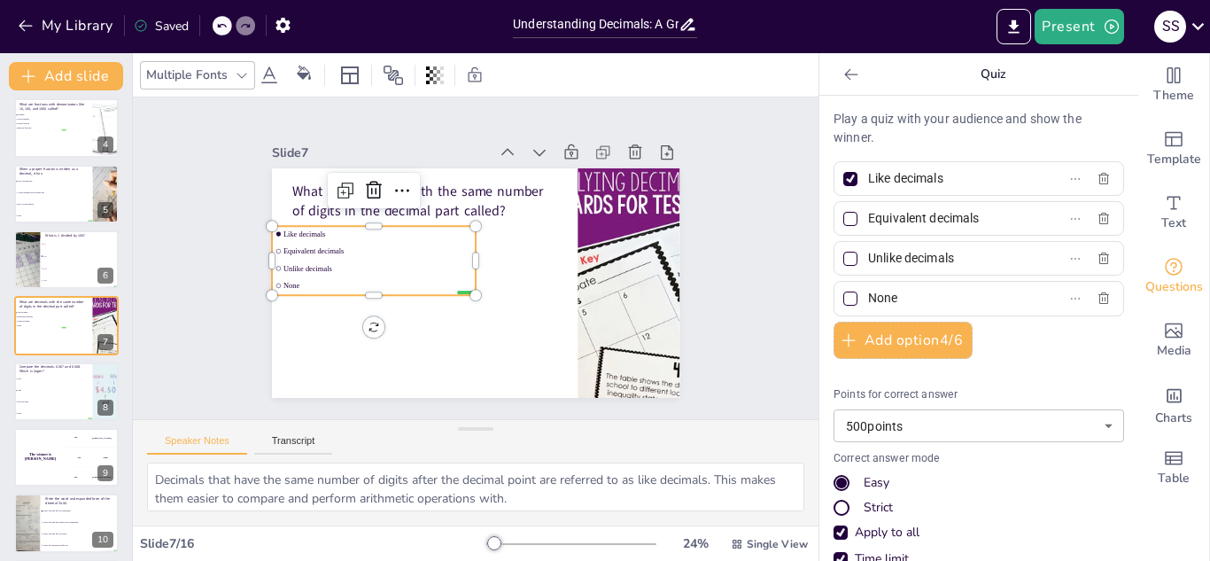
click at [848, 506] on div "Strict" at bounding box center [979, 508] width 291 height 18
click at [81, 249] on icon at bounding box center [78, 245] width 11 height 11
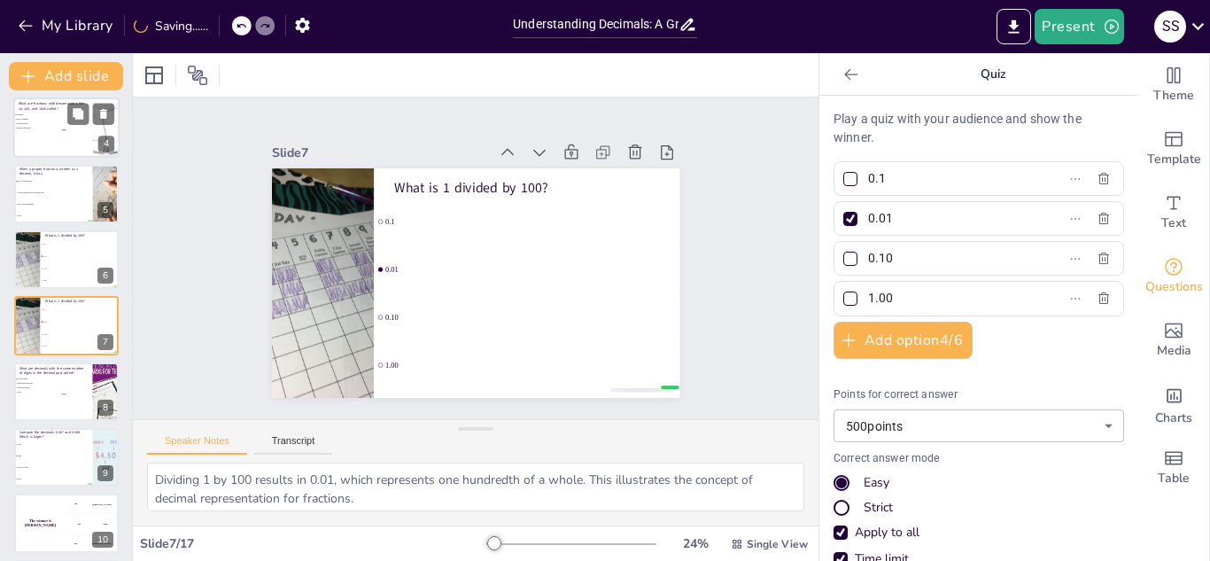
click at [35, 125] on li "Proper fractions" at bounding box center [39, 124] width 53 height 4
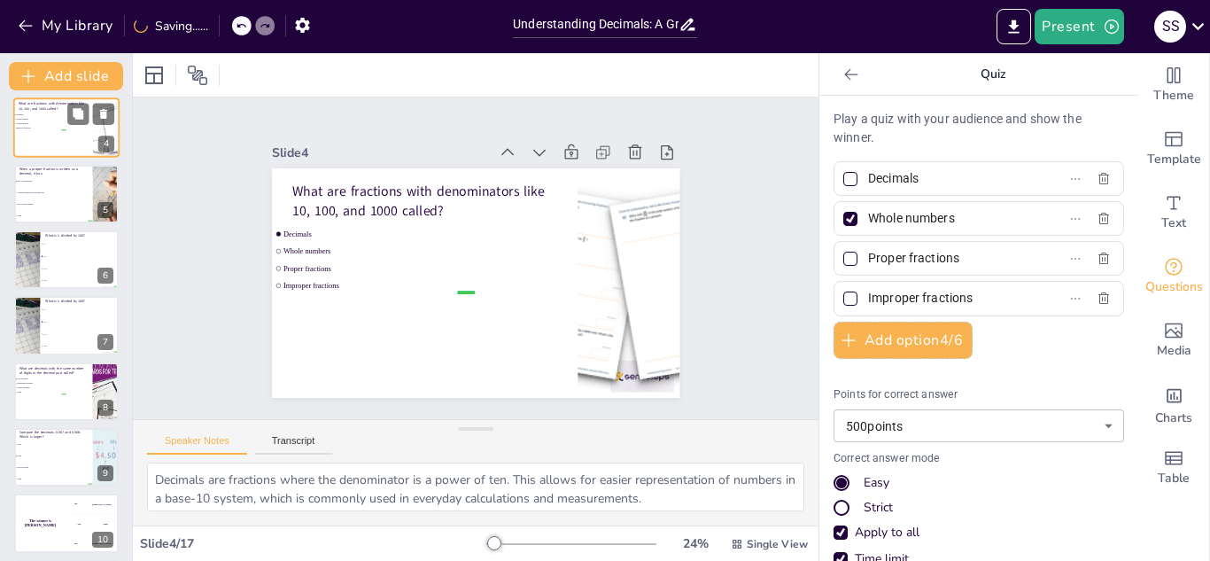
scroll to position [6, 0]
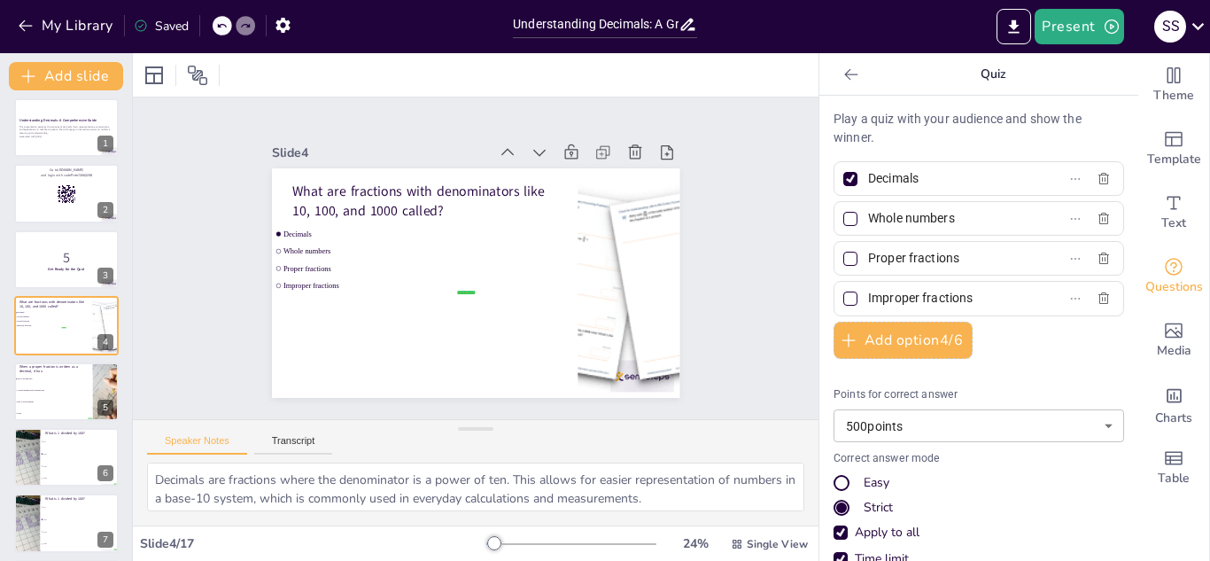
click at [34, 459] on div at bounding box center [27, 457] width 80 height 60
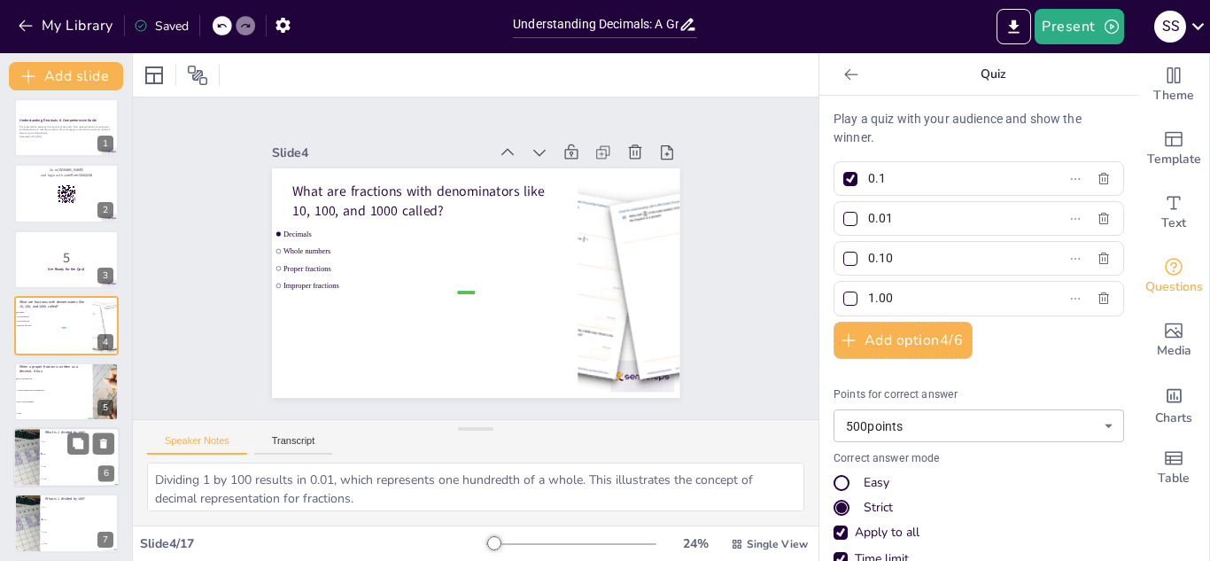
scroll to position [138, 0]
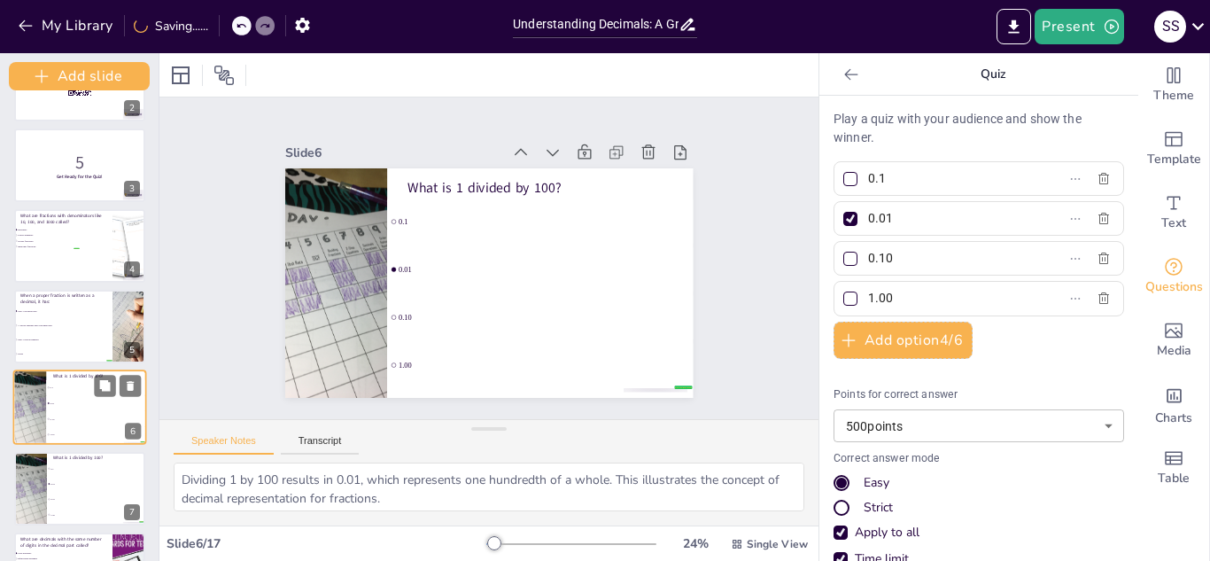
drag, startPoint x: 131, startPoint y: 196, endPoint x: 80, endPoint y: 443, distance: 252.4
click at [80, 443] on div "Add slide Understanding Decimals: A Comprehensive Guide This presentation explo…" at bounding box center [79, 307] width 159 height 508
click at [20, 12] on button "My Library" at bounding box center [66, 26] width 107 height 28
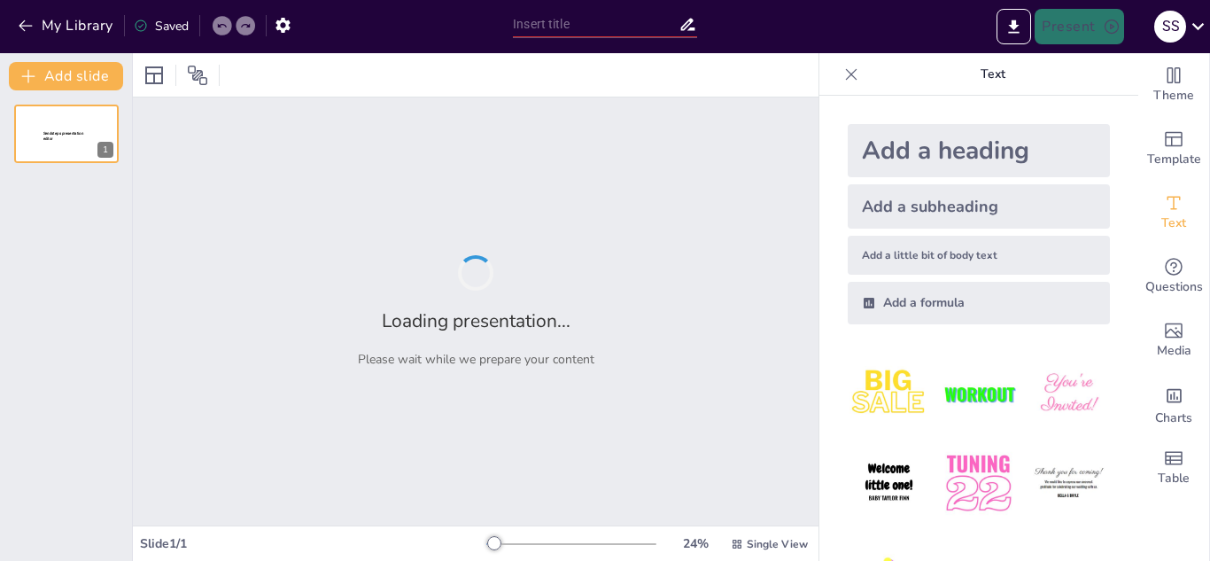
type input "Understanding Decimals: A Grade 6 Quiz"
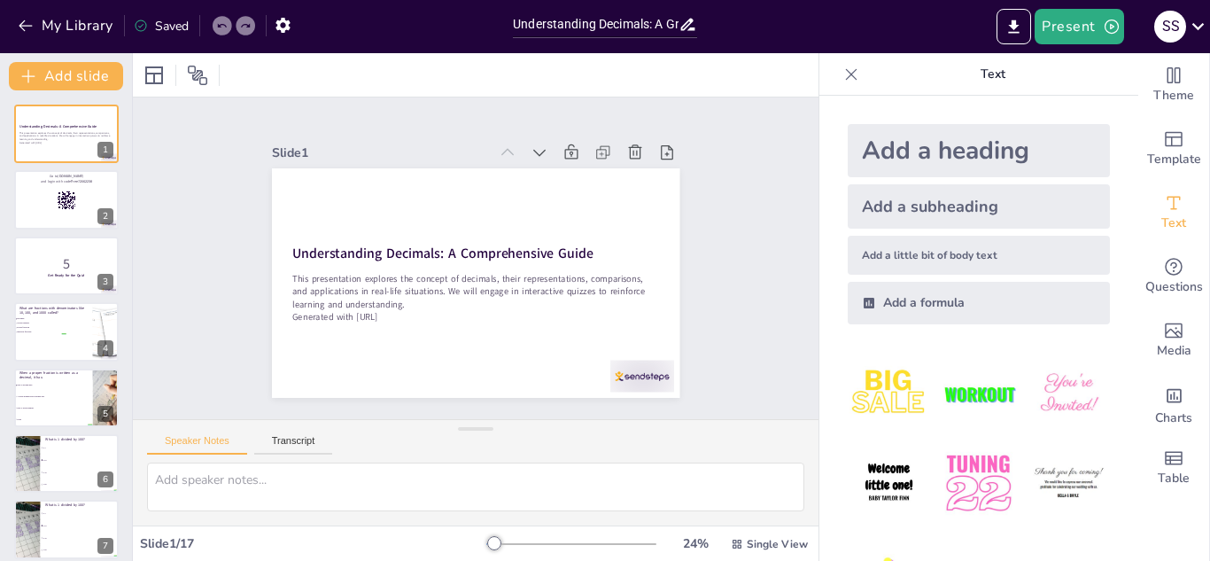
checkbox input "true"
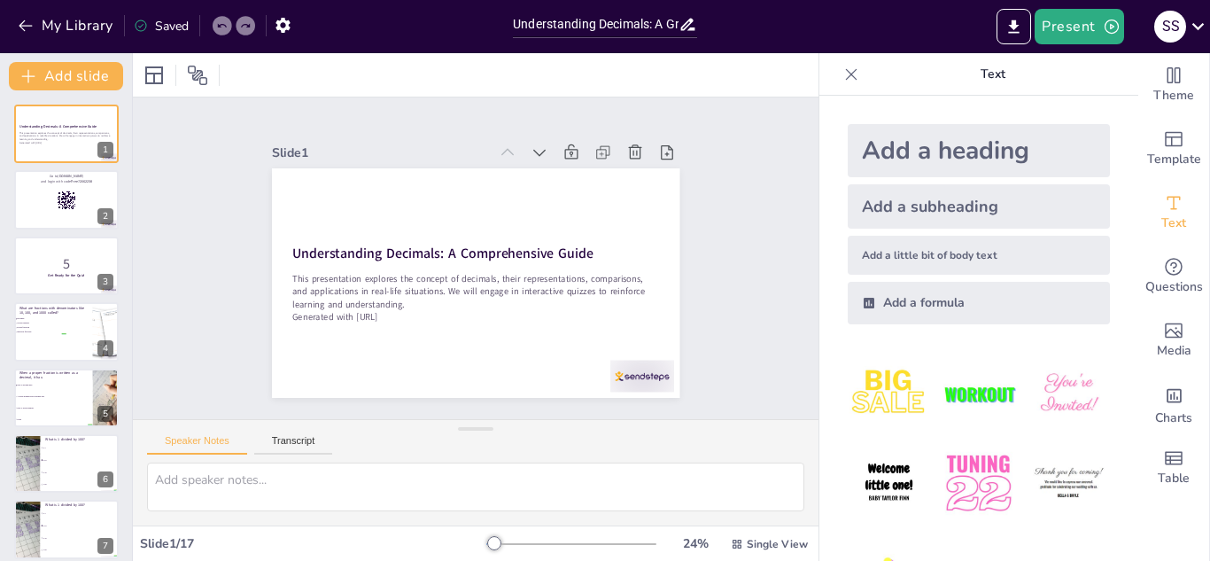
checkbox input "true"
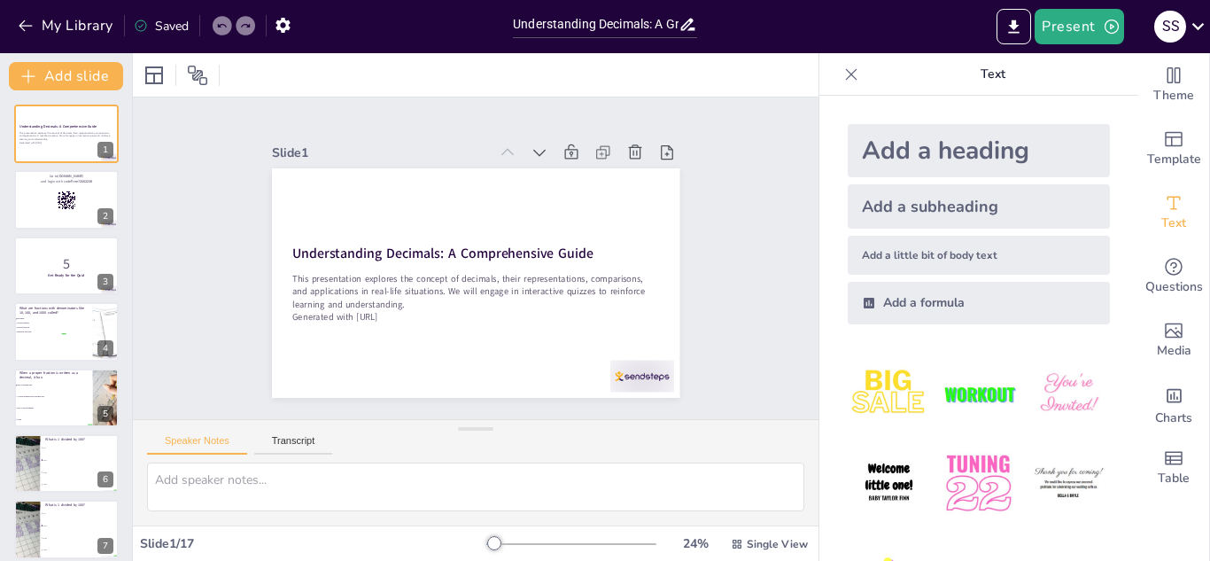
checkbox input "true"
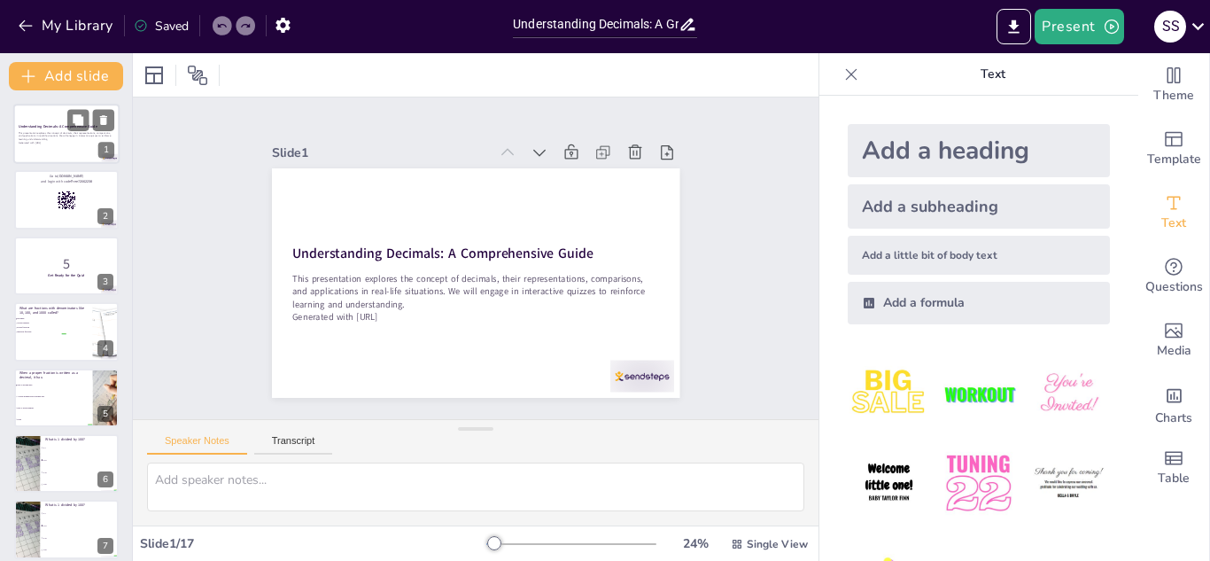
checkbox input "true"
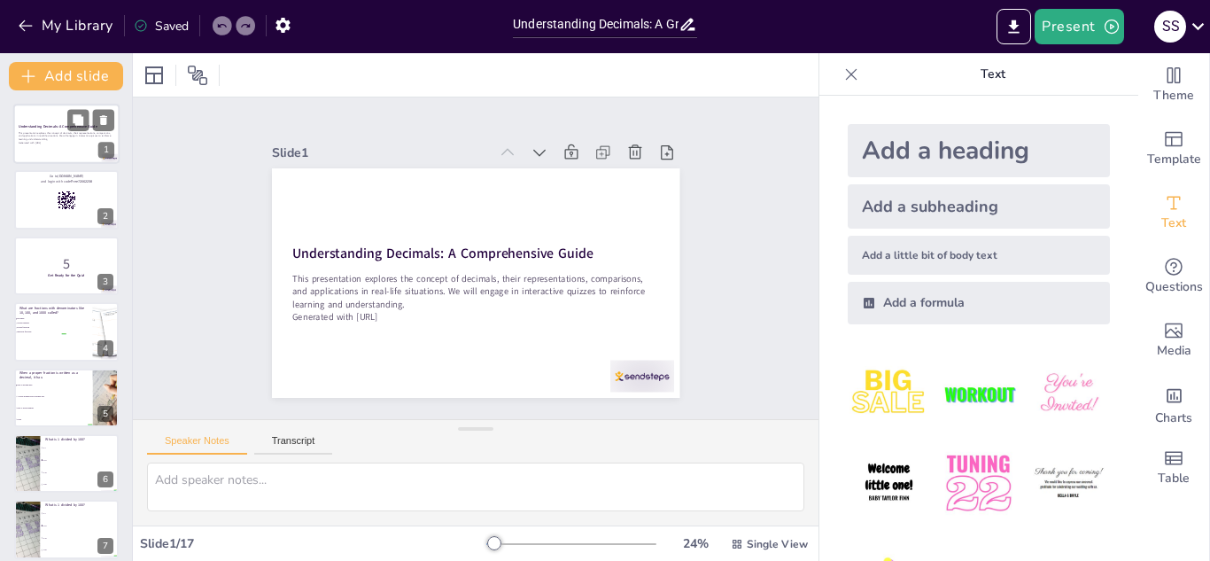
checkbox input "true"
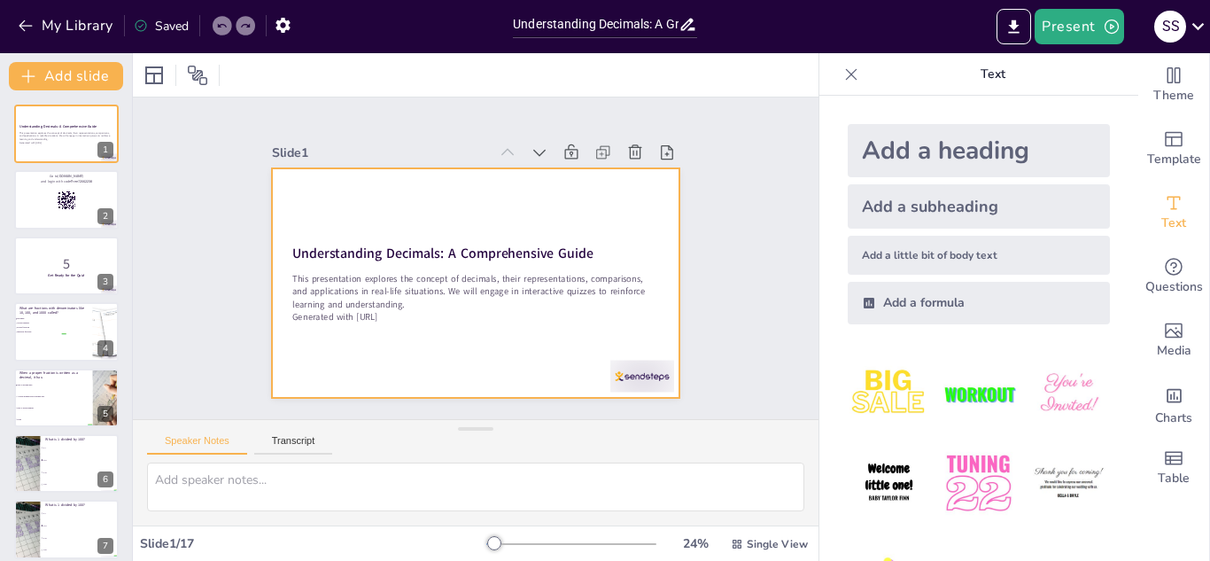
checkbox input "true"
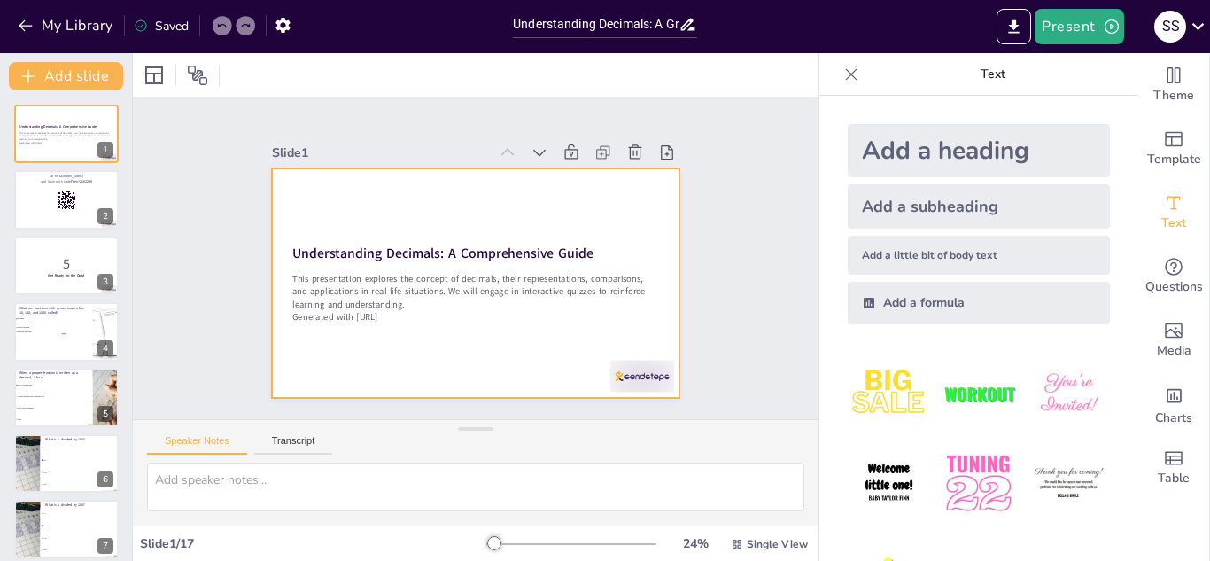
checkbox input "true"
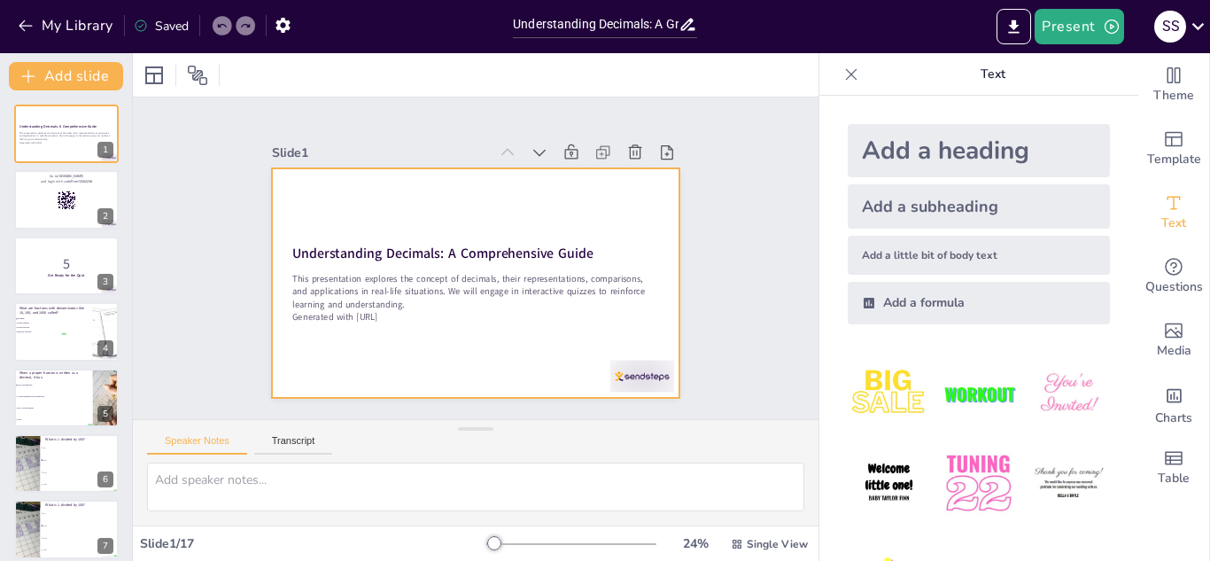
checkbox input "true"
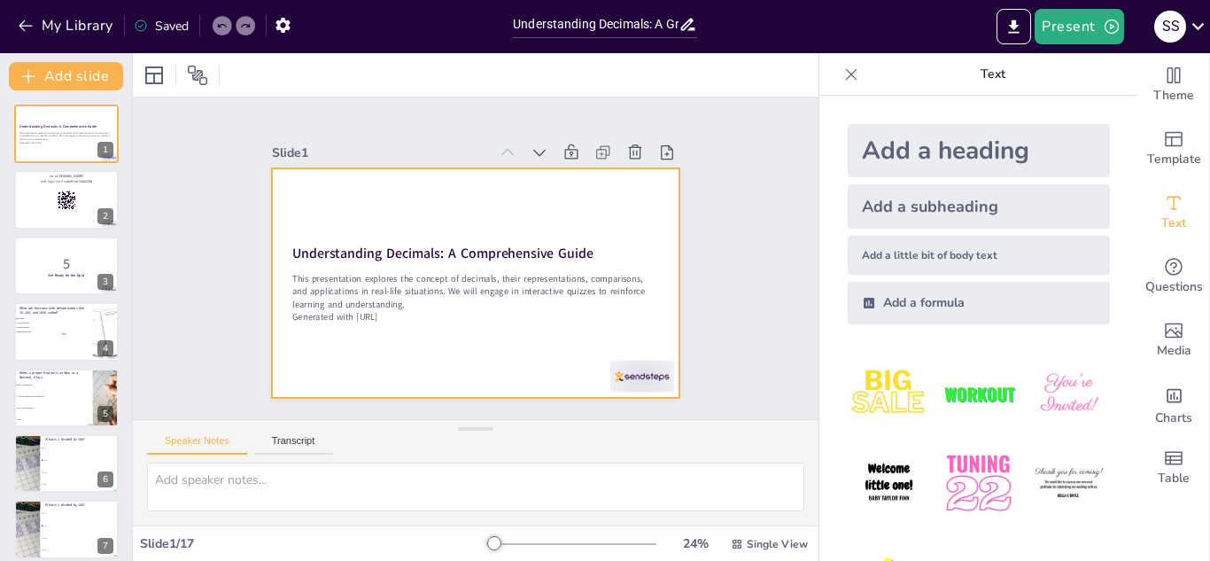
checkbox input "true"
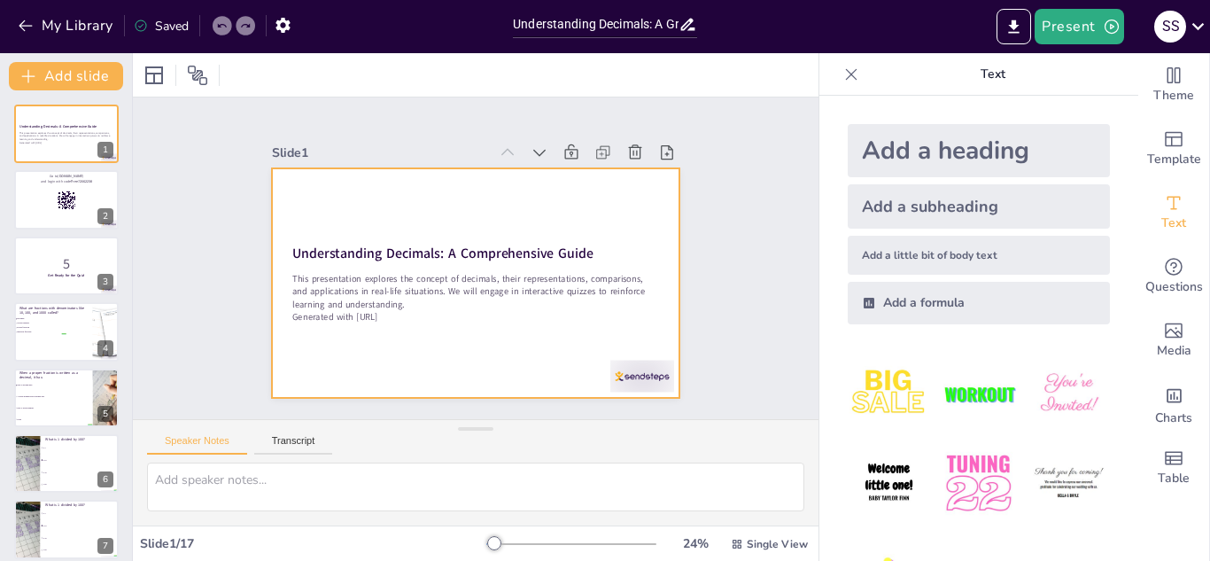
checkbox input "true"
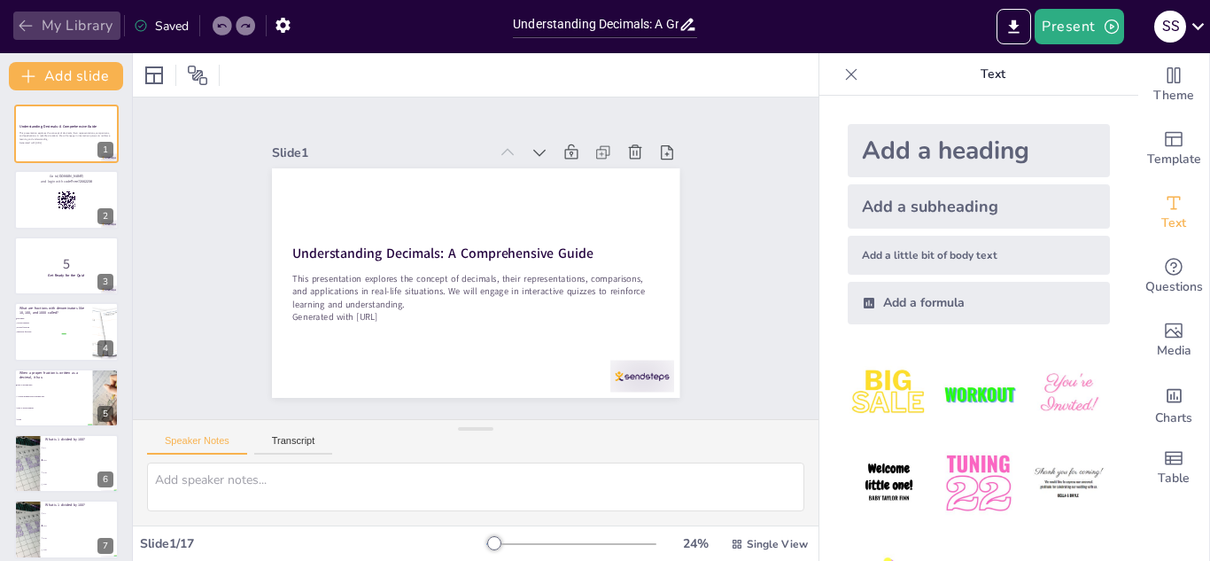
click at [34, 21] on icon "button" at bounding box center [26, 26] width 18 height 18
